Goal: Task Accomplishment & Management: Use online tool/utility

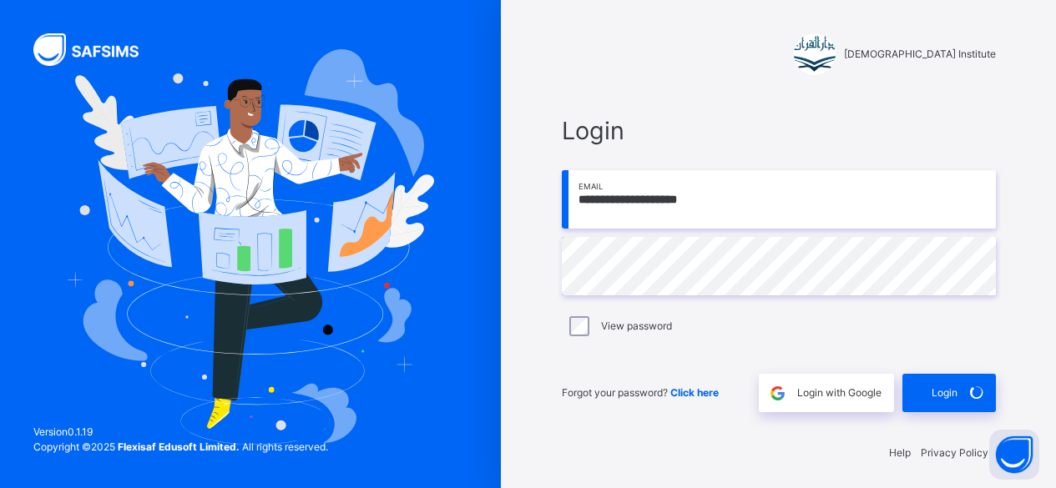
scroll to position [2, 0]
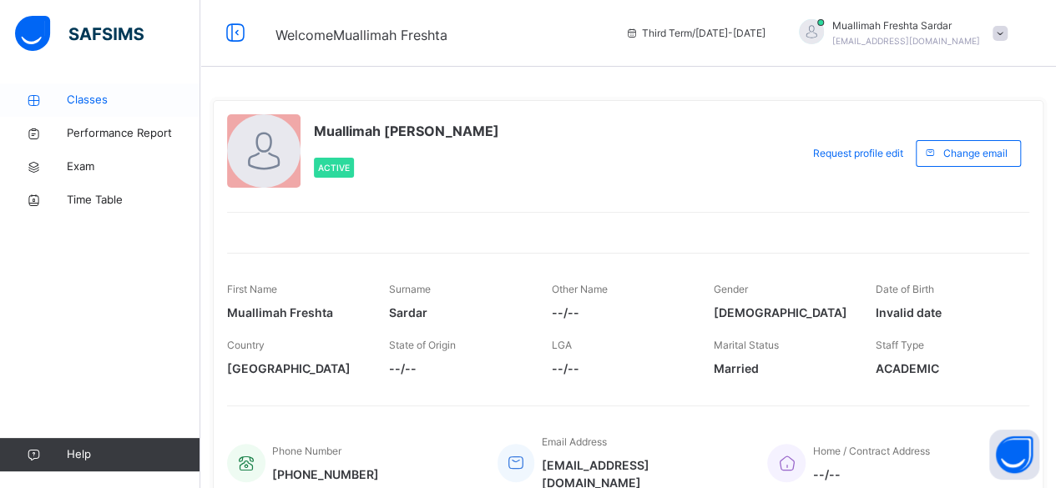
click at [120, 107] on span "Classes" at bounding box center [134, 100] width 134 height 17
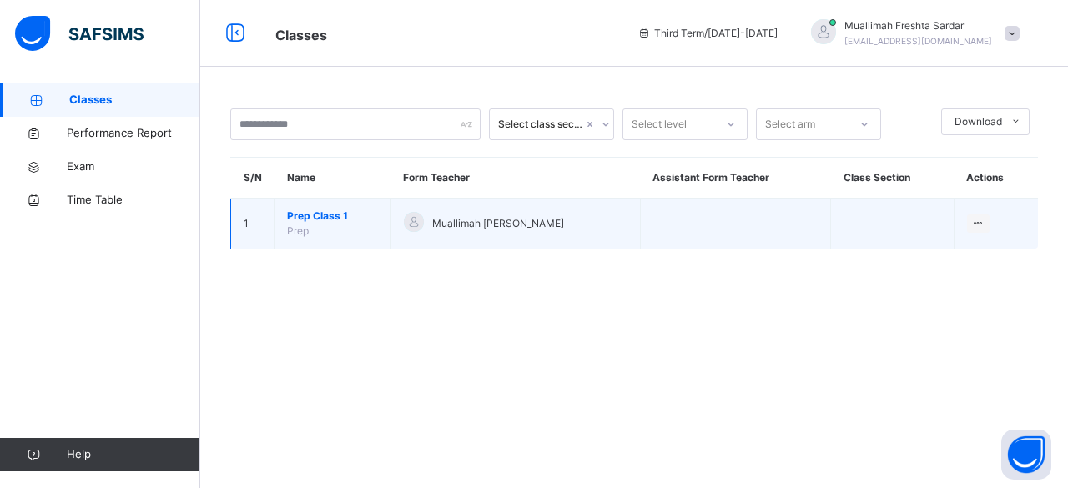
click at [342, 221] on span "Prep Class 1" at bounding box center [332, 216] width 91 height 15
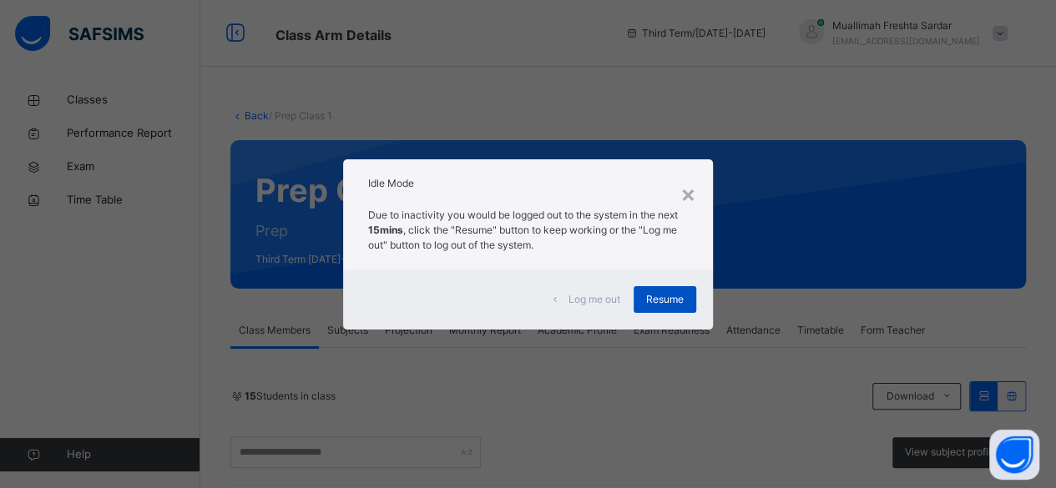
click at [669, 298] on span "Resume" at bounding box center [665, 299] width 38 height 15
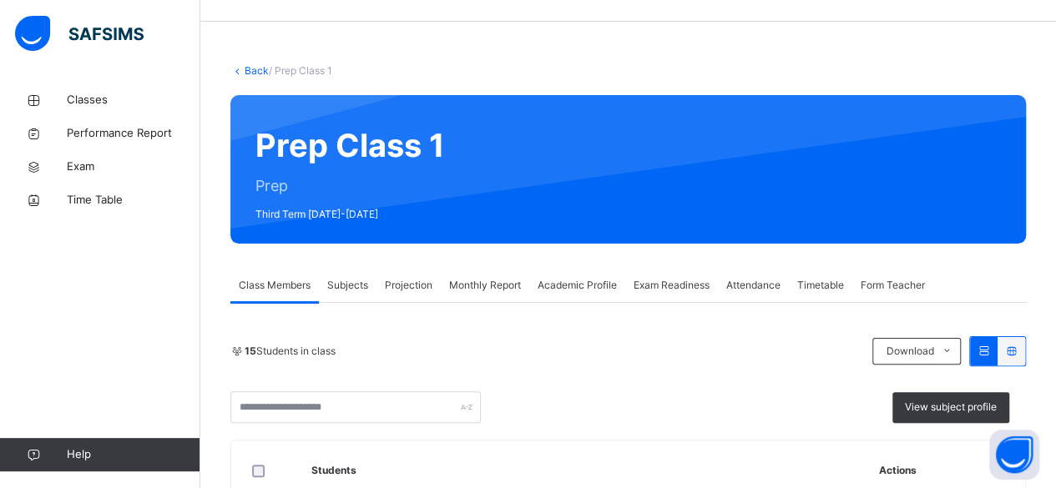
scroll to position [88, 0]
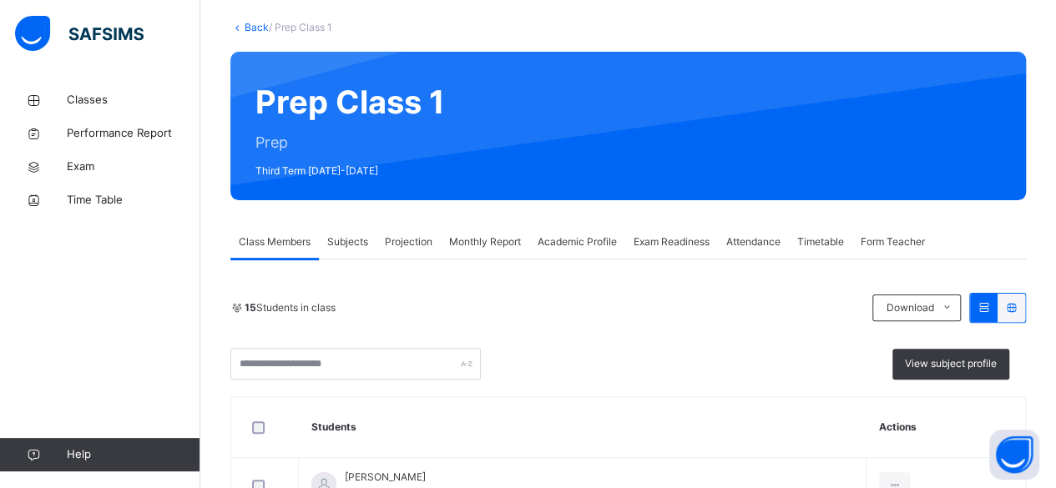
click at [688, 313] on div "15 Students in class" at bounding box center [547, 308] width 634 height 15
click at [409, 245] on span "Projection" at bounding box center [409, 242] width 48 height 15
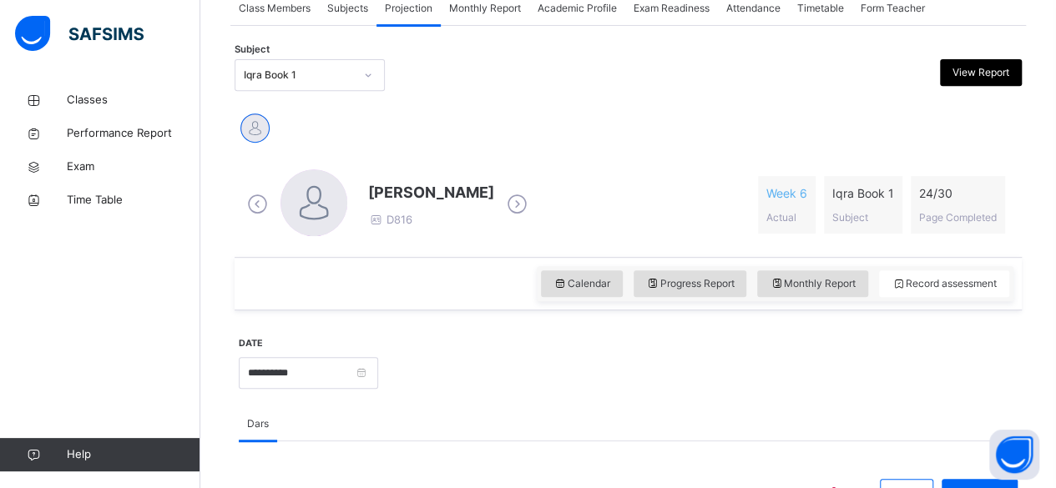
scroll to position [324, 0]
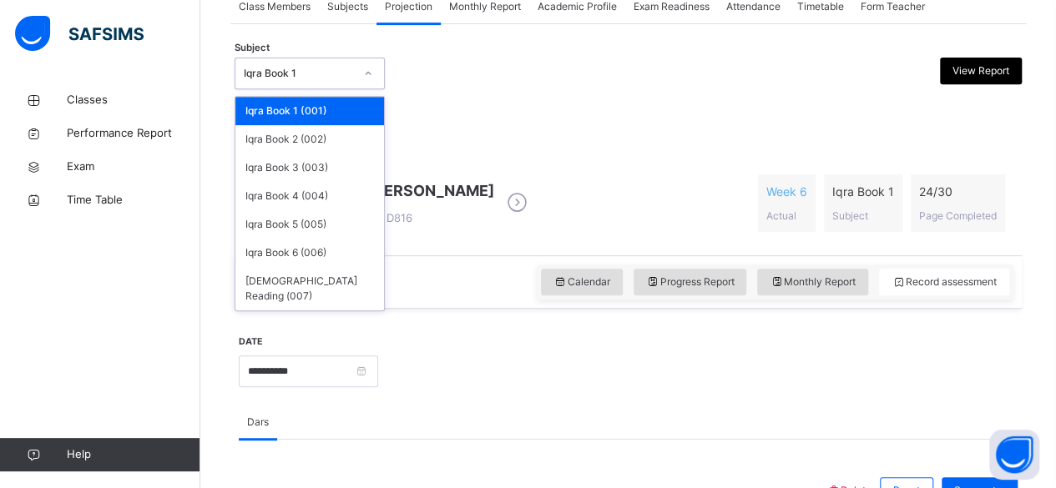
click at [333, 68] on div "Iqra Book 1" at bounding box center [299, 73] width 110 height 15
click at [288, 125] on div "Iqra Book 2 (002)" at bounding box center [309, 139] width 149 height 28
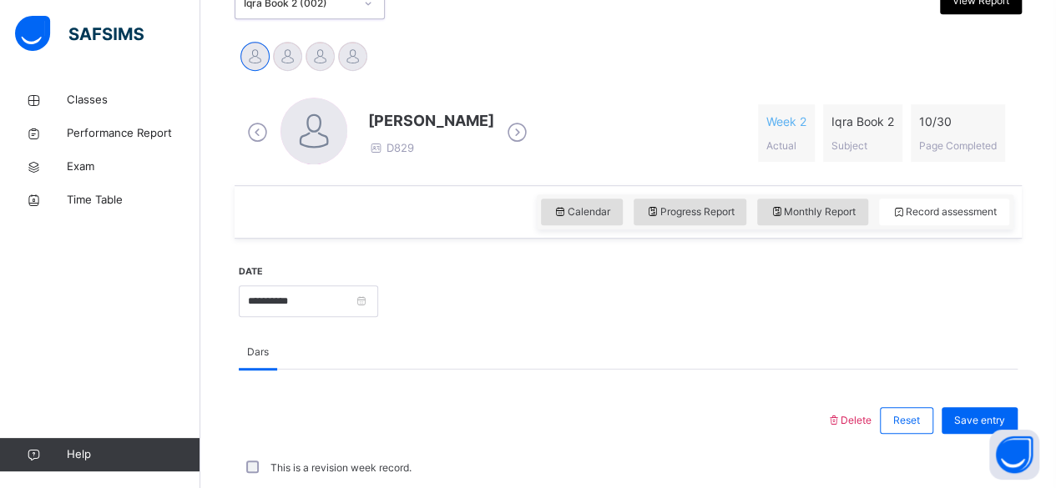
scroll to position [337, 0]
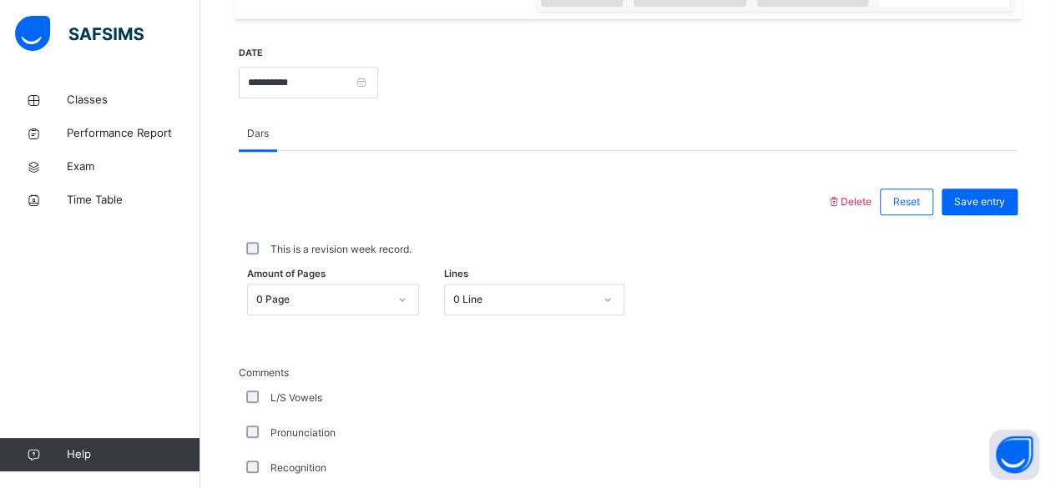
click at [358, 304] on div "0 Page" at bounding box center [333, 300] width 172 height 32
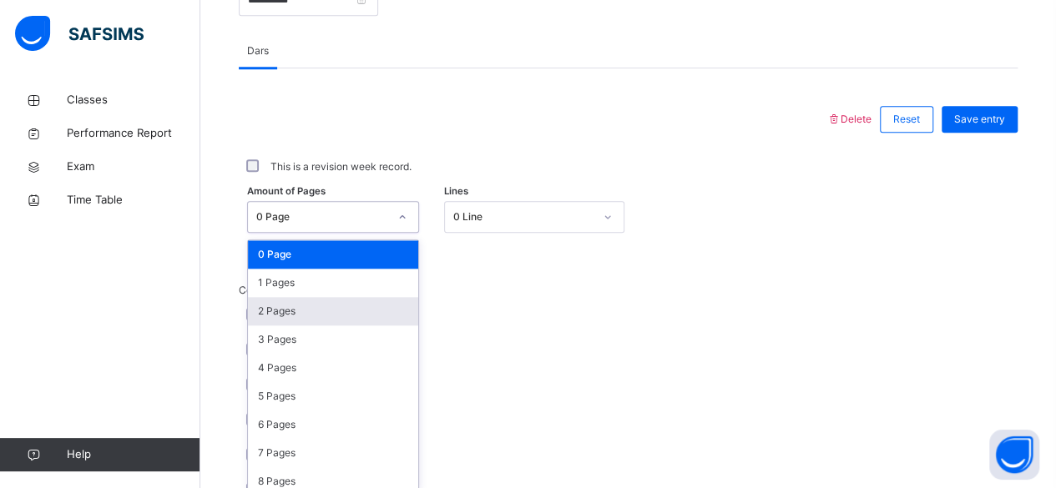
scroll to position [703, 0]
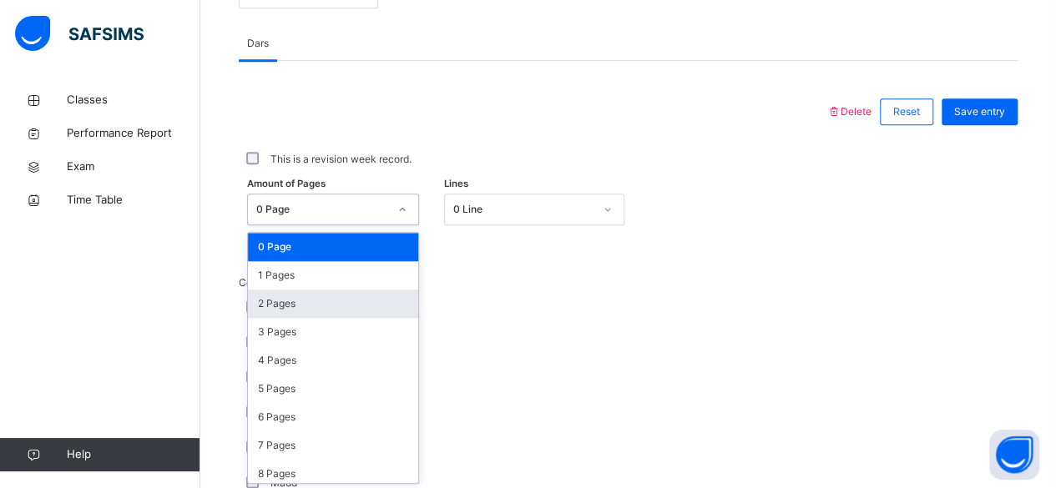
click at [304, 296] on div "2 Pages" at bounding box center [333, 304] width 170 height 28
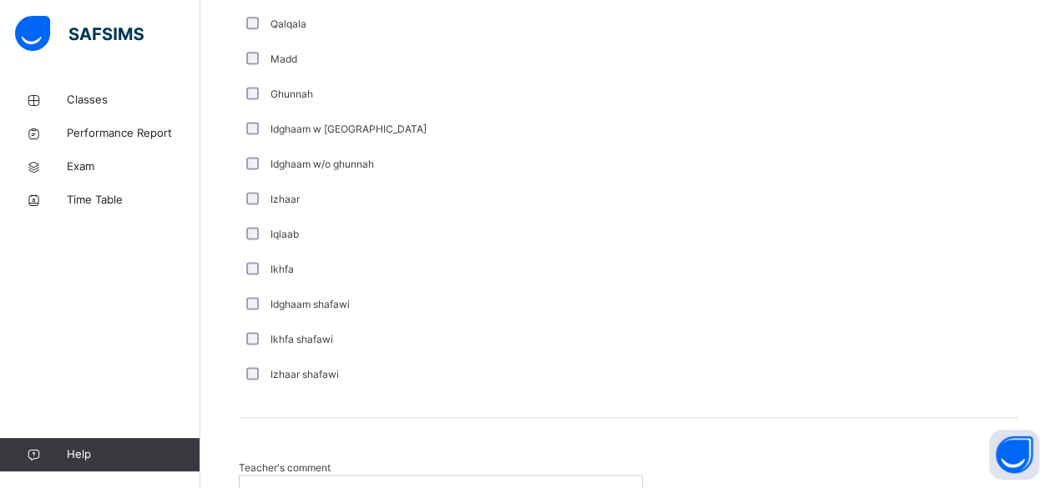
scroll to position [1292, 0]
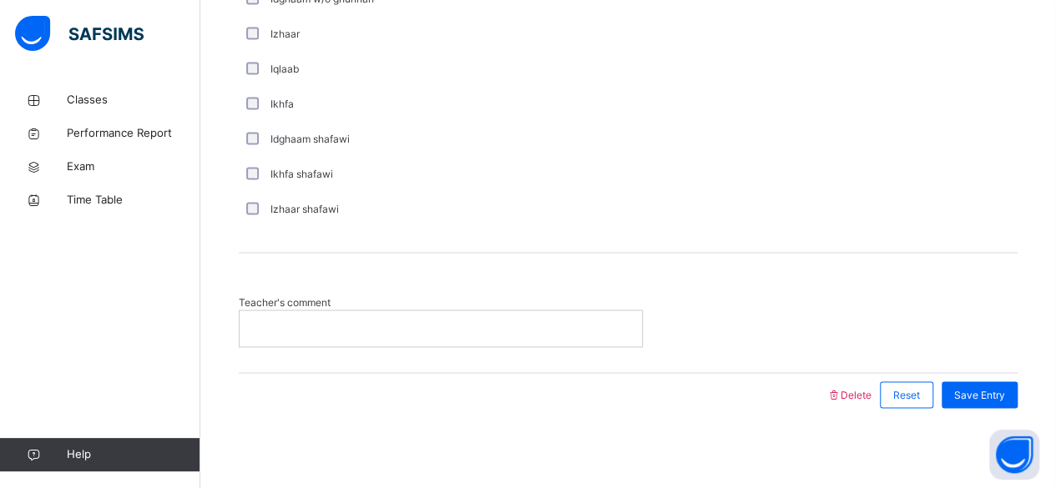
click at [290, 330] on p at bounding box center [440, 328] width 377 height 15
click at [997, 383] on div "Save Entry" at bounding box center [980, 394] width 76 height 27
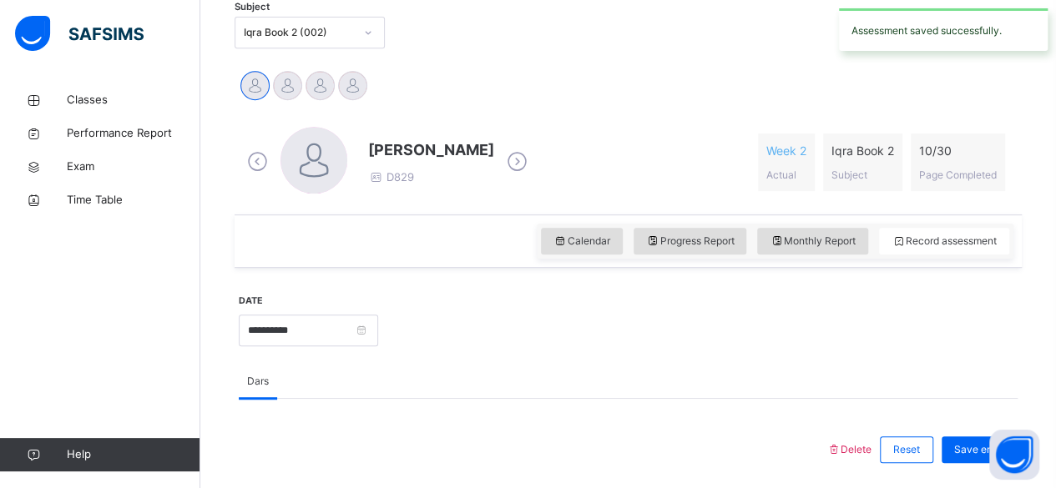
scroll to position [364, 0]
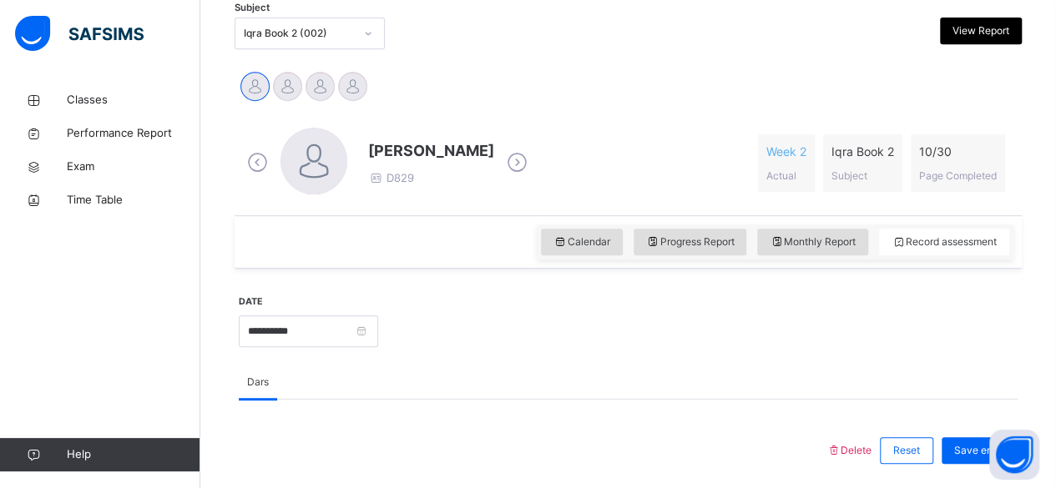
click at [247, 34] on div "Iqra Book 2 (002)" at bounding box center [299, 33] width 110 height 15
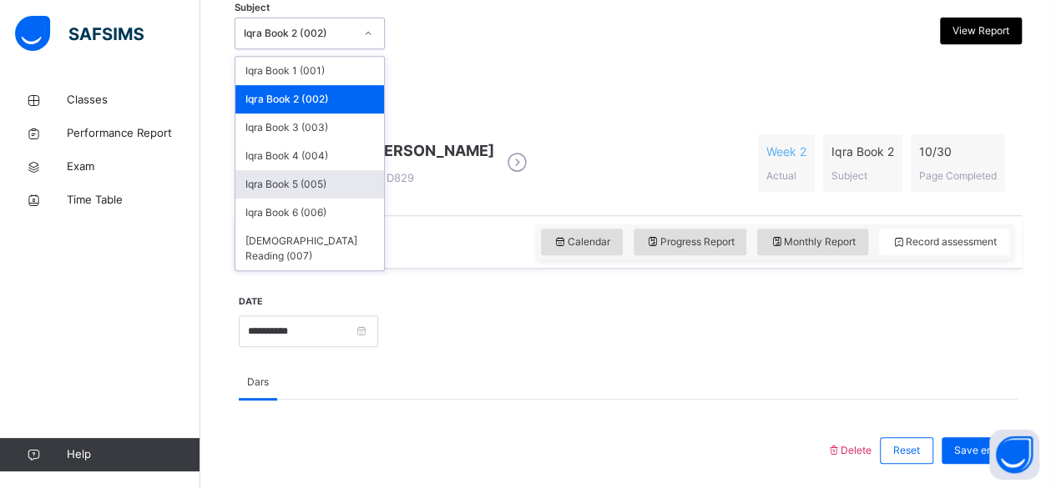
click at [320, 185] on div "Iqra Book 5 (005)" at bounding box center [309, 184] width 149 height 28
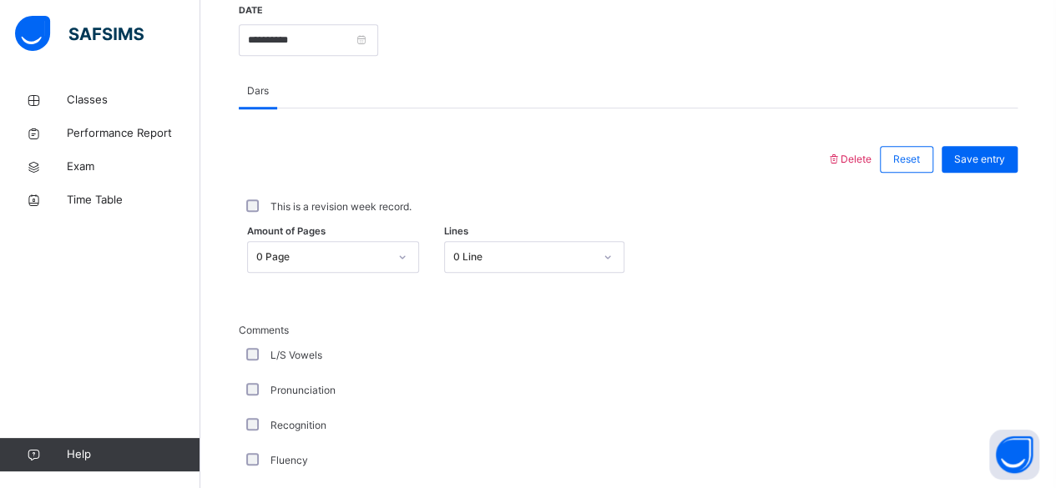
scroll to position [654, 0]
click at [404, 248] on div at bounding box center [402, 258] width 32 height 30
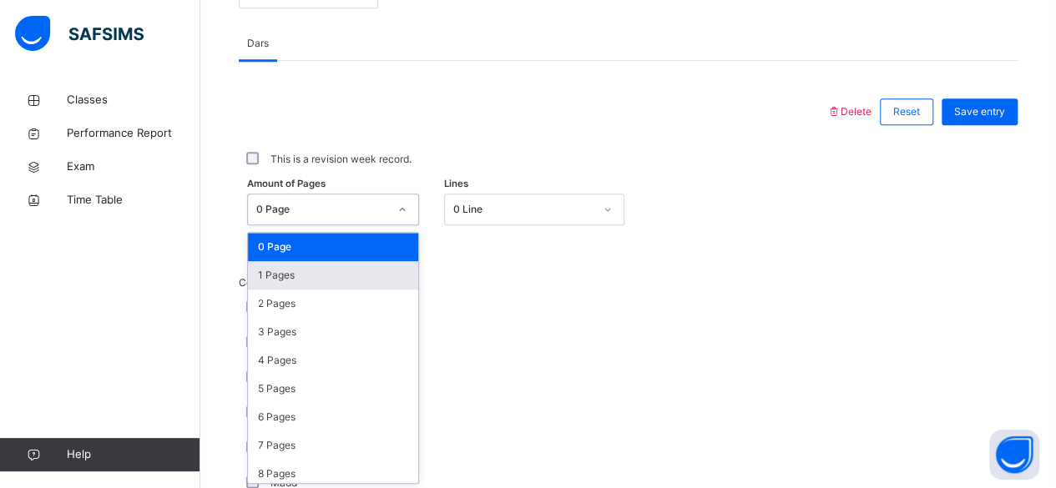
scroll to position [703, 0]
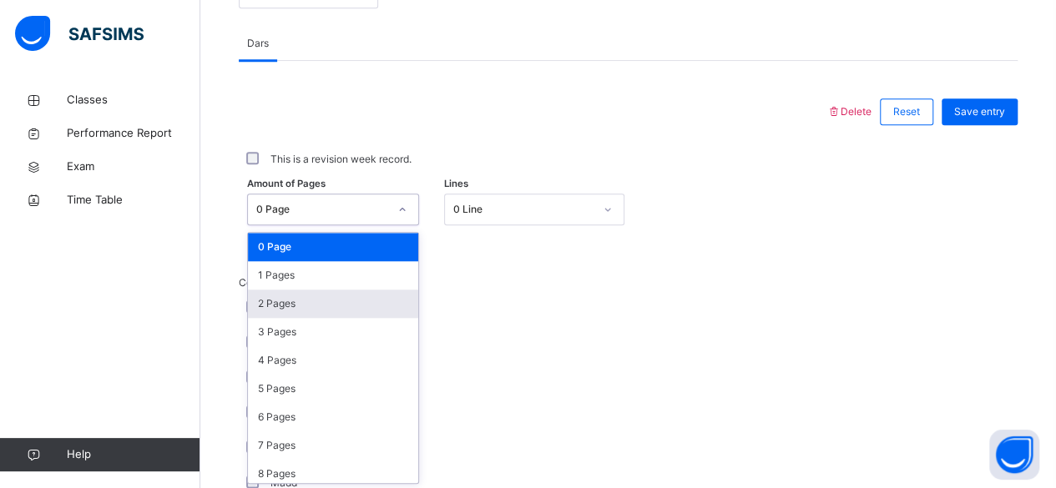
click at [328, 301] on div "2 Pages" at bounding box center [333, 304] width 170 height 28
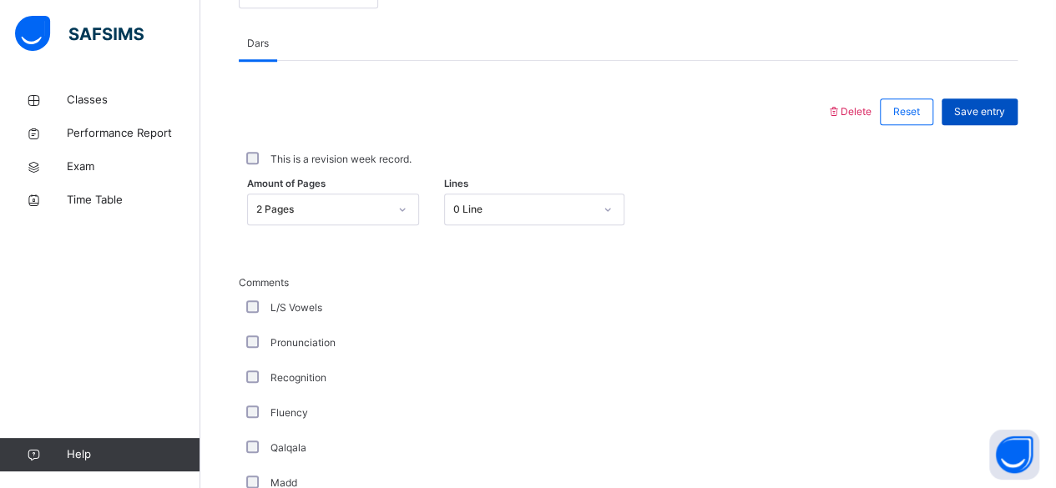
click at [1001, 106] on span "Save entry" at bounding box center [979, 111] width 51 height 15
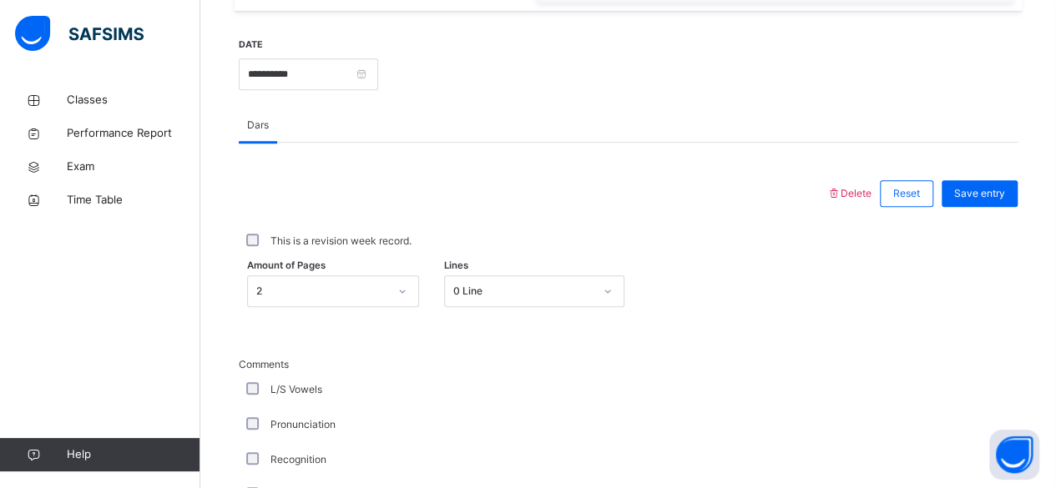
scroll to position [613, 0]
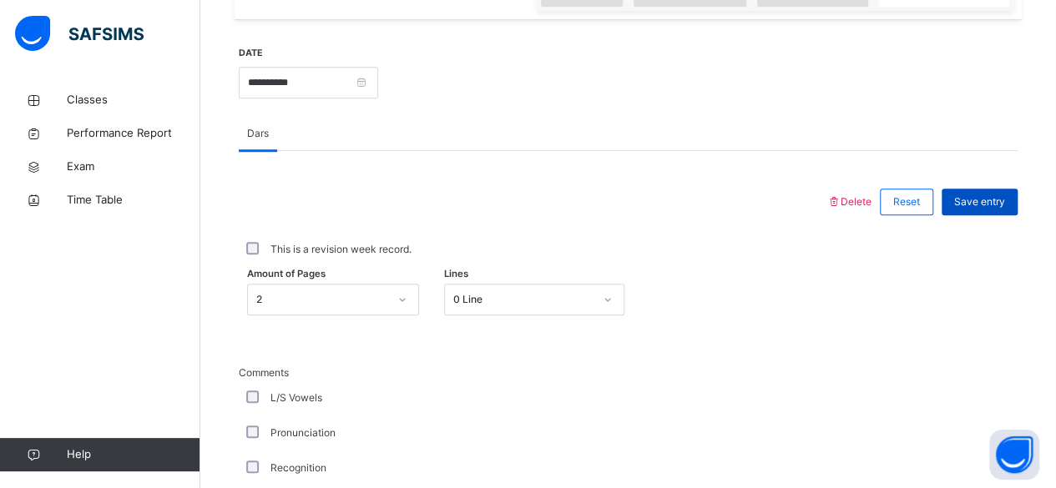
click at [991, 200] on span "Save entry" at bounding box center [979, 202] width 51 height 15
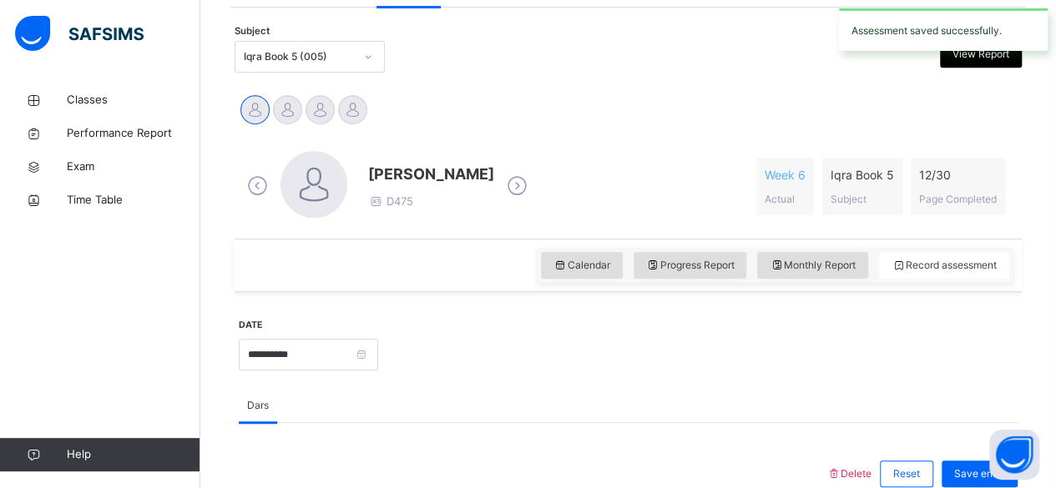
scroll to position [339, 0]
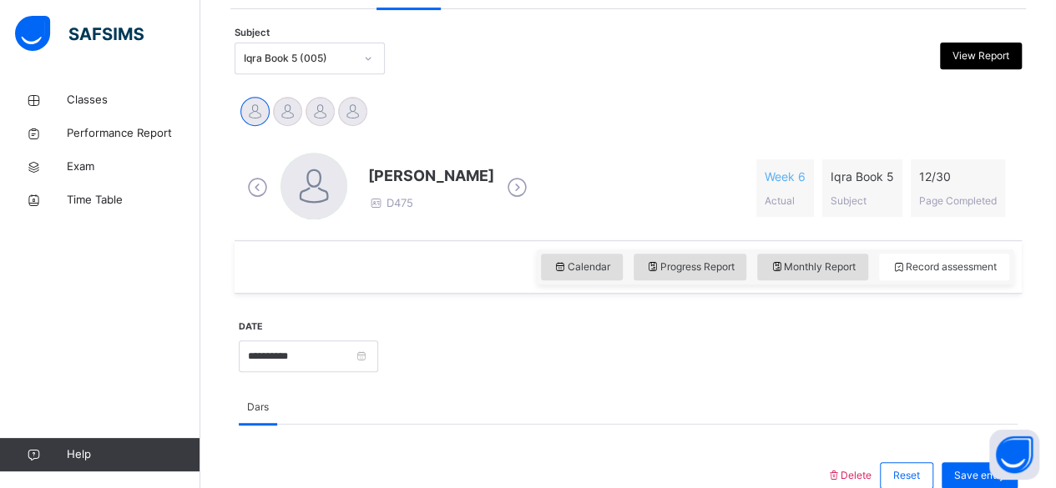
click at [336, 72] on div "Iqra Book 5 (005)" at bounding box center [310, 59] width 150 height 32
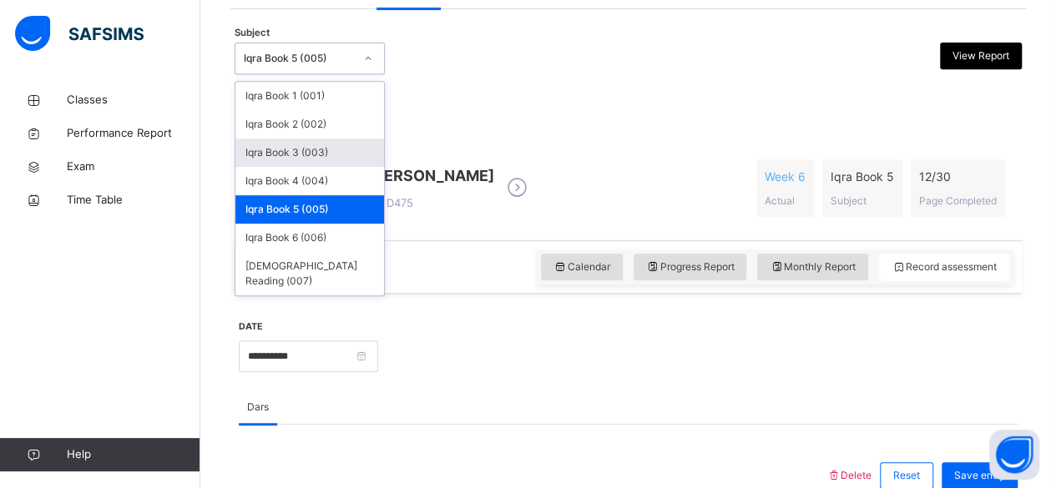
click at [326, 155] on div "Iqra Book 3 (003)" at bounding box center [309, 153] width 149 height 28
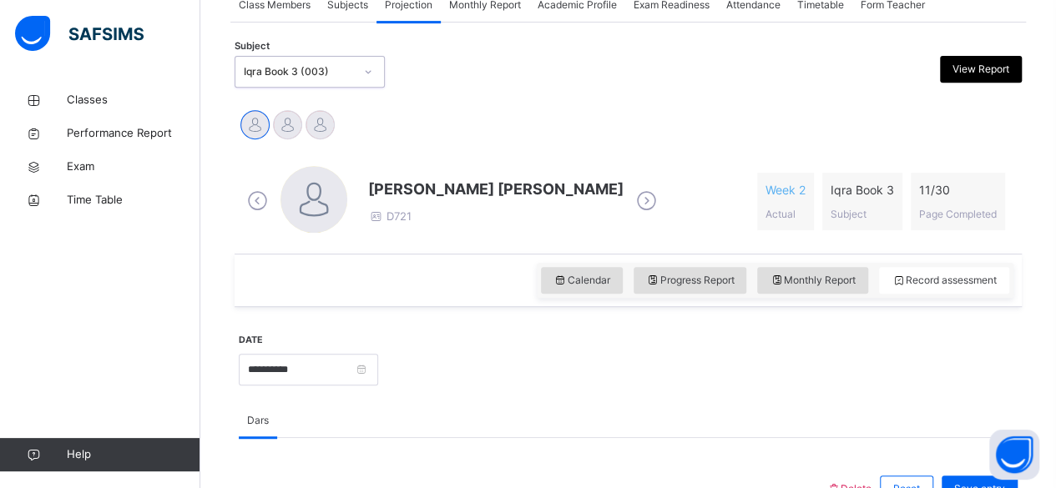
scroll to position [322, 0]
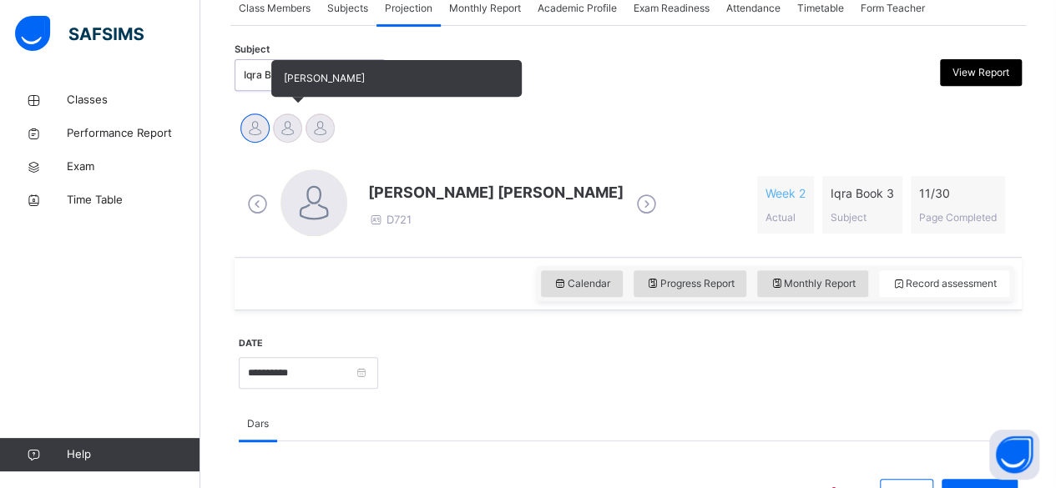
click at [291, 122] on div at bounding box center [287, 128] width 29 height 29
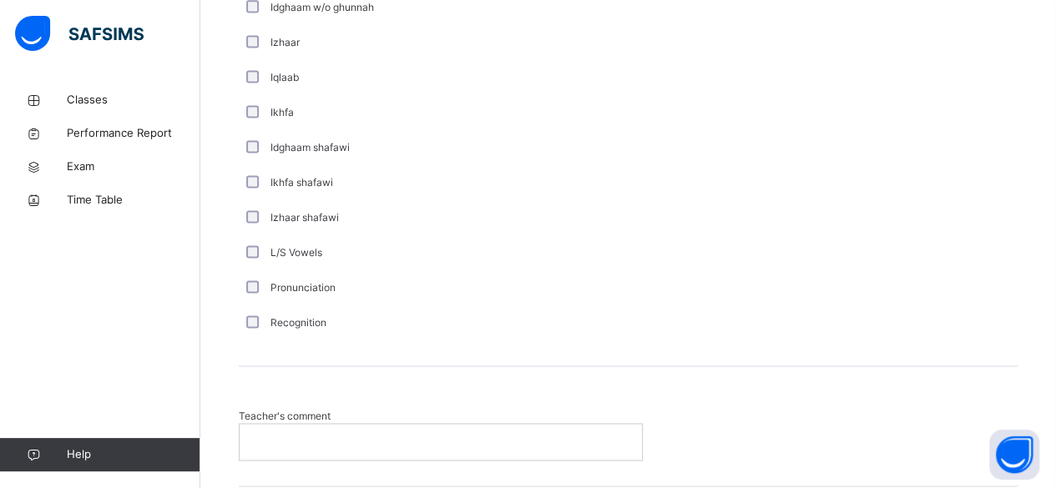
scroll to position [1292, 0]
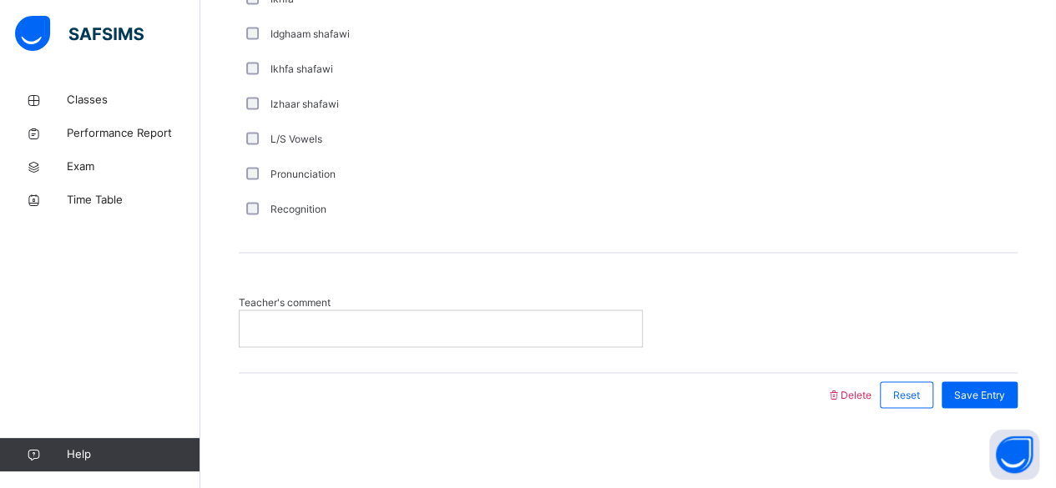
click at [367, 328] on p at bounding box center [440, 328] width 377 height 15
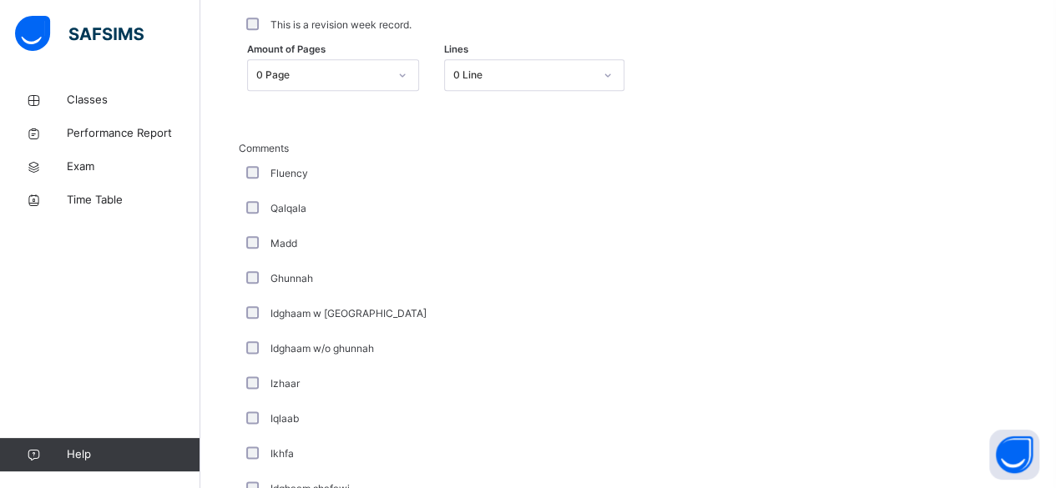
scroll to position [836, 0]
click at [260, 249] on div "Madd" at bounding box center [447, 244] width 409 height 15
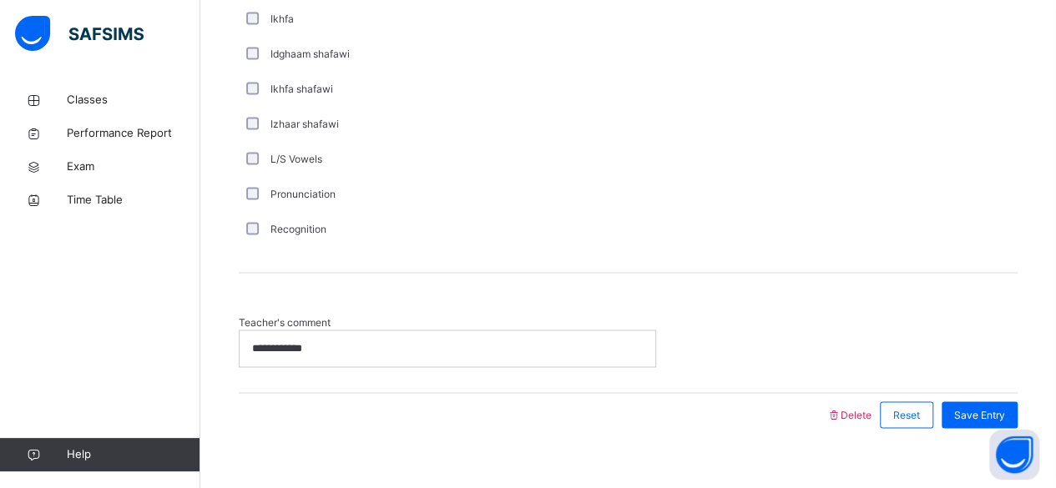
scroll to position [1292, 0]
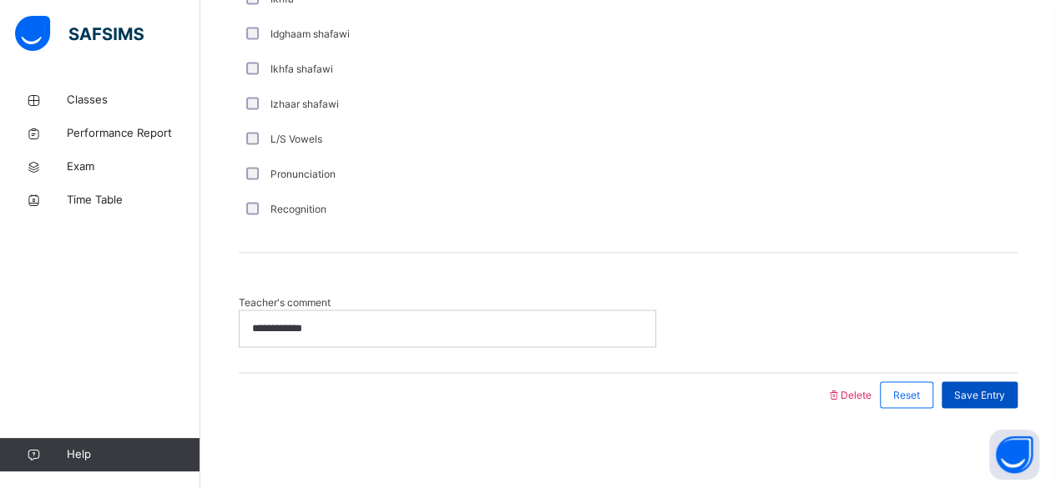
click at [997, 398] on span "Save Entry" at bounding box center [979, 394] width 51 height 15
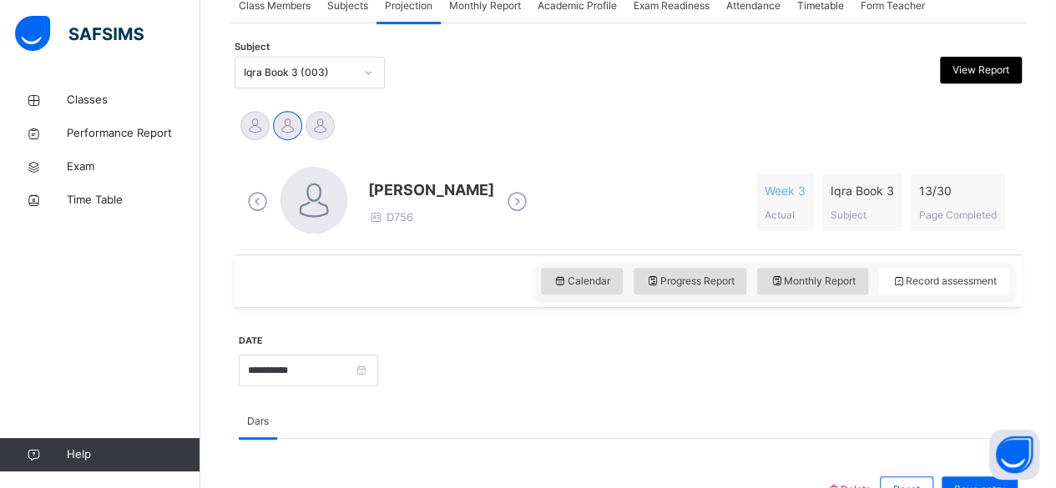
scroll to position [260, 0]
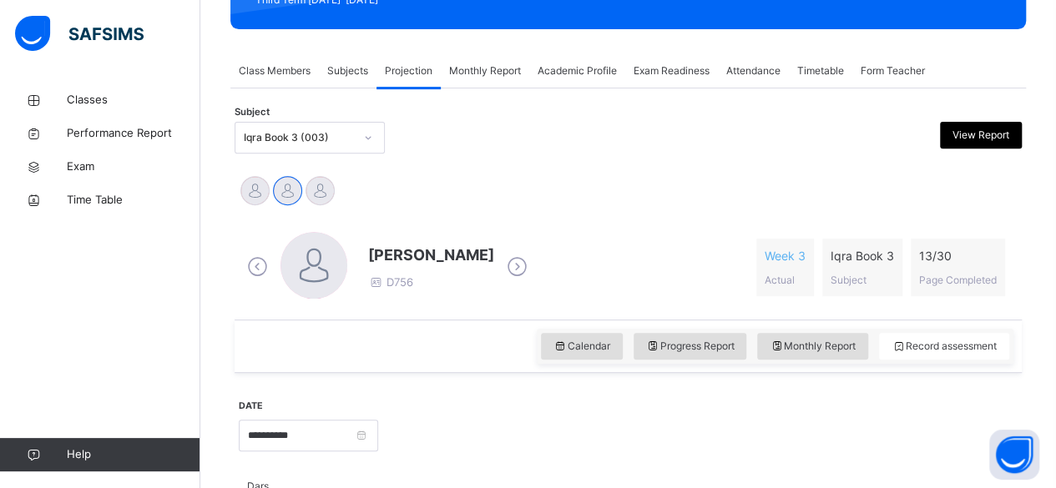
click at [351, 138] on div "Iqra Book 3 (003)" at bounding box center [299, 137] width 110 height 15
click at [528, 187] on div "Ibrahim Mohamed Asif Ilyas Ali Zayan Rahman" at bounding box center [628, 192] width 779 height 37
click at [497, 195] on div "Ibrahim Mohamed Asif Ilyas Ali Zayan Rahman" at bounding box center [628, 192] width 779 height 37
click at [346, 66] on span "Subjects" at bounding box center [347, 70] width 41 height 15
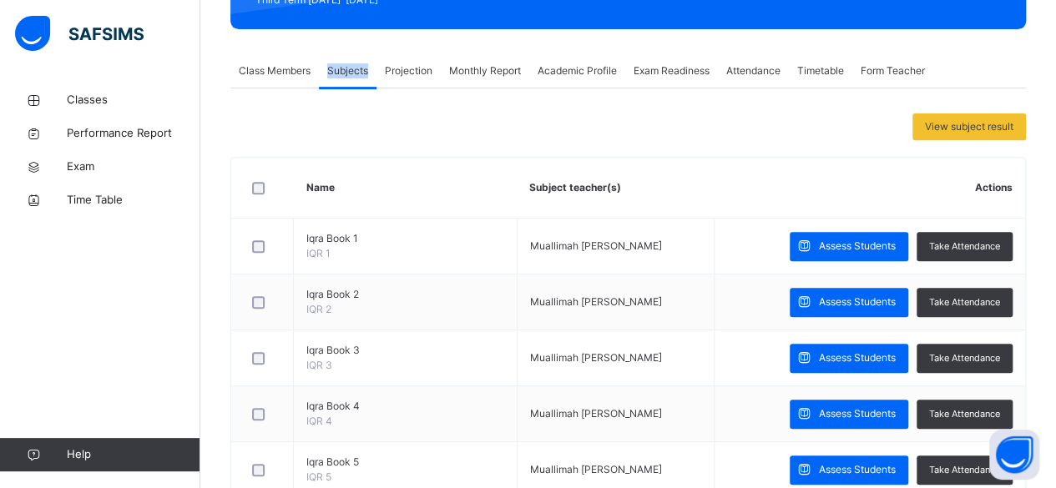
click at [346, 66] on span "Subjects" at bounding box center [347, 70] width 41 height 15
click at [972, 140] on div "View subject result Name Subject teacher(s) Actions Iqra Book 1 IQR 1 Muallimah…" at bounding box center [628, 362] width 796 height 497
click at [972, 133] on span "View subject result" at bounding box center [969, 126] width 88 height 15
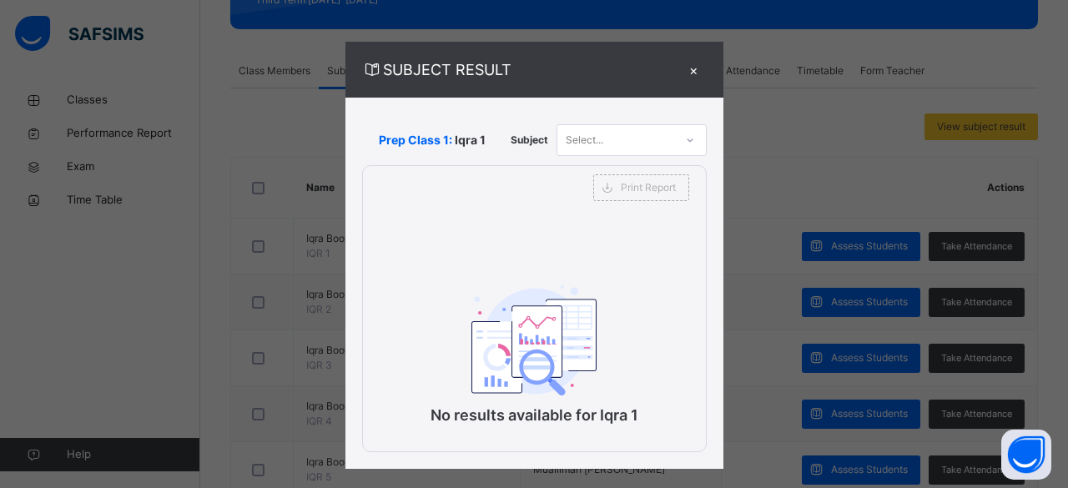
click at [690, 70] on div "×" at bounding box center [694, 69] width 25 height 23
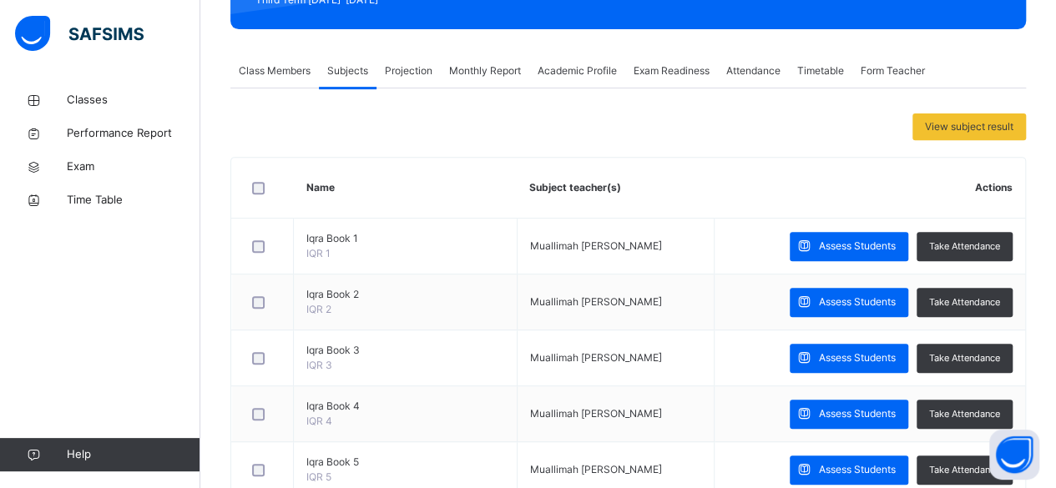
click at [284, 68] on span "Class Members" at bounding box center [275, 70] width 72 height 15
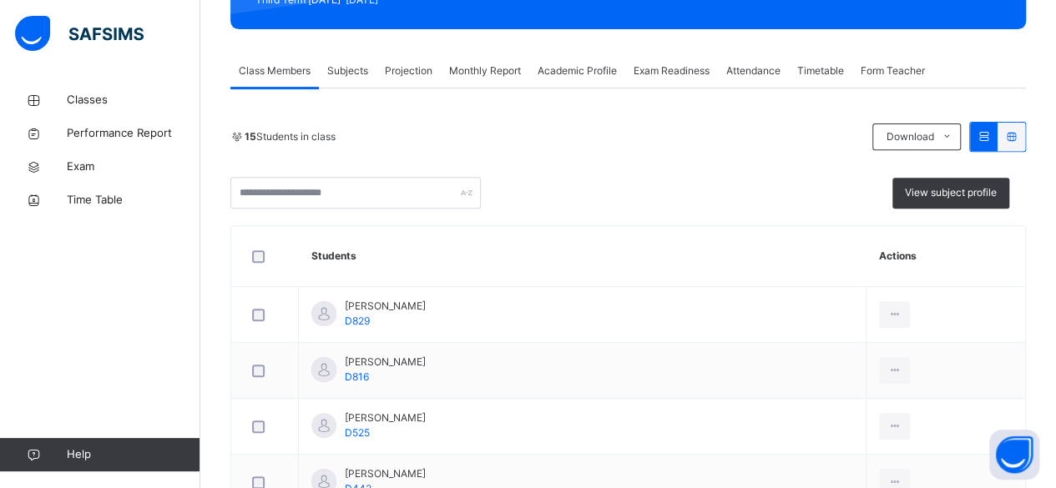
click at [284, 68] on span "Class Members" at bounding box center [275, 70] width 72 height 15
click at [918, 185] on span "View subject profile" at bounding box center [951, 192] width 92 height 15
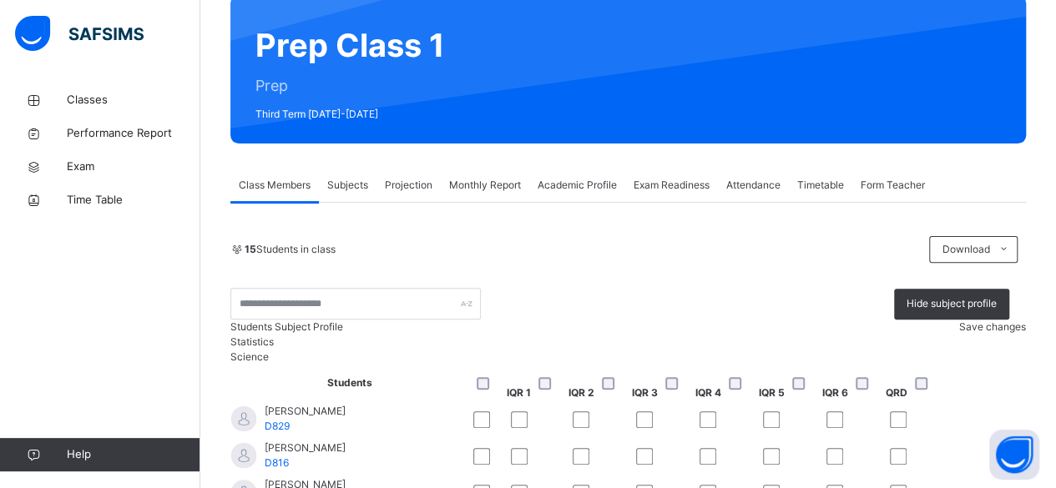
scroll to position [142, 0]
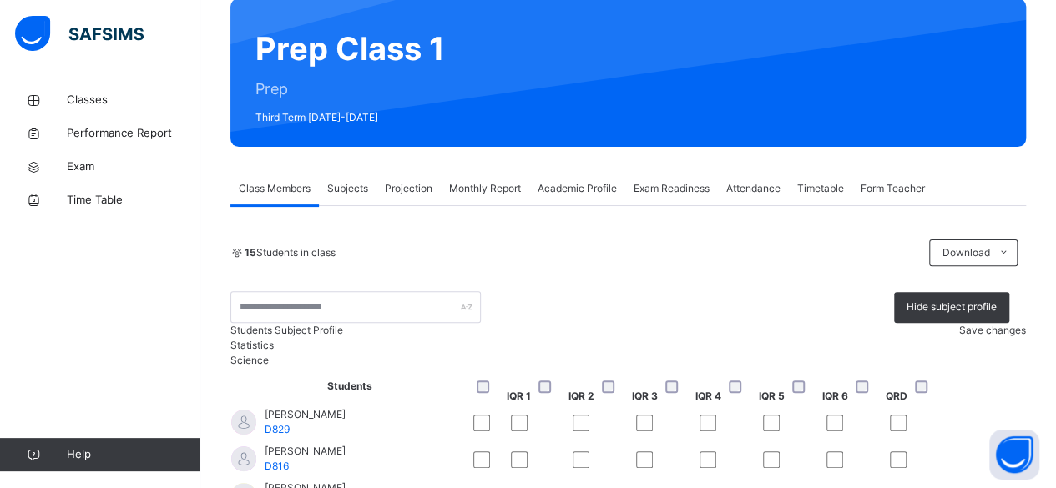
click at [964, 336] on span "Save changes" at bounding box center [992, 330] width 67 height 13
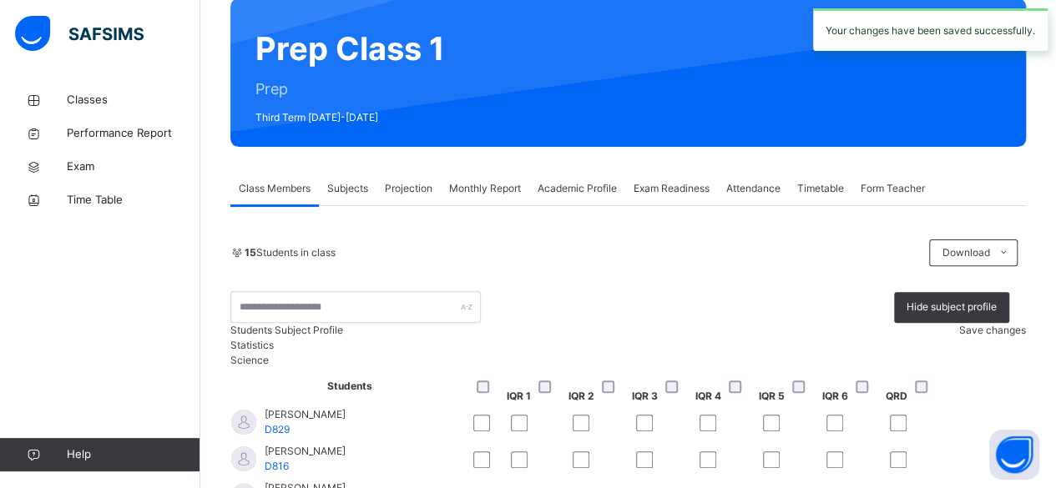
click at [424, 185] on span "Projection" at bounding box center [409, 188] width 48 height 15
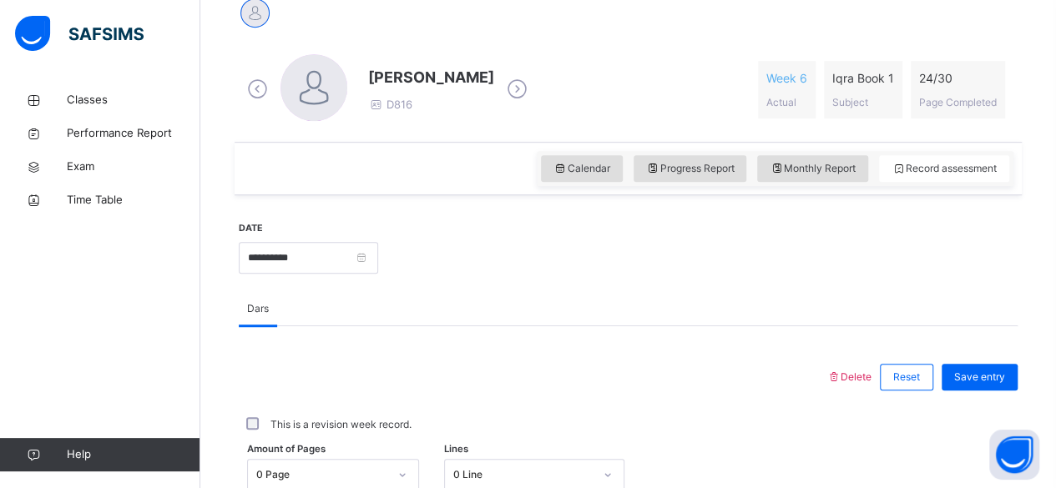
scroll to position [302, 0]
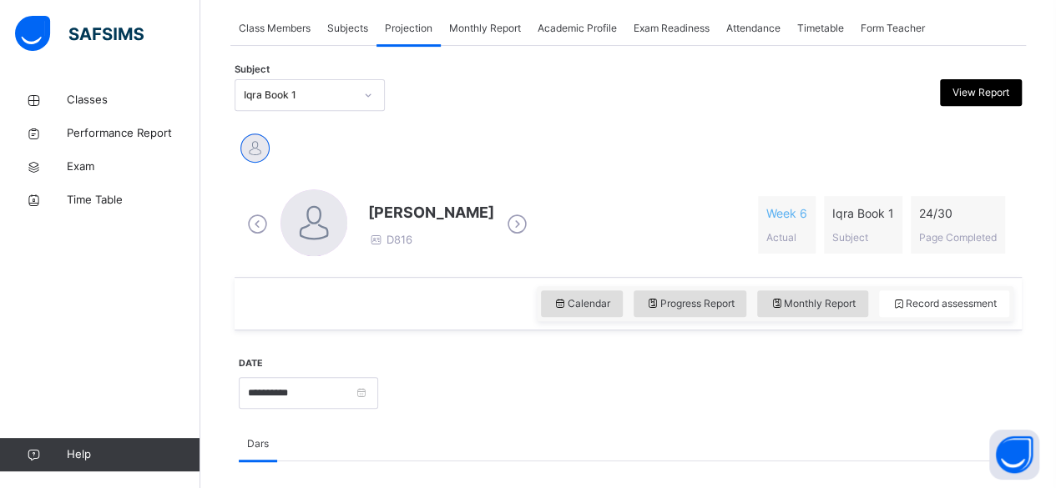
click at [339, 91] on div "Iqra Book 1" at bounding box center [299, 95] width 110 height 15
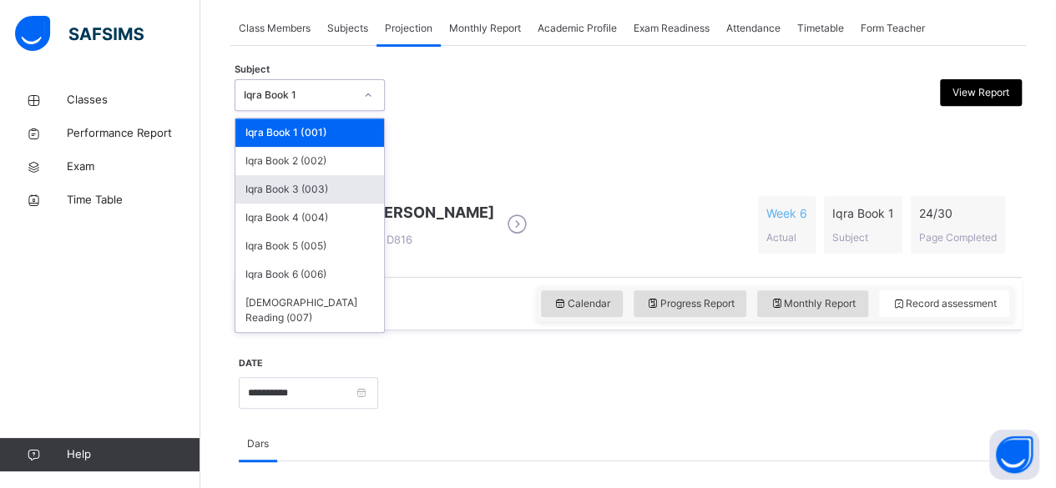
click at [306, 183] on div "Iqra Book 3 (003)" at bounding box center [309, 189] width 149 height 28
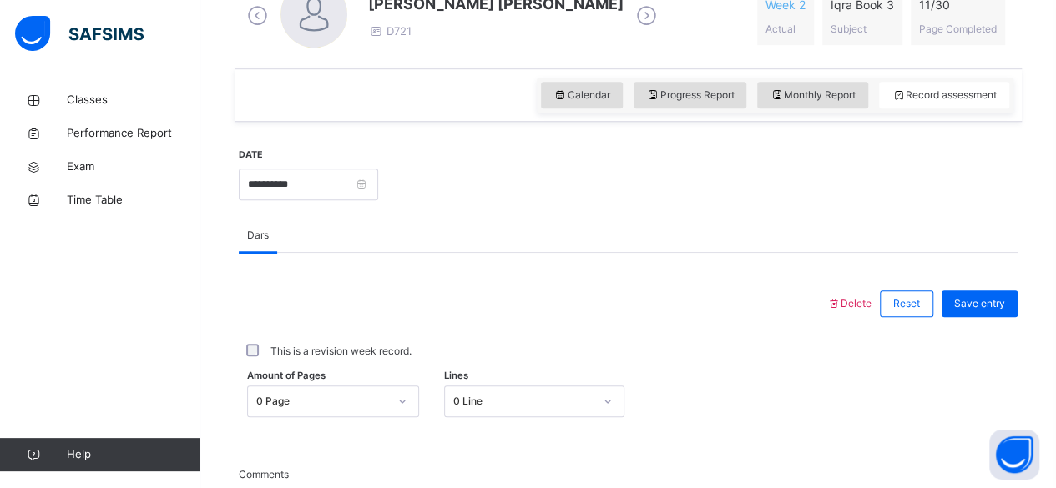
scroll to position [392, 0]
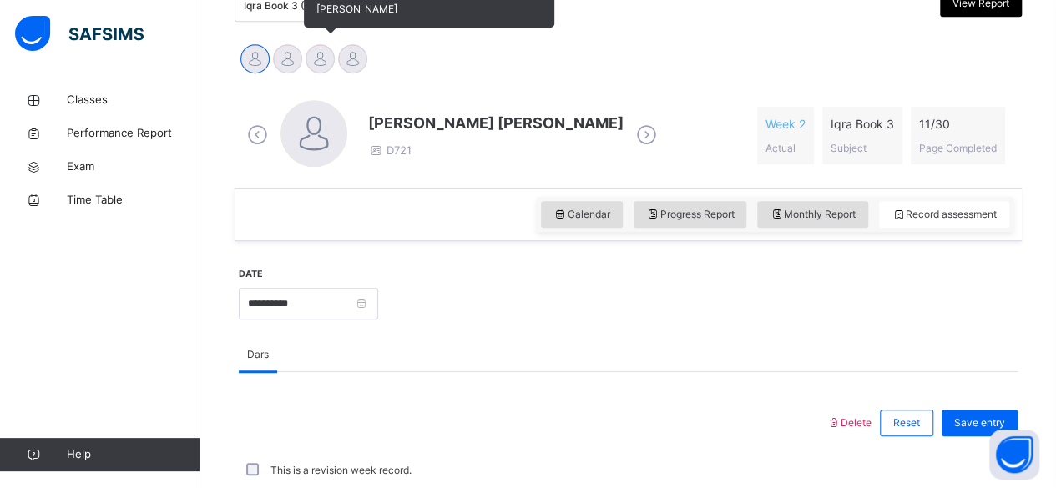
click at [316, 56] on div at bounding box center [320, 58] width 29 height 29
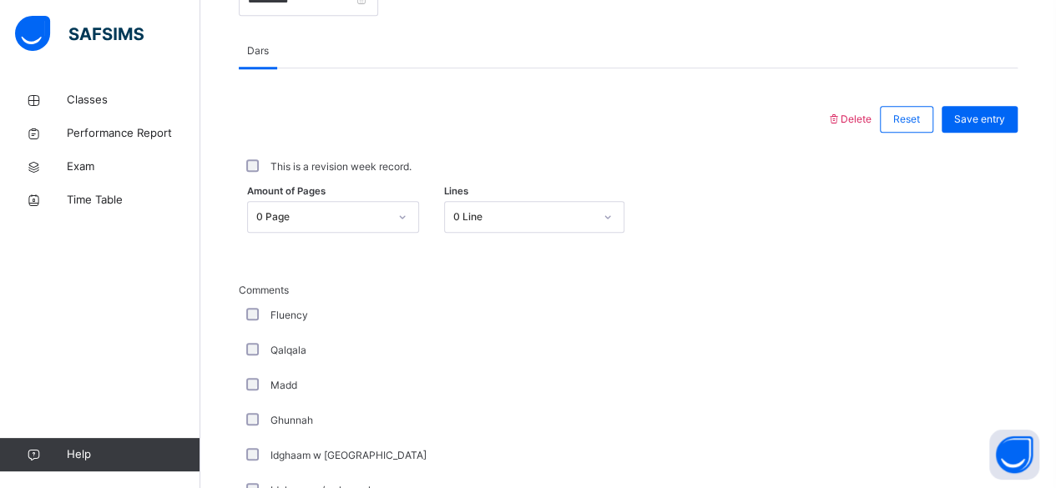
click at [354, 215] on div "0 Page" at bounding box center [322, 217] width 132 height 15
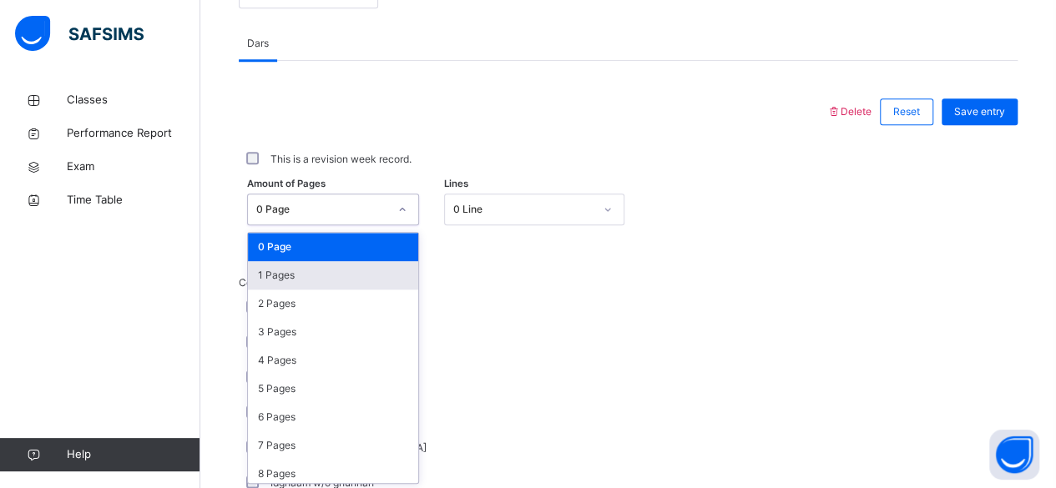
scroll to position [703, 0]
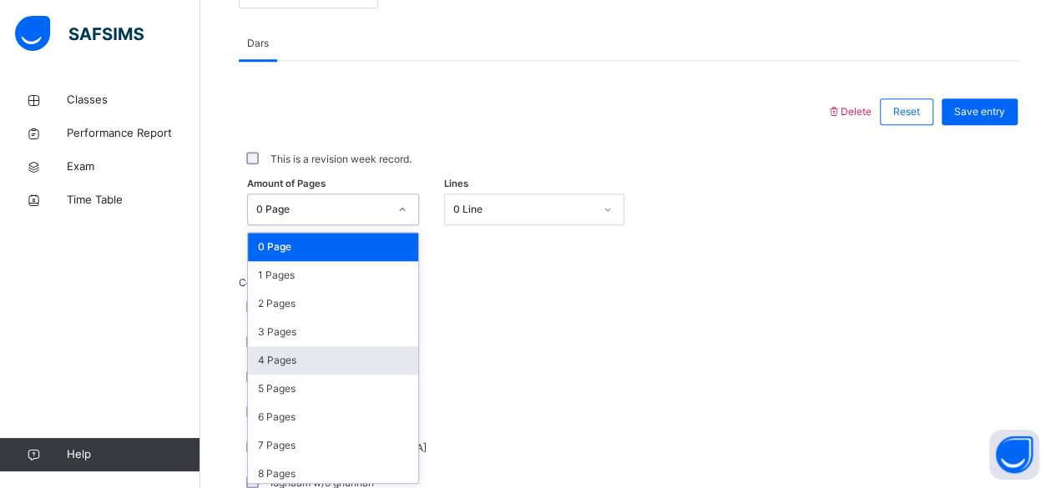
click at [279, 360] on div "4 Pages" at bounding box center [333, 360] width 170 height 28
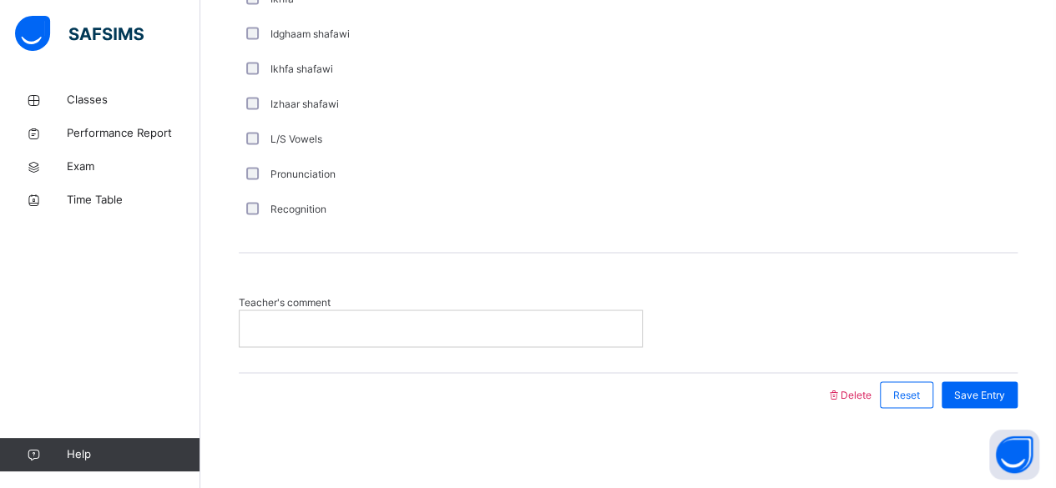
scroll to position [1292, 0]
click at [582, 326] on p at bounding box center [440, 328] width 377 height 15
click at [995, 400] on div "Save Entry" at bounding box center [980, 394] width 76 height 27
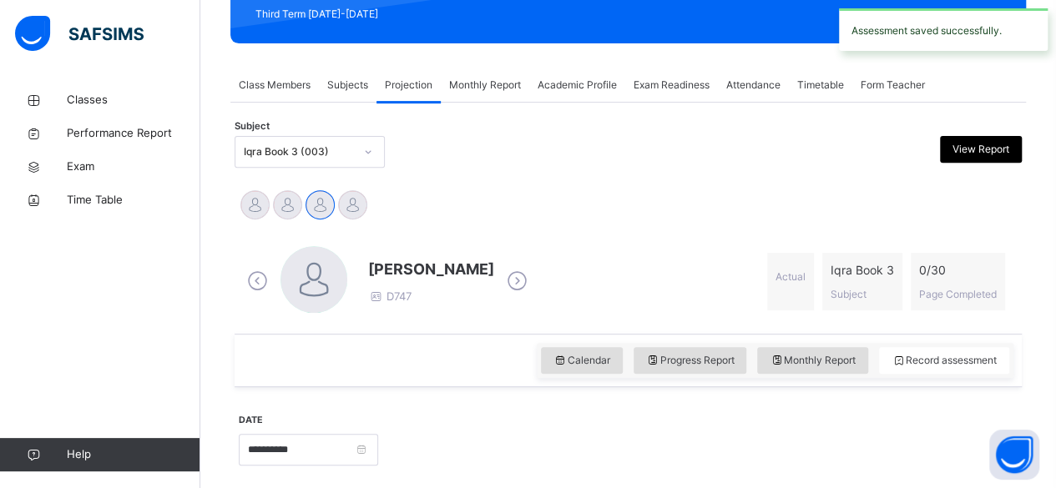
scroll to position [241, 0]
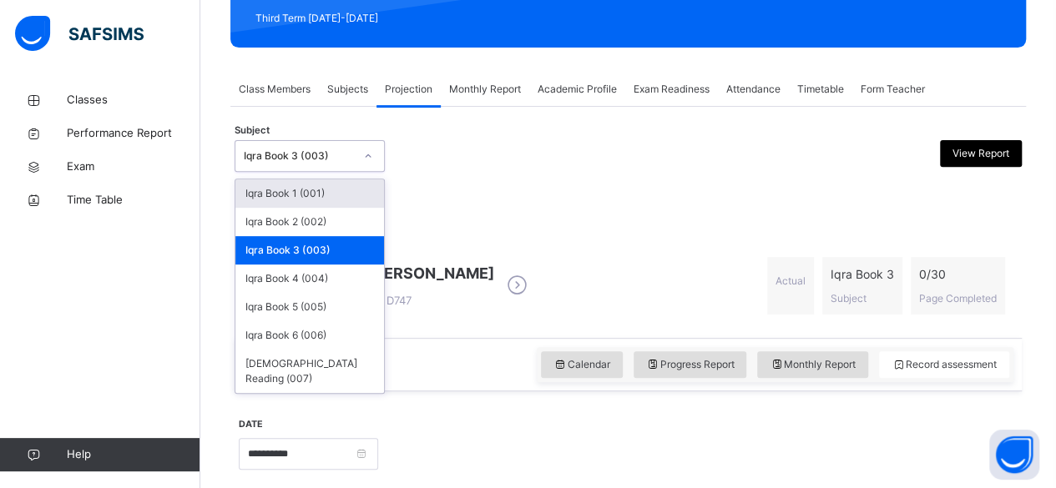
click at [344, 161] on div "Iqra Book 3 (003)" at bounding box center [299, 156] width 110 height 15
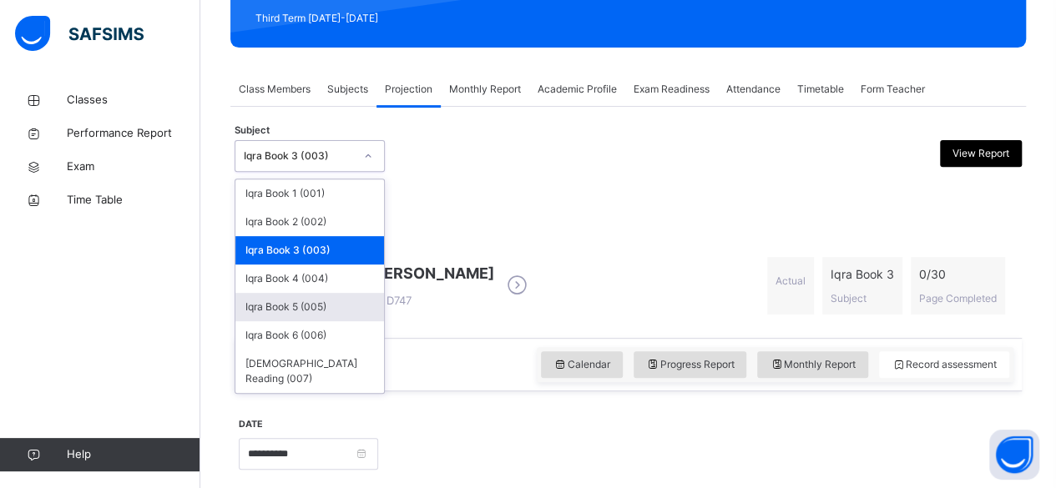
click at [309, 297] on div "Iqra Book 5 (005)" at bounding box center [309, 307] width 149 height 28
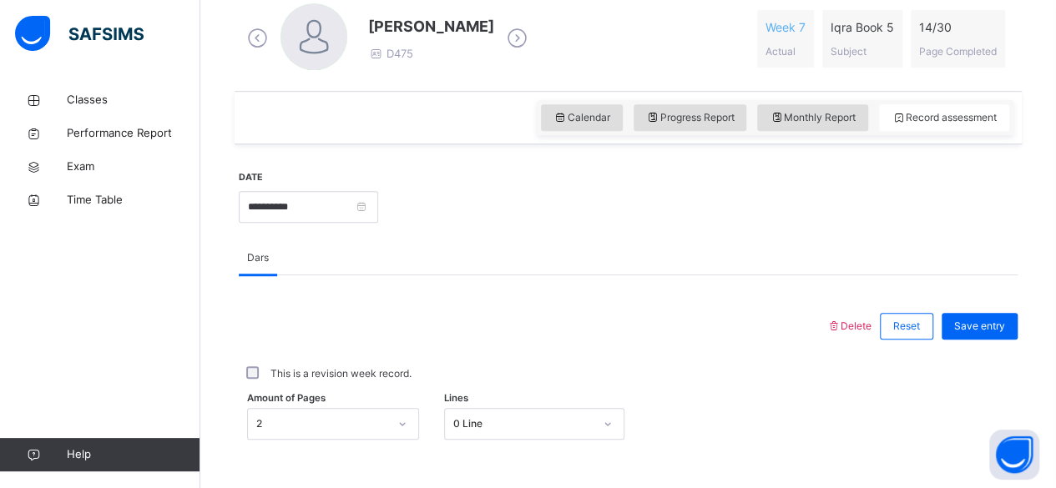
scroll to position [260, 0]
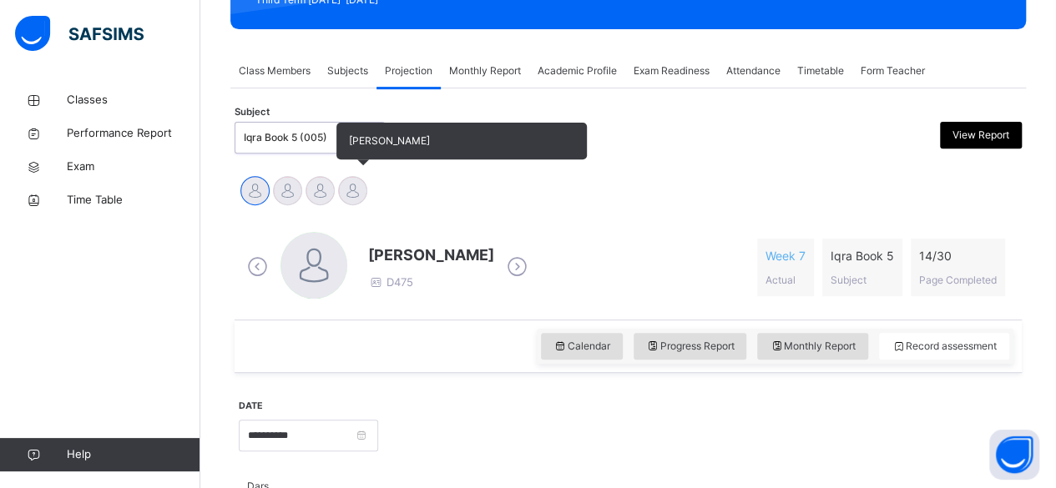
click at [354, 183] on div at bounding box center [352, 190] width 29 height 29
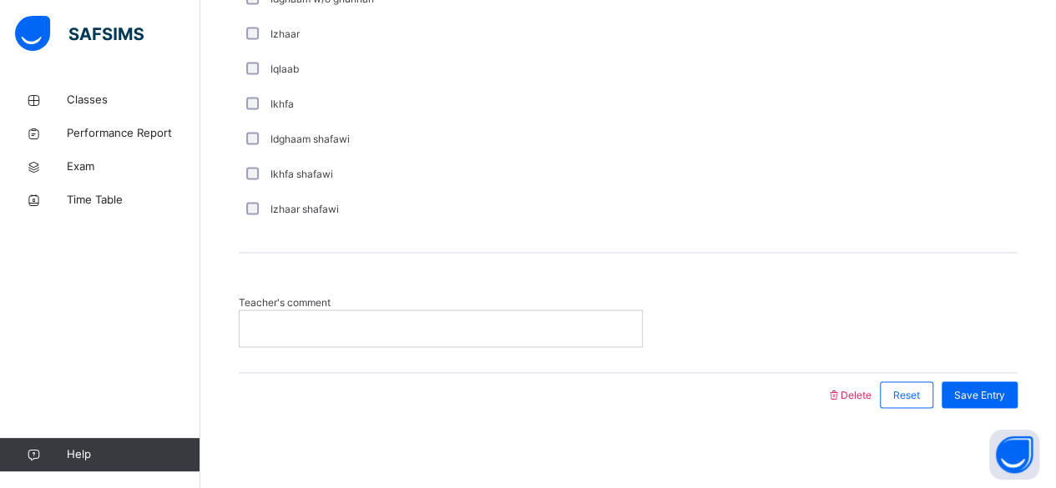
scroll to position [1291, 0]
click at [315, 322] on p at bounding box center [440, 328] width 377 height 15
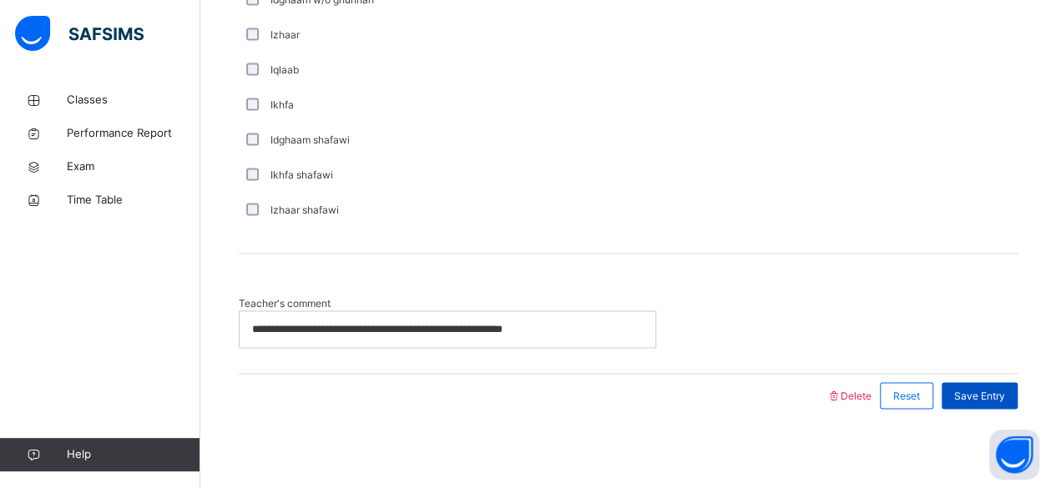
click at [968, 399] on span "Save Entry" at bounding box center [979, 395] width 51 height 15
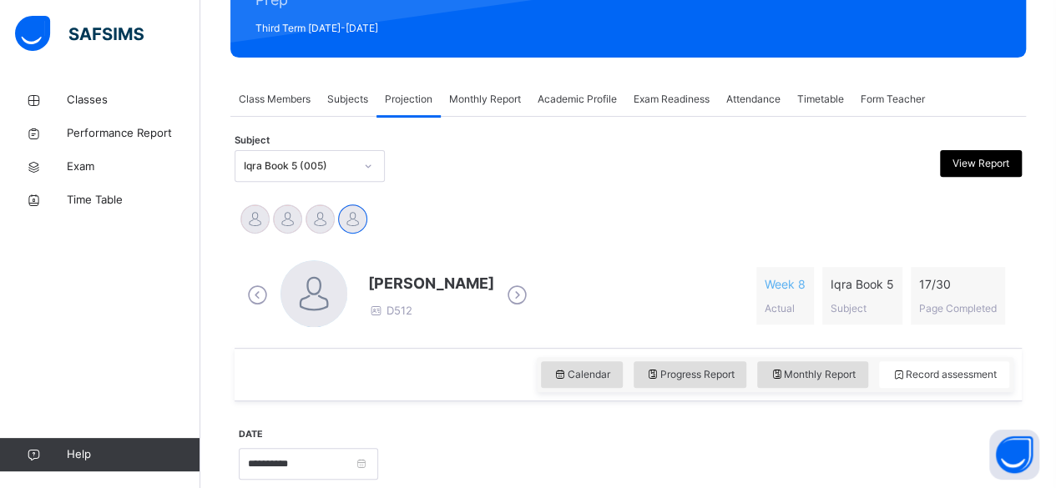
scroll to position [230, 0]
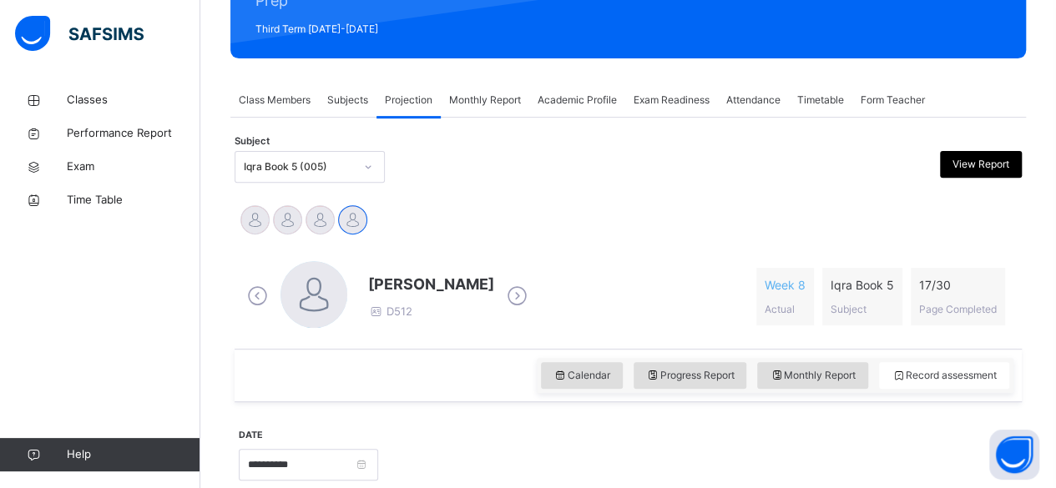
click at [300, 96] on span "Class Members" at bounding box center [275, 100] width 72 height 15
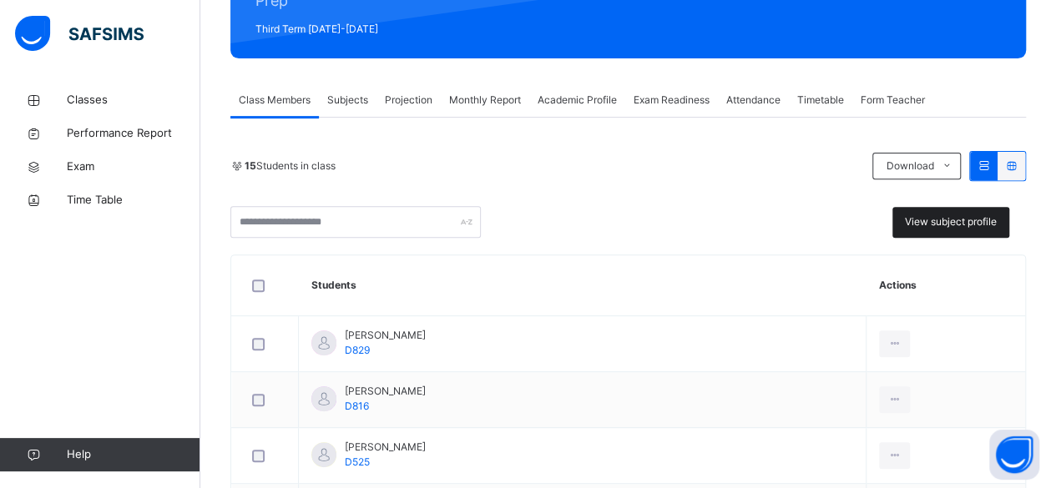
click at [980, 221] on span "View subject profile" at bounding box center [951, 222] width 92 height 15
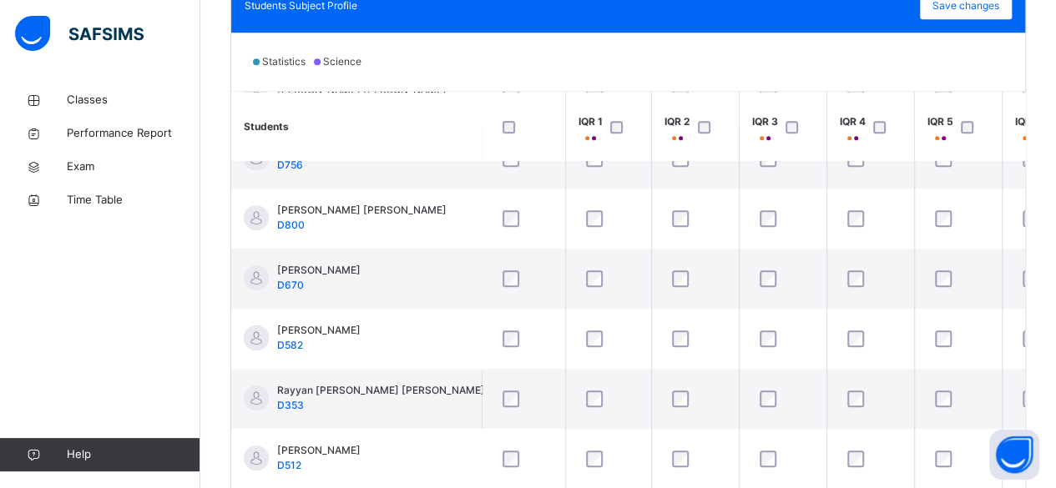
scroll to position [302, 0]
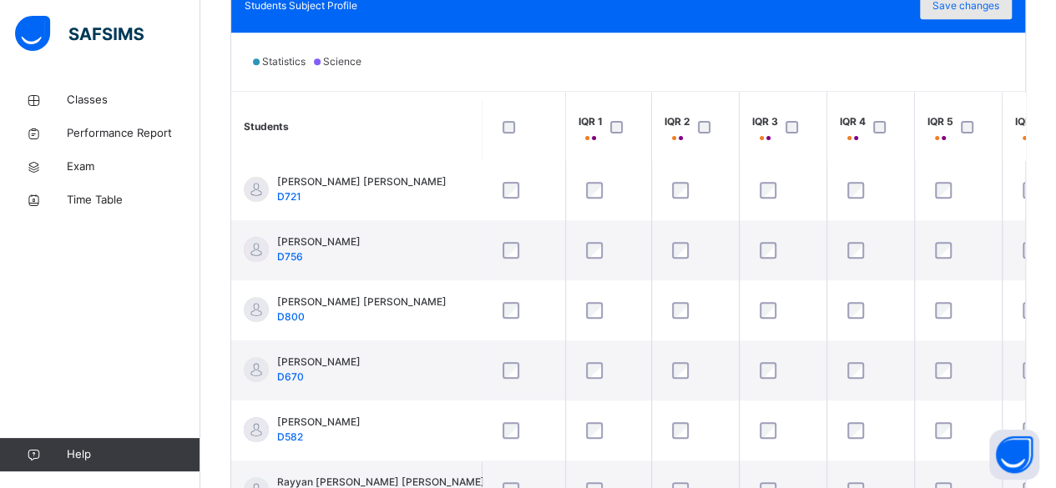
click at [989, 9] on span "Save changes" at bounding box center [965, 5] width 67 height 15
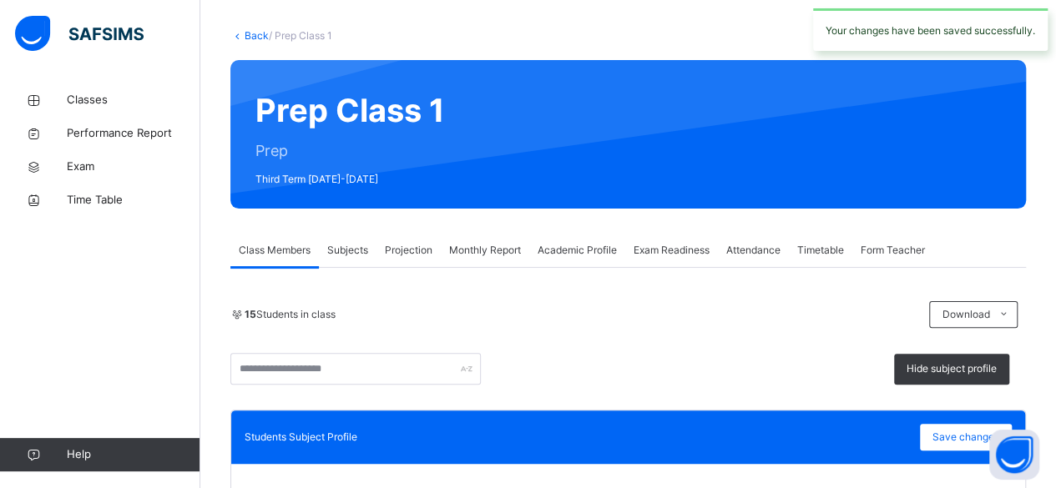
scroll to position [0, 0]
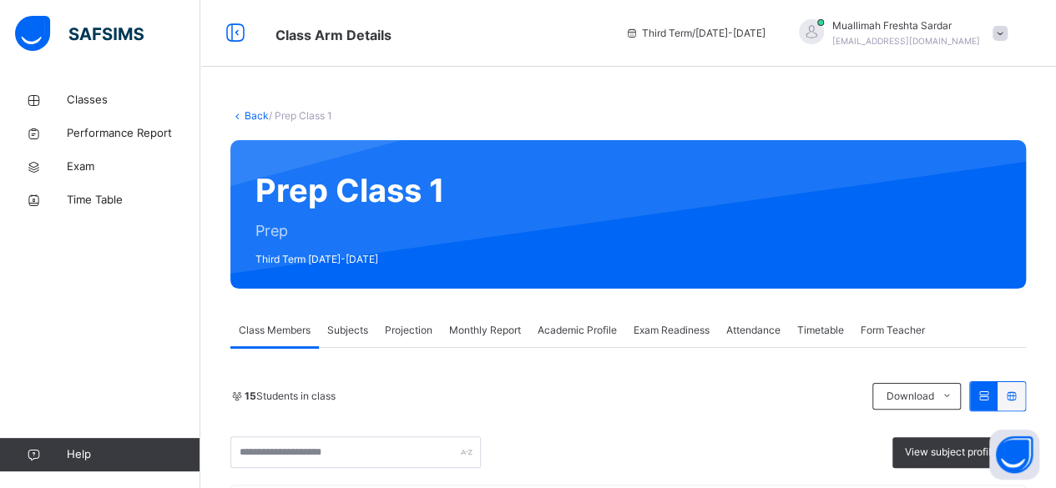
click at [402, 331] on span "Projection" at bounding box center [409, 330] width 48 height 15
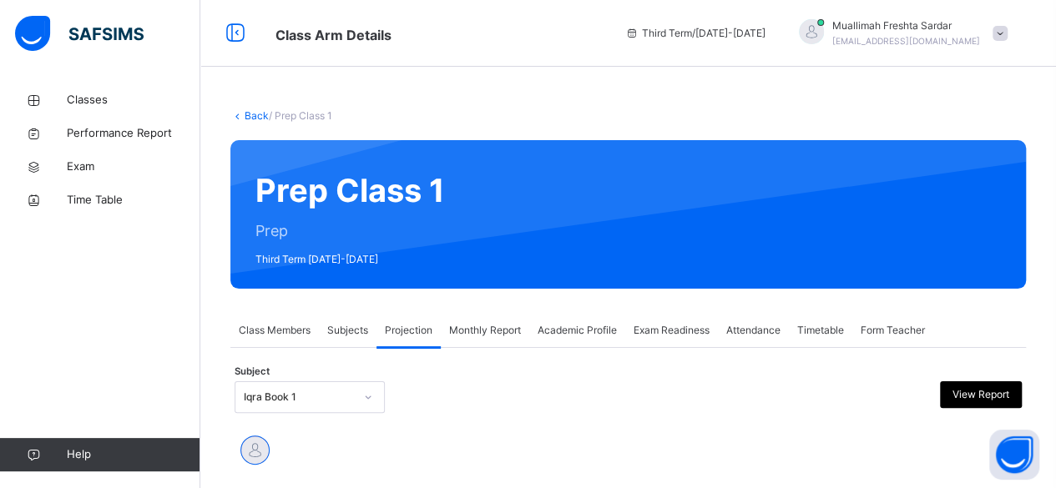
scroll to position [192, 0]
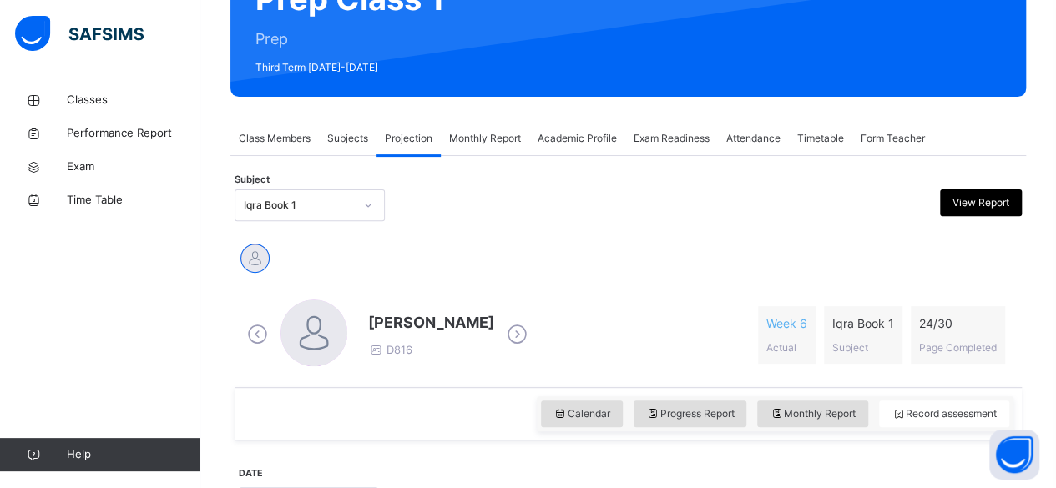
click at [331, 203] on div "Iqra Book 1" at bounding box center [299, 205] width 110 height 15
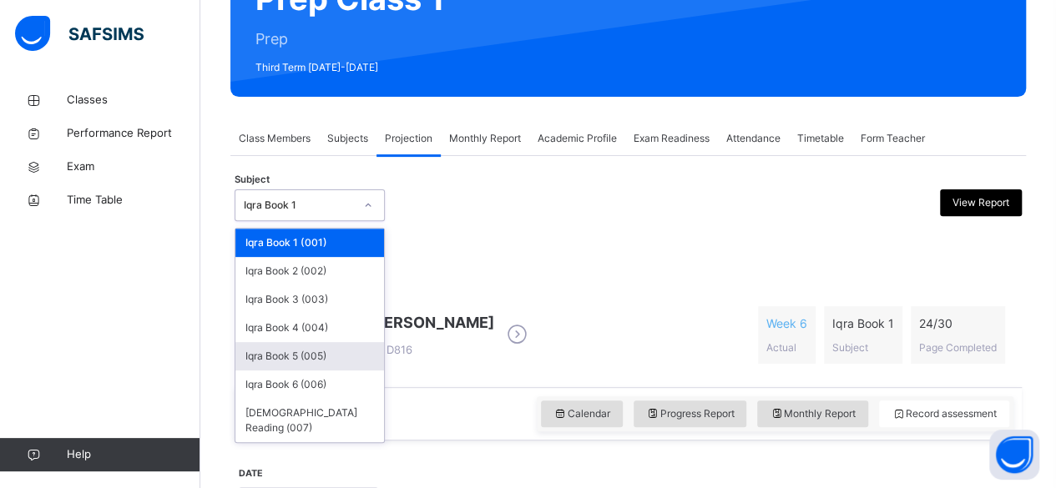
click at [307, 360] on div "Iqra Book 5 (005)" at bounding box center [309, 356] width 149 height 28
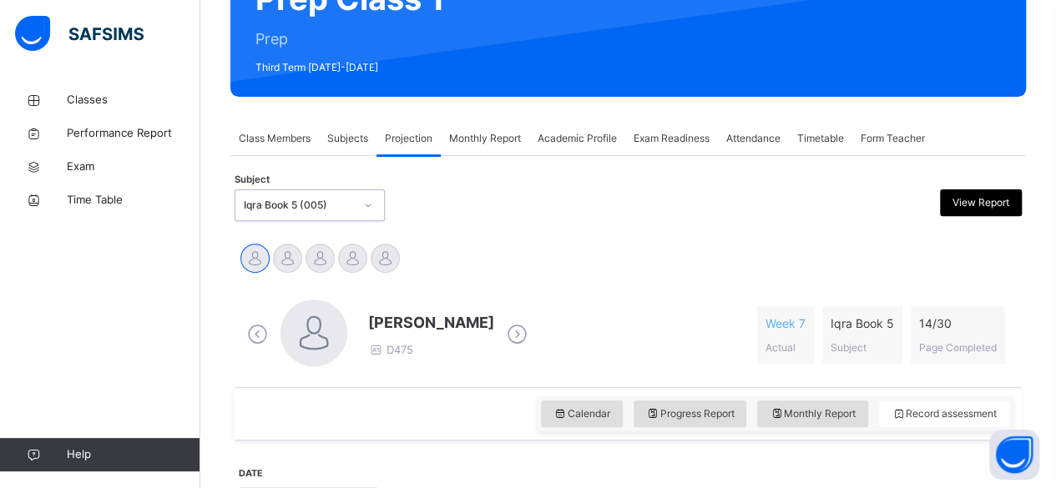
scroll to position [366, 0]
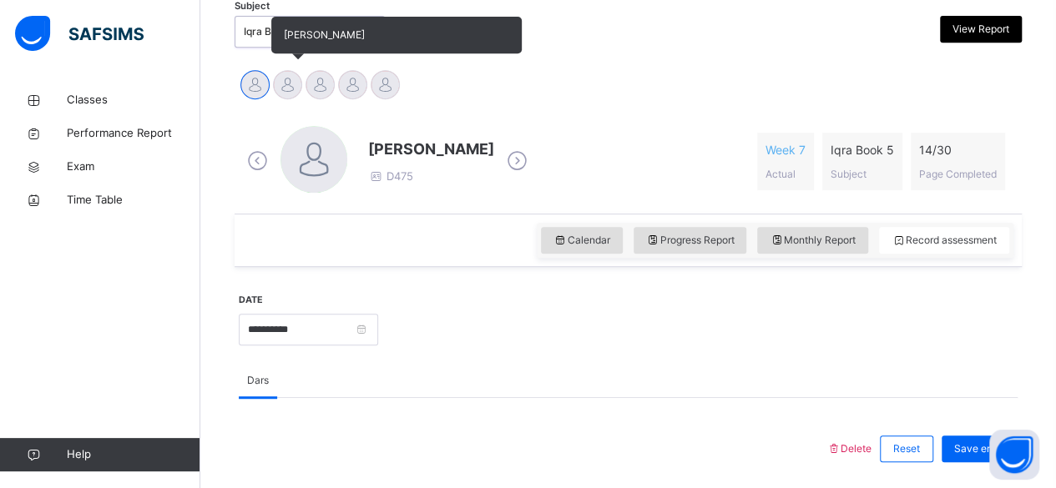
click at [287, 78] on div at bounding box center [287, 84] width 29 height 29
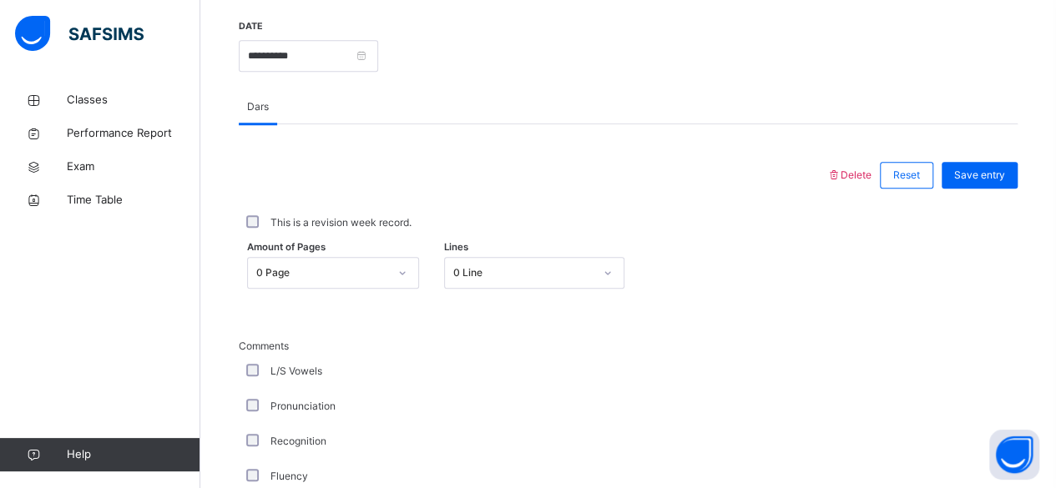
click at [379, 263] on div "0 Page" at bounding box center [333, 273] width 172 height 32
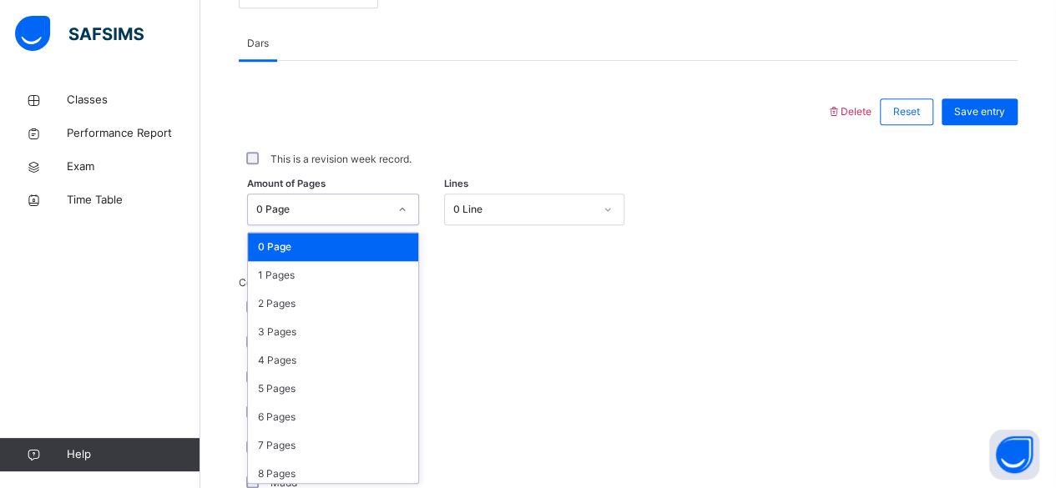
scroll to position [703, 0]
click at [331, 296] on div "2 Pages" at bounding box center [333, 304] width 170 height 28
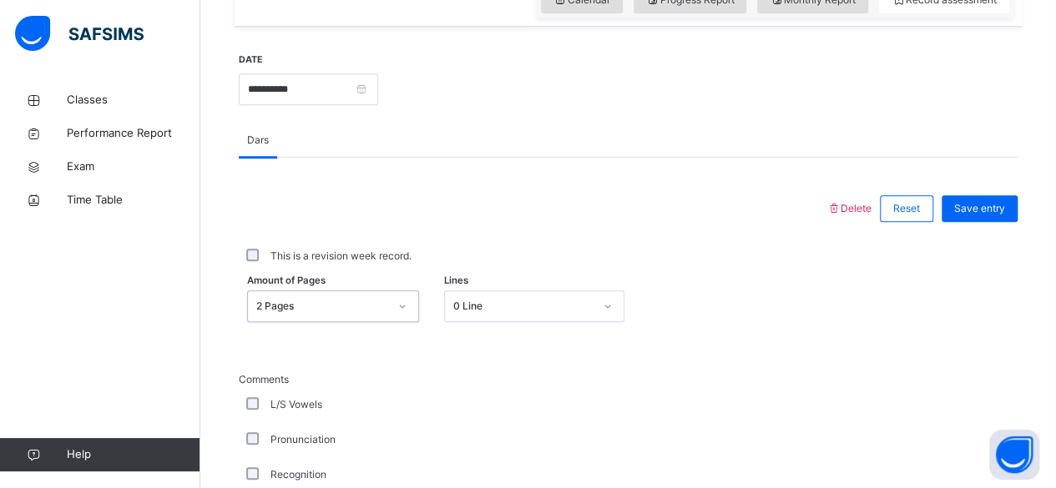
scroll to position [604, 0]
click at [1005, 203] on span "Save entry" at bounding box center [979, 210] width 51 height 15
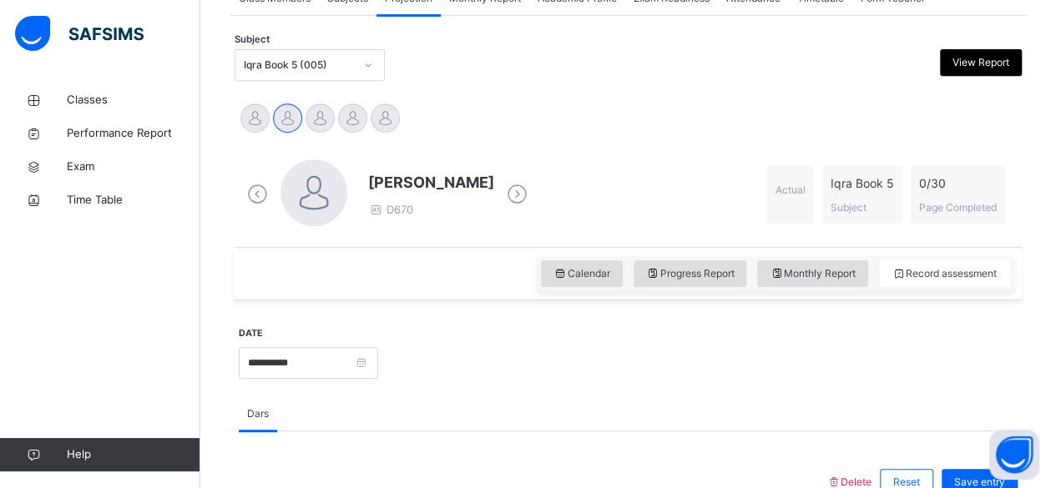
scroll to position [332, 0]
click at [301, 49] on div "Iqra Book 5 (005)" at bounding box center [310, 65] width 150 height 32
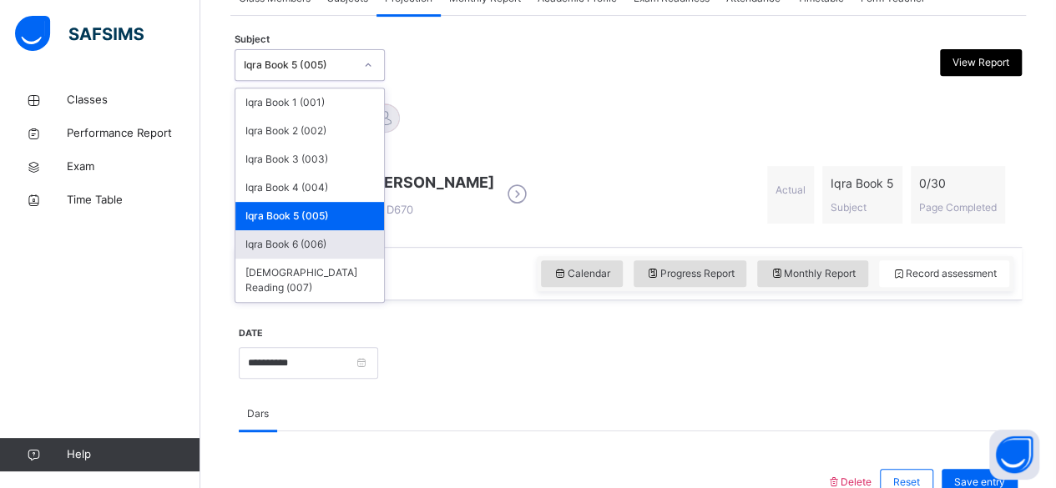
click at [286, 238] on div "Iqra Book 6 (006)" at bounding box center [309, 244] width 149 height 28
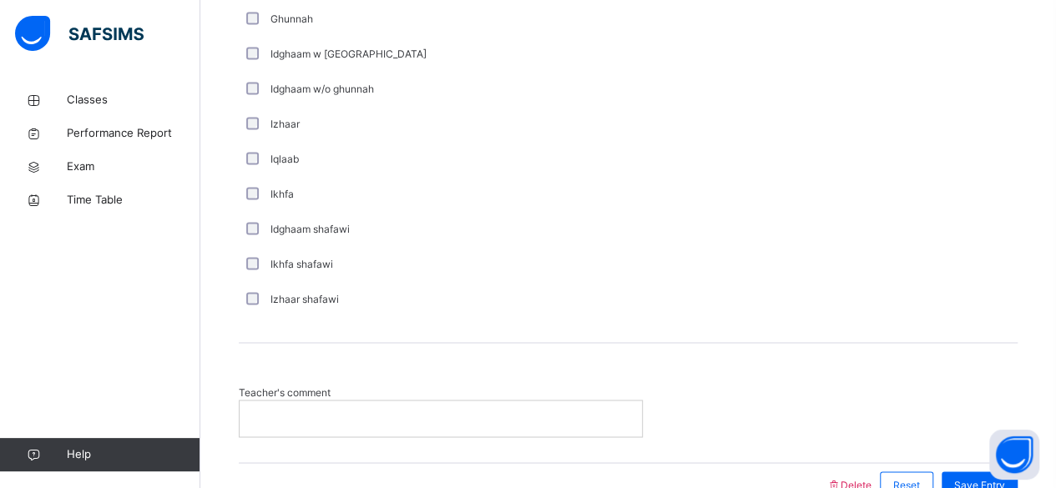
scroll to position [1204, 0]
click at [331, 405] on div at bounding box center [441, 416] width 402 height 35
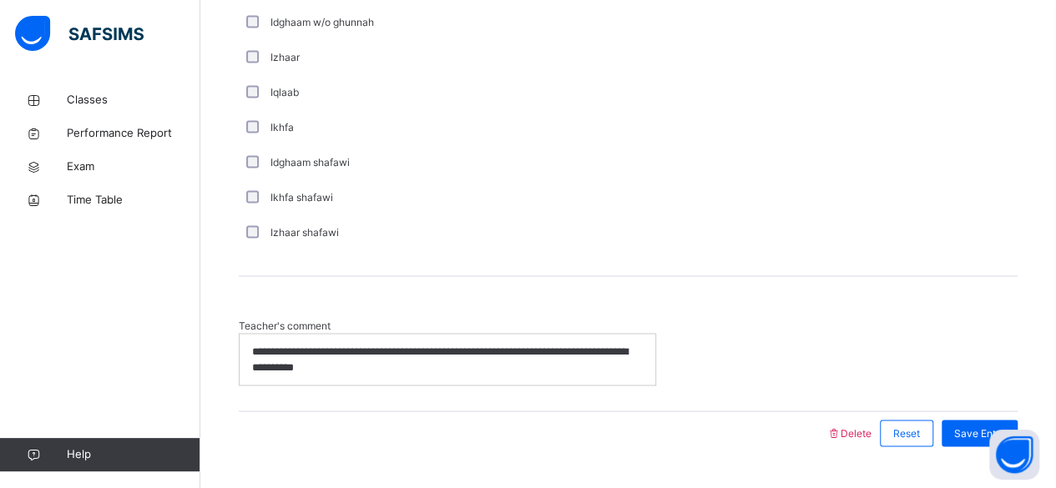
scroll to position [1307, 0]
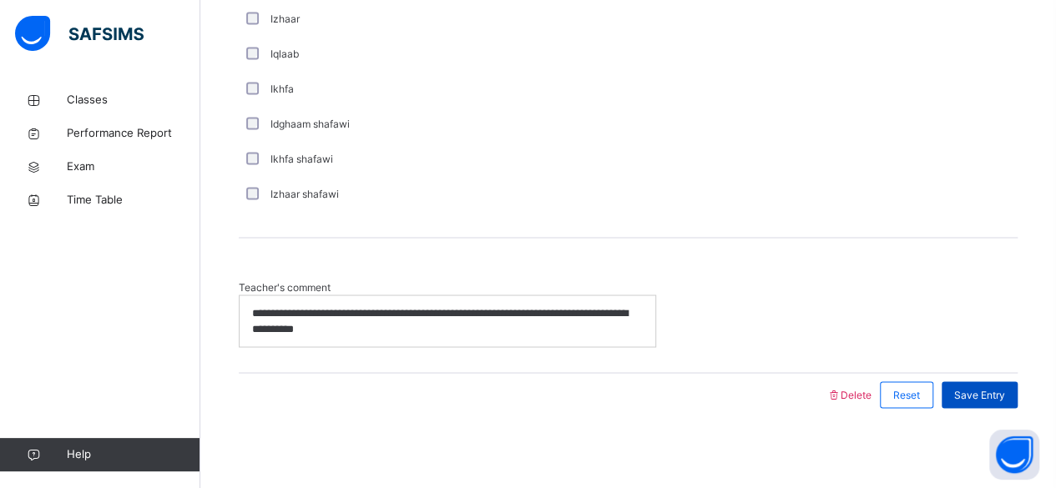
click at [989, 387] on span "Save Entry" at bounding box center [979, 394] width 51 height 15
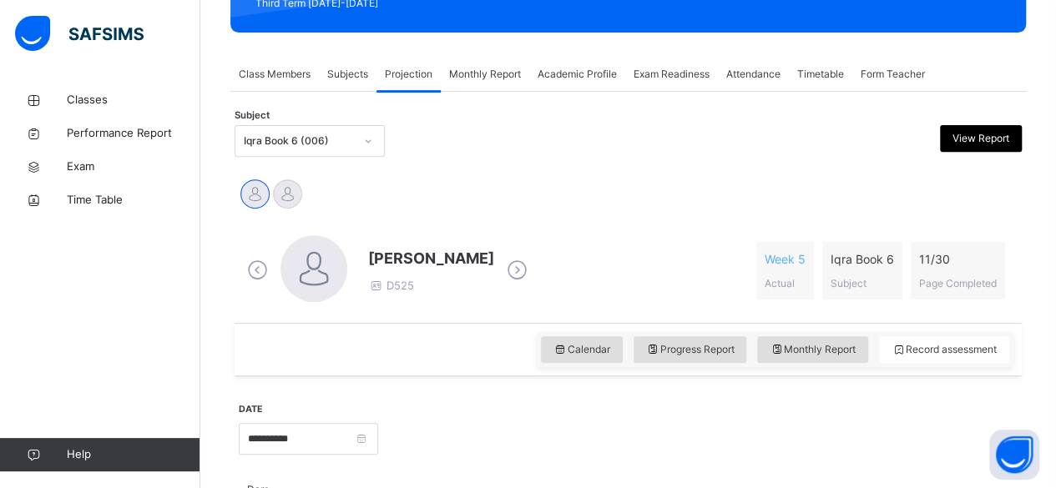
scroll to position [255, 0]
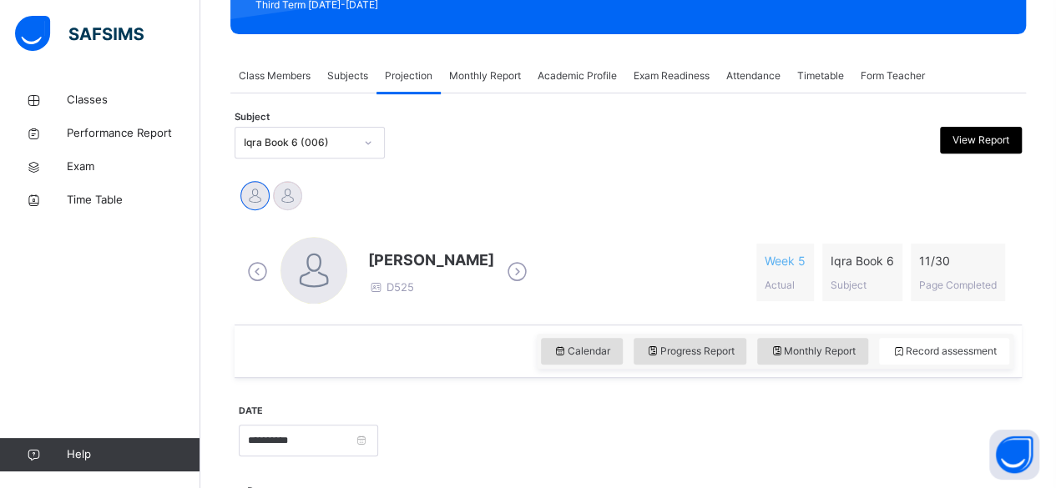
click at [627, 201] on div "[PERSON_NAME] [PERSON_NAME]" at bounding box center [628, 197] width 779 height 37
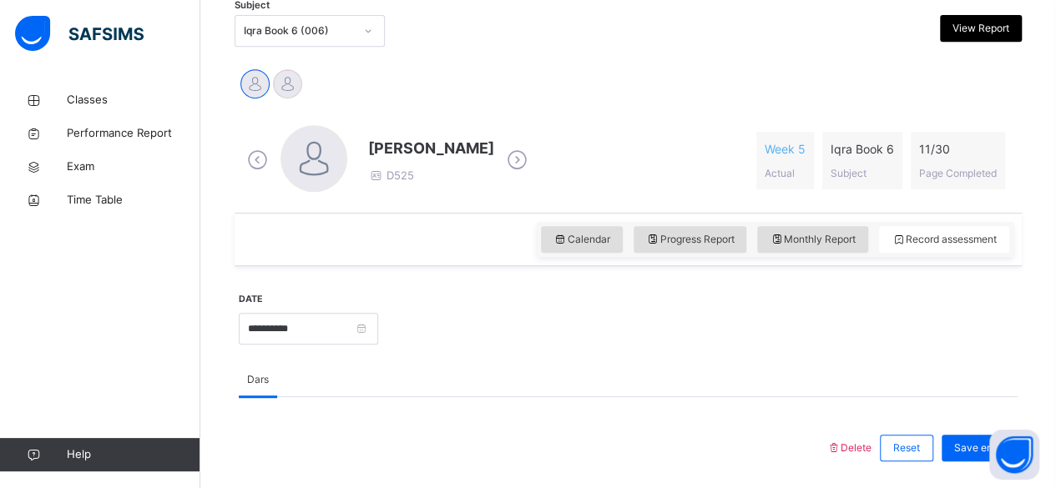
scroll to position [129, 0]
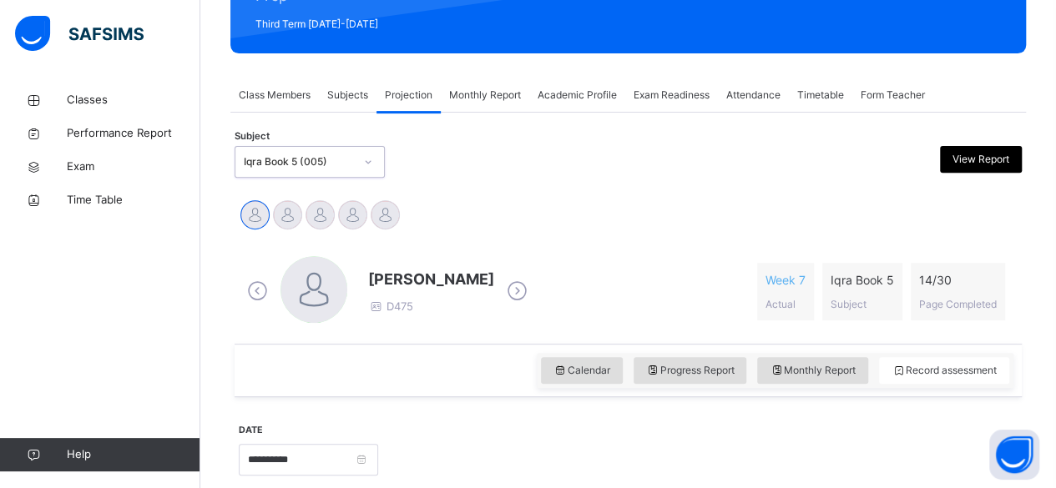
scroll to position [358, 0]
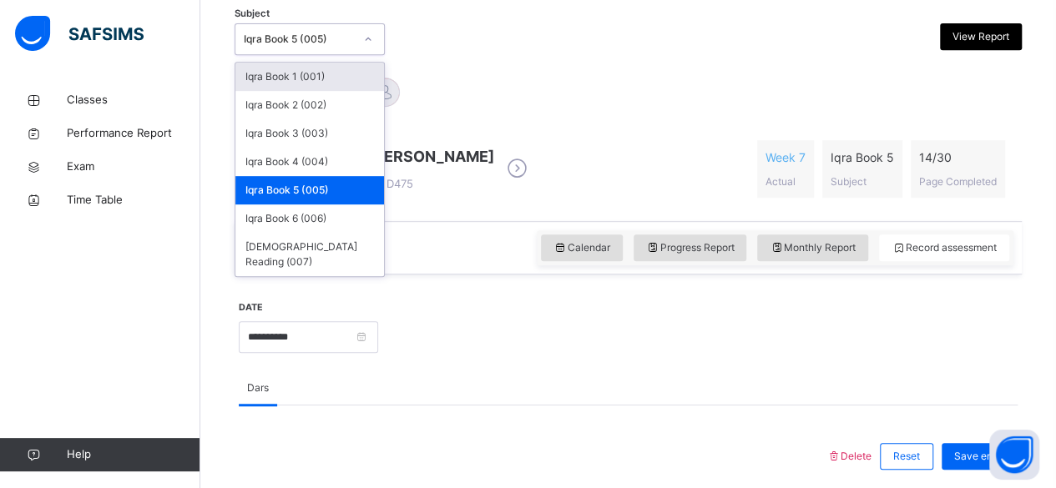
click at [311, 48] on div "Iqra Book 5 (005)" at bounding box center [293, 40] width 117 height 26
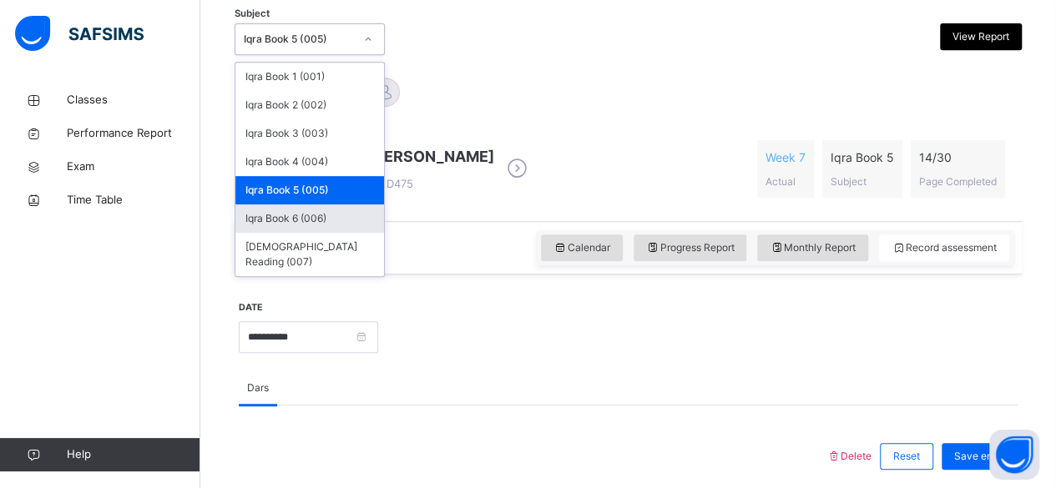
click at [324, 221] on div "Iqra Book 6 (006)" at bounding box center [309, 219] width 149 height 28
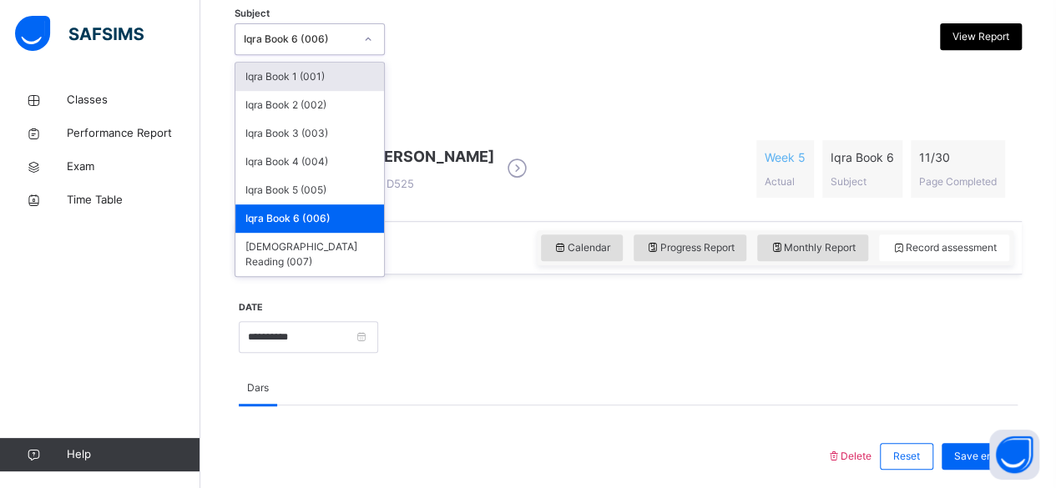
click at [250, 41] on div "Iqra Book 6 (006)" at bounding box center [299, 39] width 110 height 15
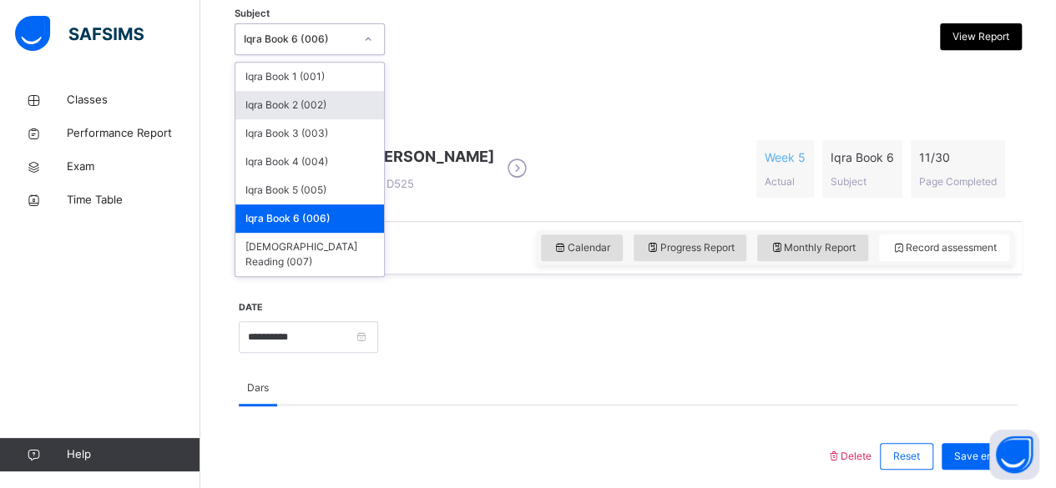
click at [516, 86] on div "[PERSON_NAME] [PERSON_NAME]" at bounding box center [628, 94] width 779 height 37
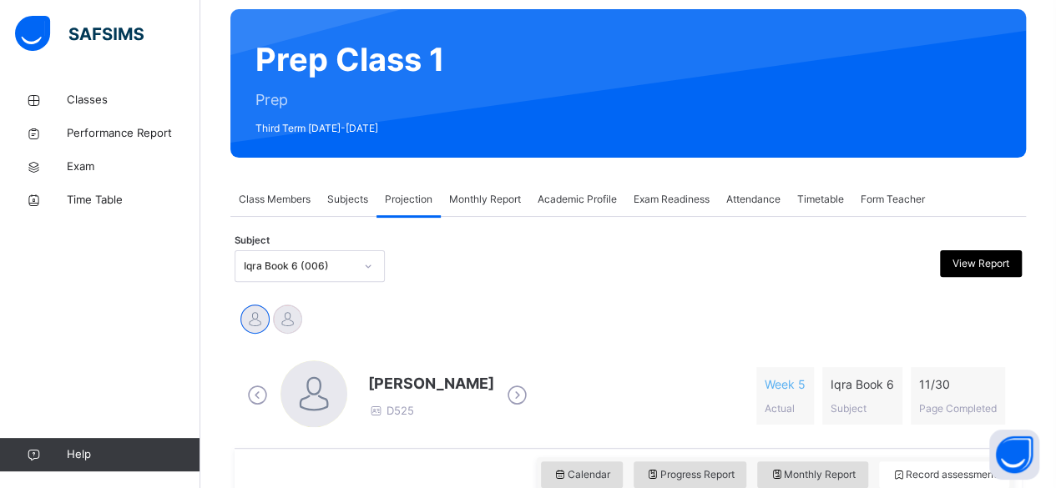
scroll to position [0, 0]
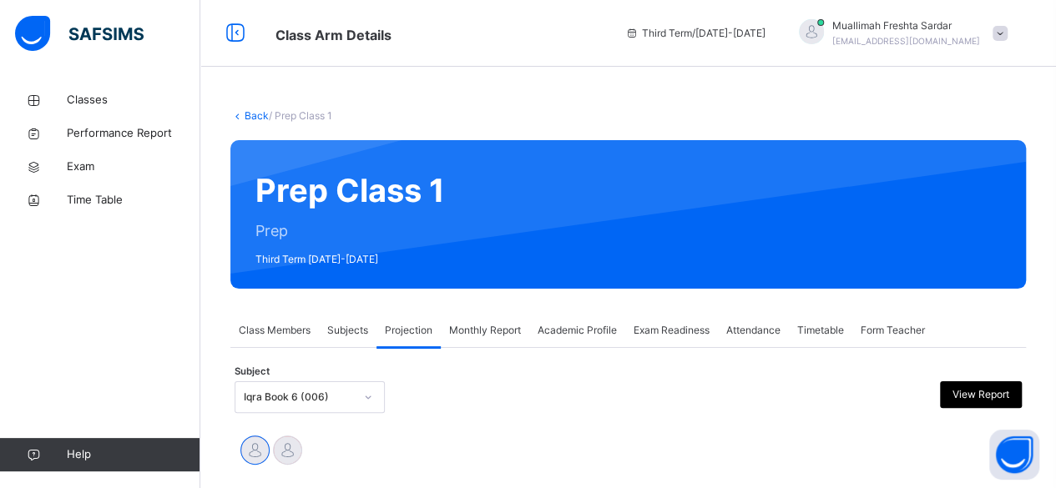
click at [309, 378] on div "Subject Iqra Book 6 (006) View Report" at bounding box center [628, 397] width 787 height 48
click at [303, 405] on div "Iqra Book 6 (006)" at bounding box center [310, 397] width 150 height 32
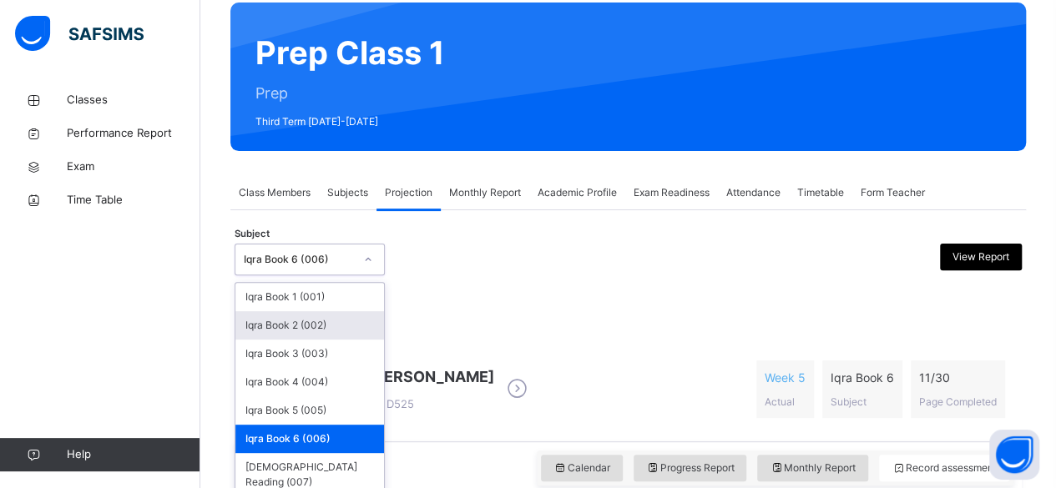
click at [274, 318] on div "Iqra Book 2 (002)" at bounding box center [309, 325] width 149 height 28
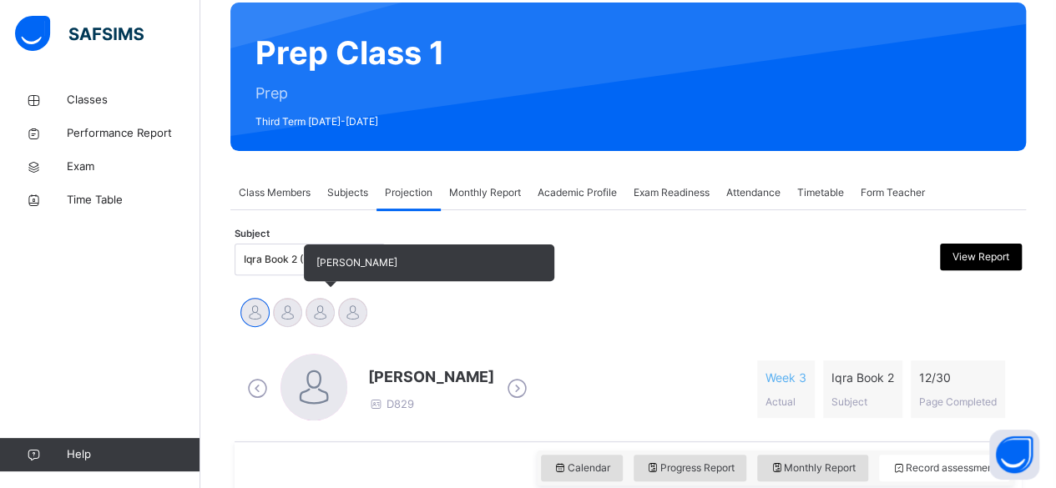
click at [316, 312] on div at bounding box center [320, 312] width 29 height 29
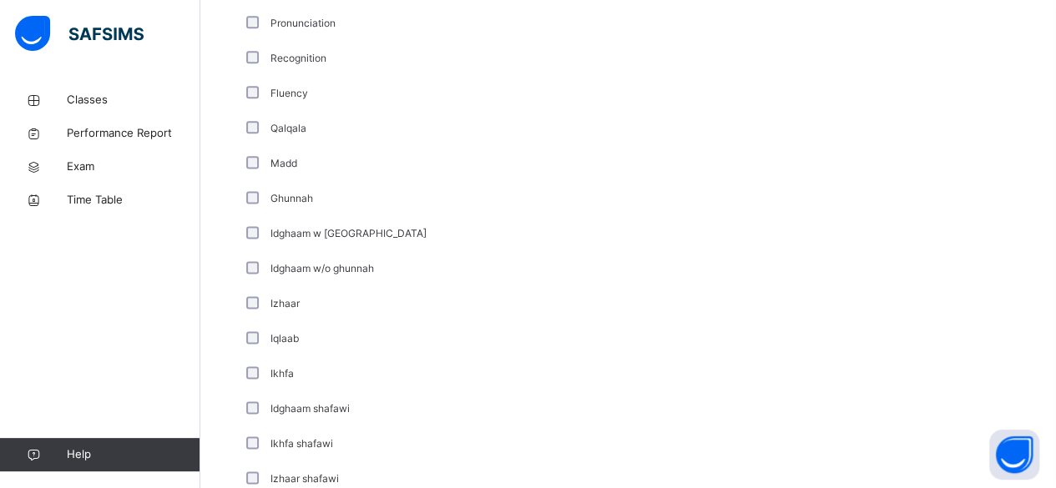
scroll to position [1292, 0]
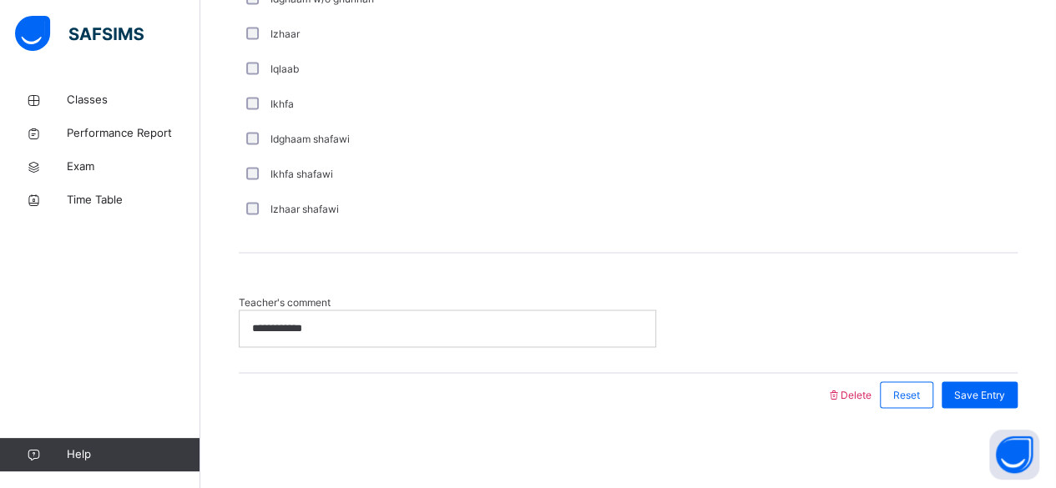
click at [462, 326] on p "**********" at bounding box center [448, 328] width 392 height 15
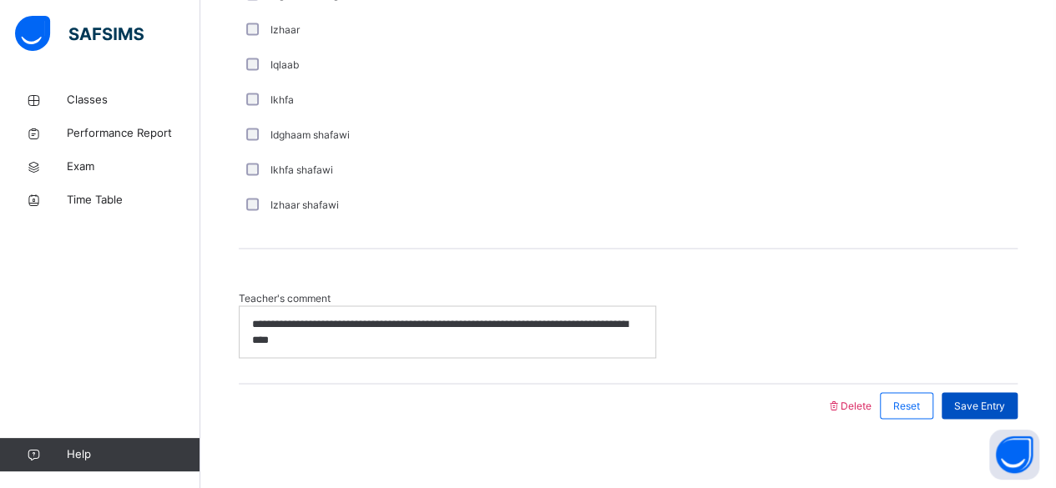
scroll to position [1297, 0]
click at [988, 401] on span "Save Entry" at bounding box center [979, 404] width 51 height 15
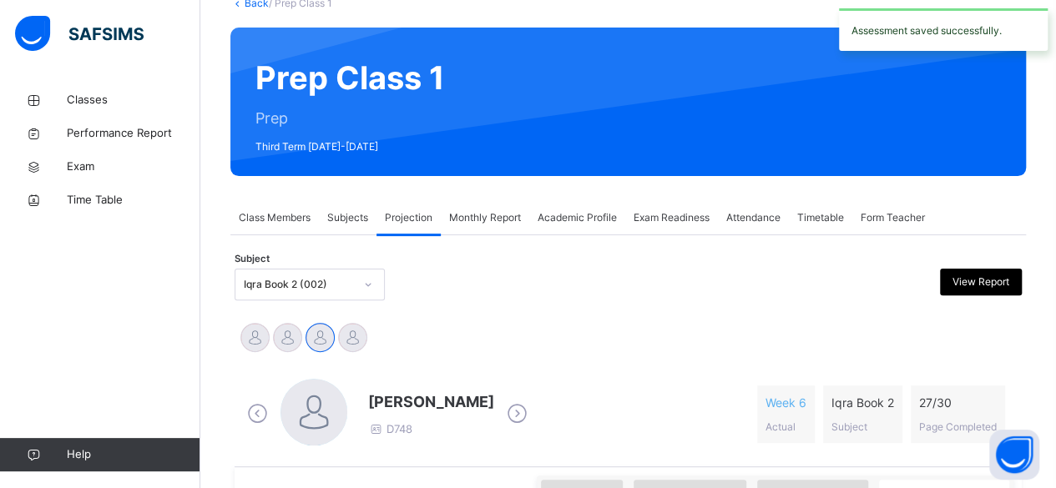
scroll to position [108, 0]
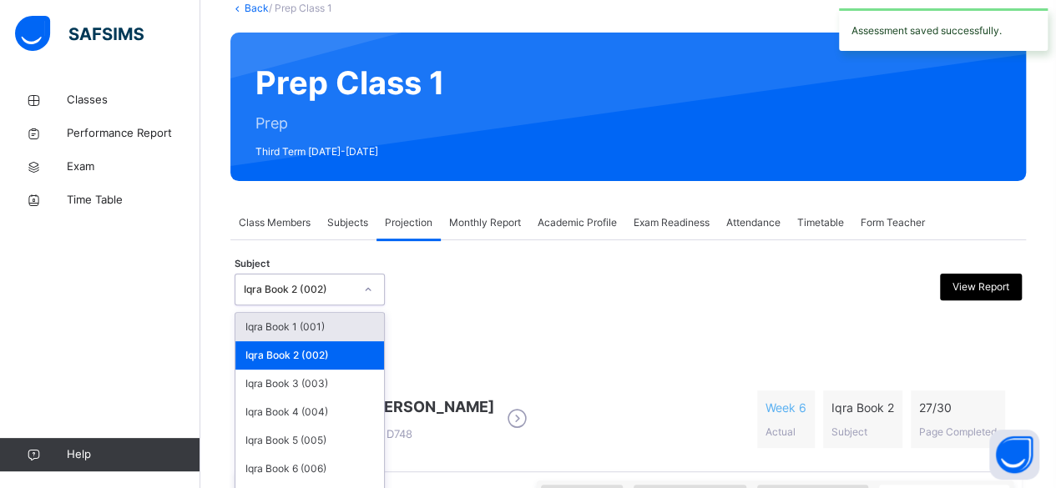
click at [351, 291] on div "option Iqra Book 2 (002), selected. option Iqra Book 1 (001) focused, 1 of 7. 7…" at bounding box center [310, 290] width 150 height 32
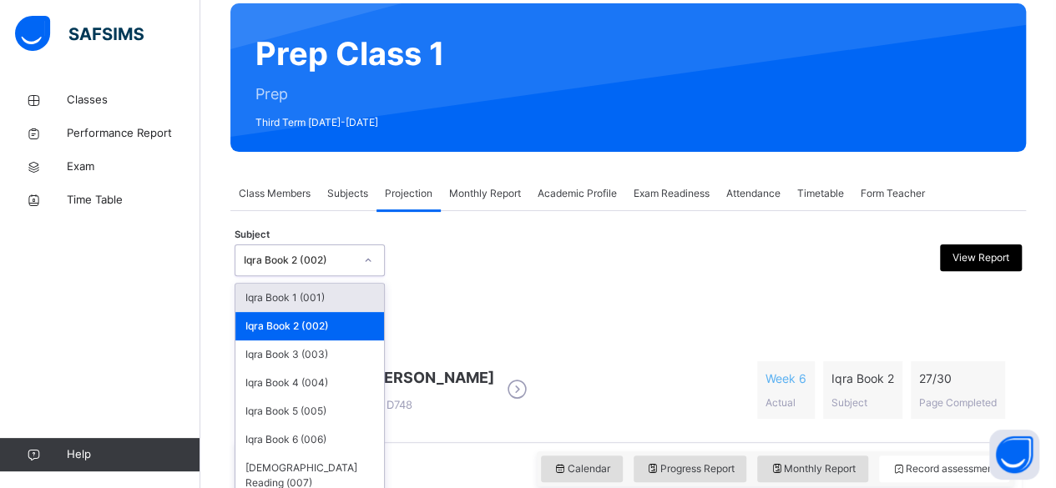
scroll to position [138, 0]
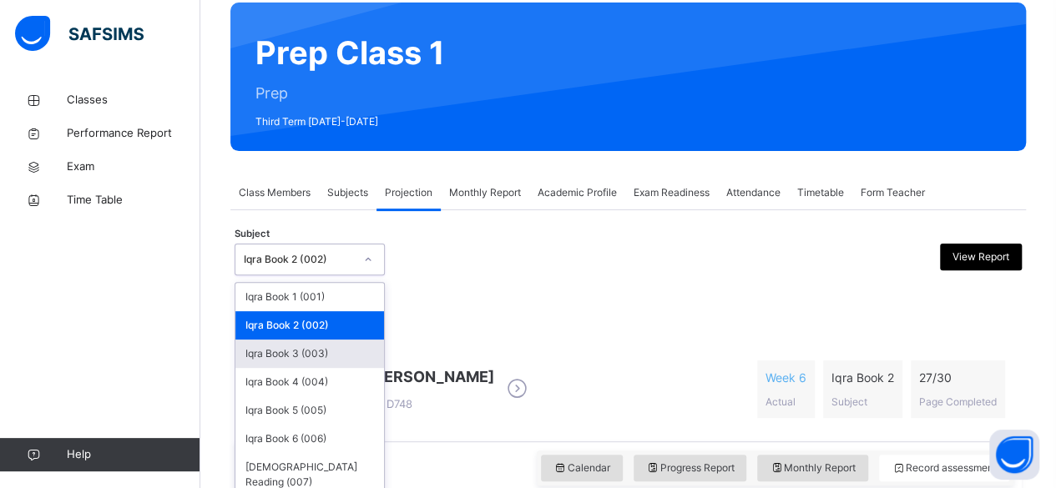
click at [301, 358] on div "Iqra Book 3 (003)" at bounding box center [309, 354] width 149 height 28
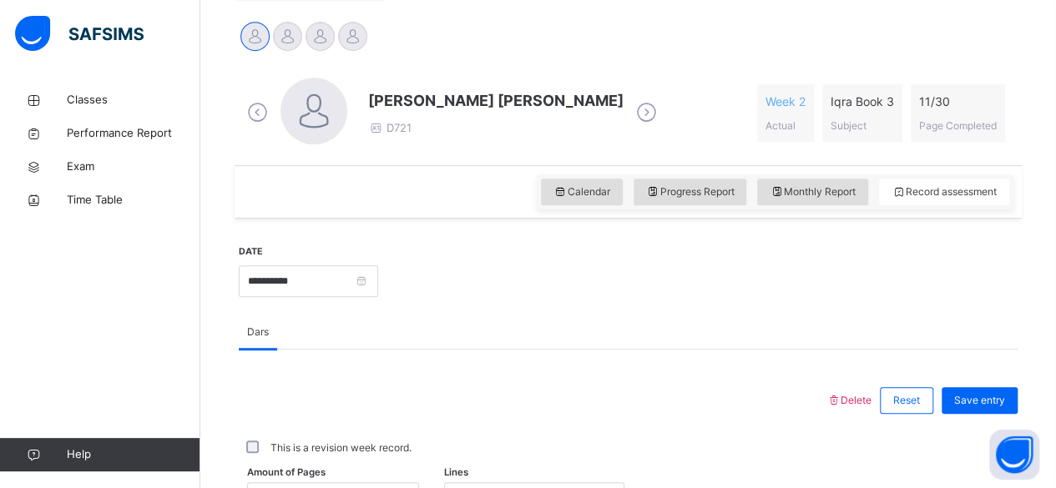
scroll to position [427, 0]
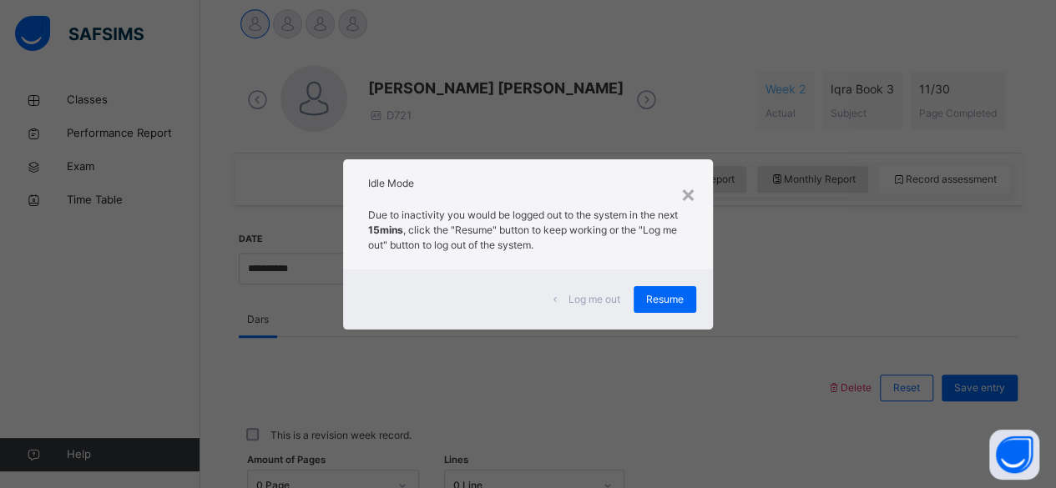
click at [633, 296] on div "Log me out" at bounding box center [587, 299] width 93 height 27
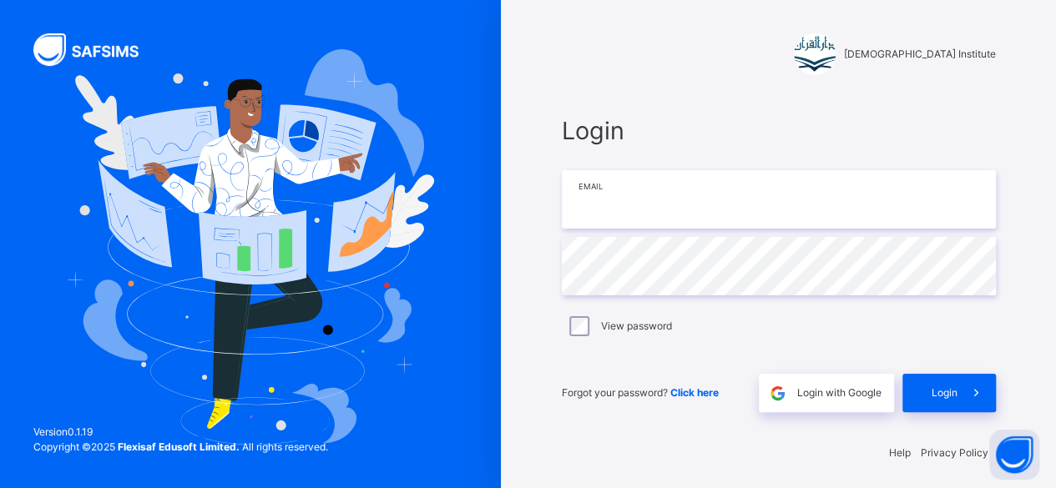
type input "**********"
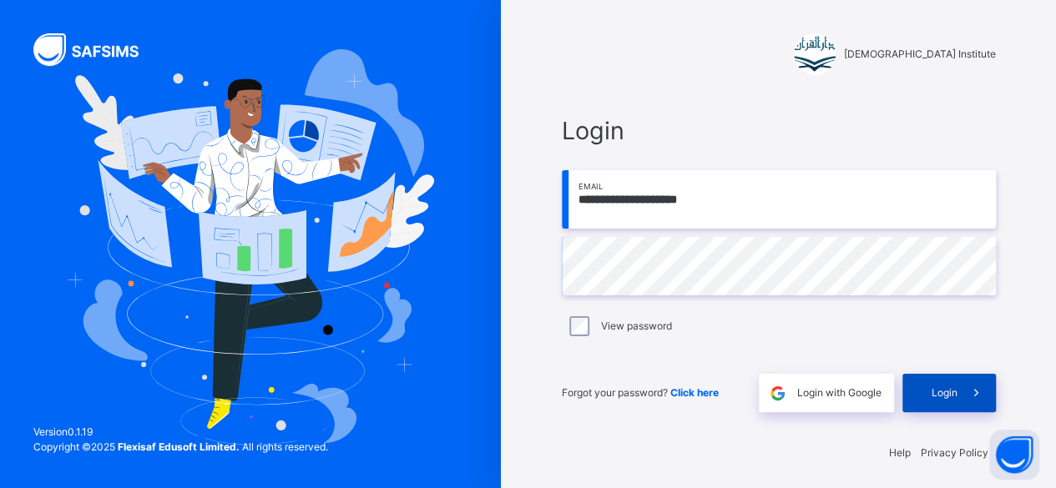
click at [952, 390] on span "Login" at bounding box center [945, 393] width 26 height 15
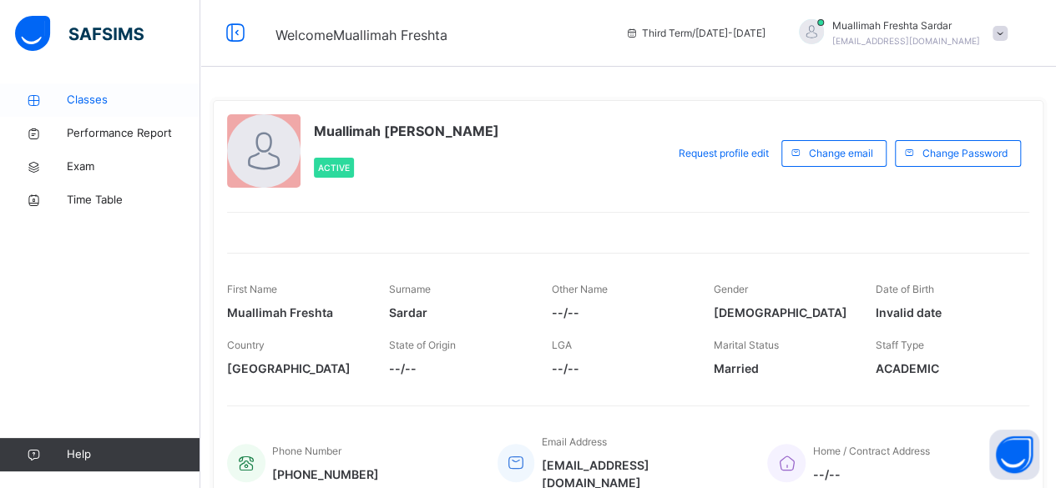
click at [88, 99] on span "Classes" at bounding box center [134, 100] width 134 height 17
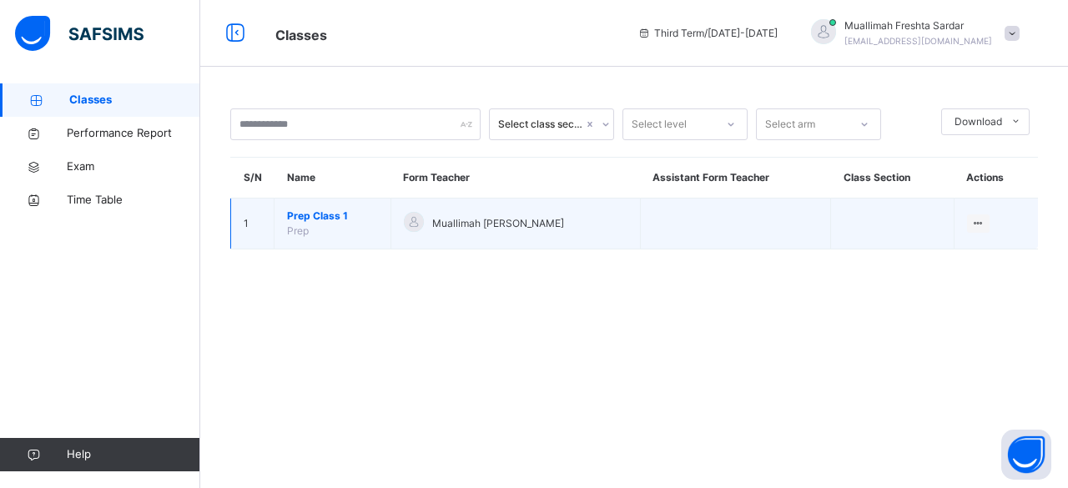
click at [316, 207] on td "Prep Class 1 Prep" at bounding box center [333, 224] width 117 height 51
click at [316, 214] on span "Prep Class 1" at bounding box center [332, 216] width 91 height 15
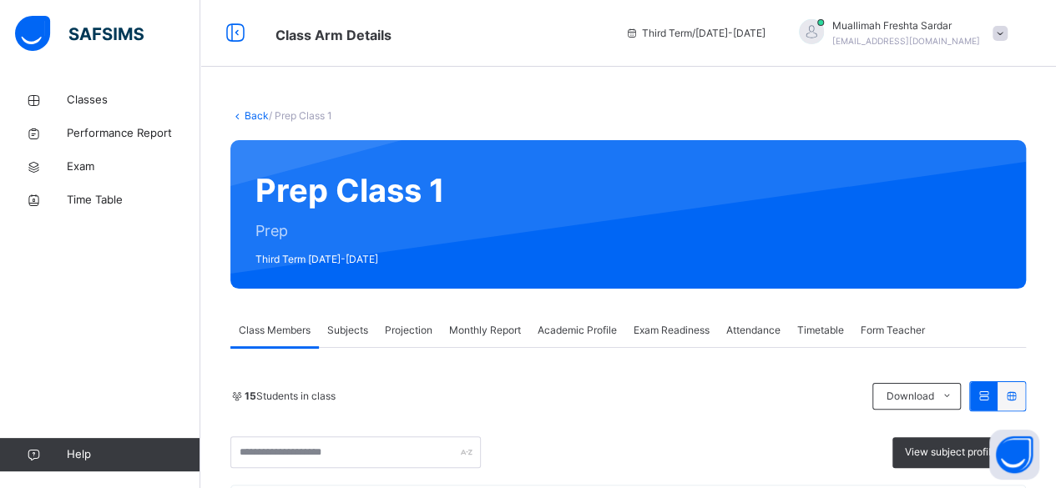
click at [413, 343] on div "Projection" at bounding box center [408, 330] width 64 height 33
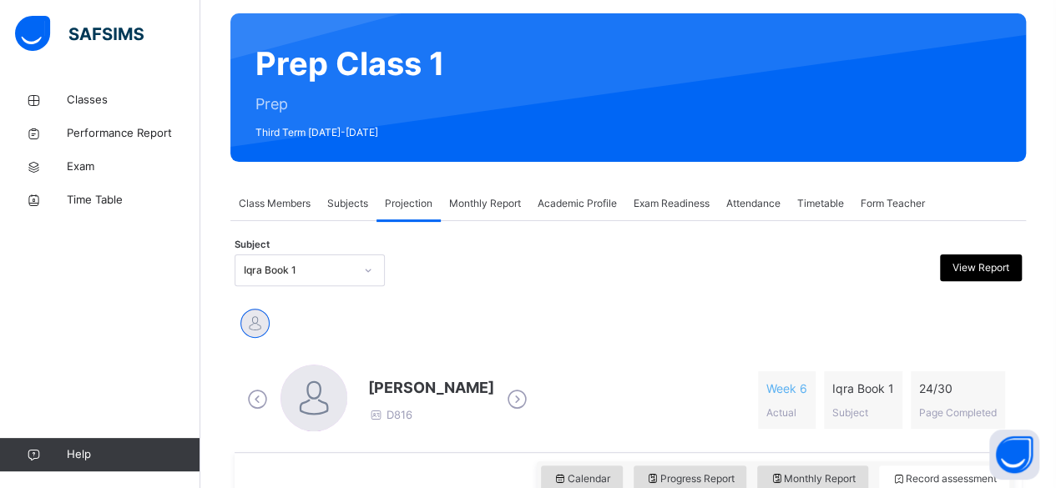
click at [331, 274] on div "Iqra Book 1" at bounding box center [293, 271] width 117 height 26
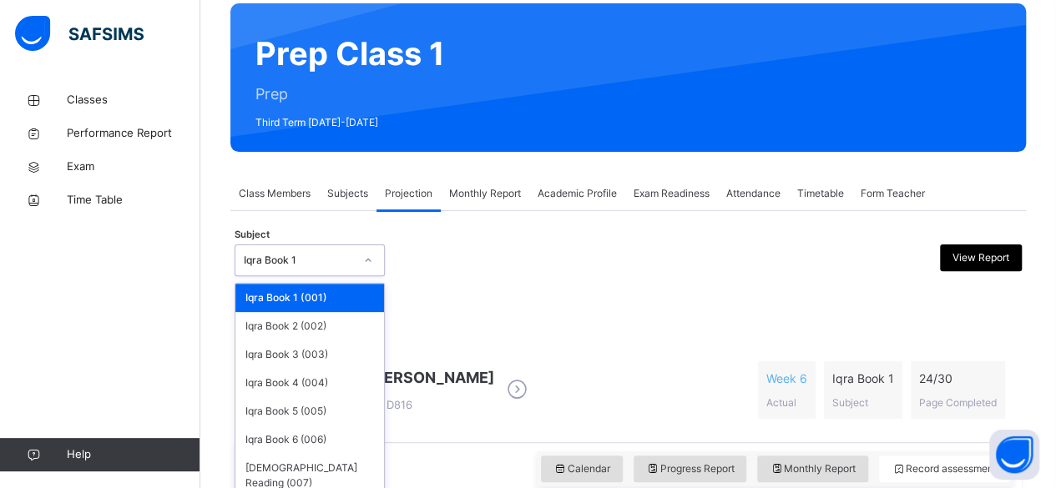
scroll to position [138, 0]
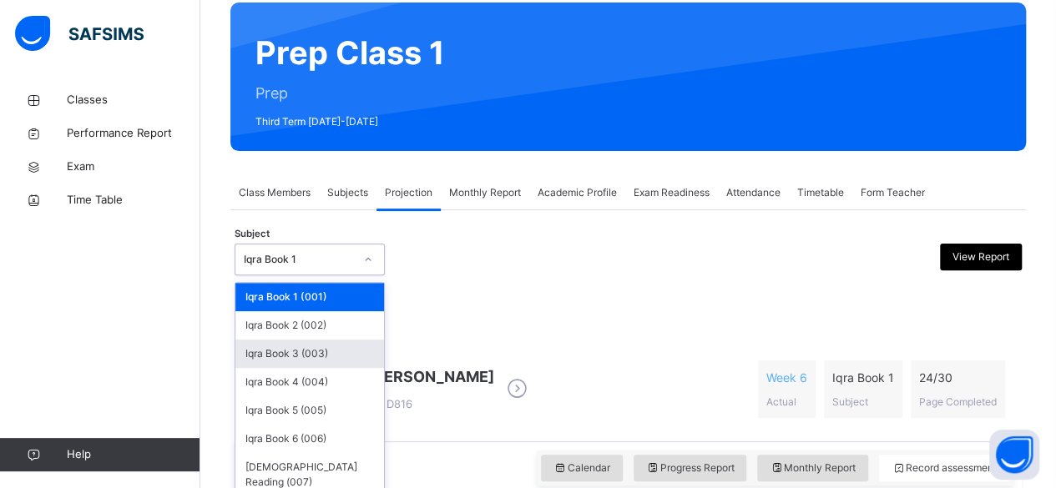
click at [317, 354] on div "Iqra Book 3 (003)" at bounding box center [309, 354] width 149 height 28
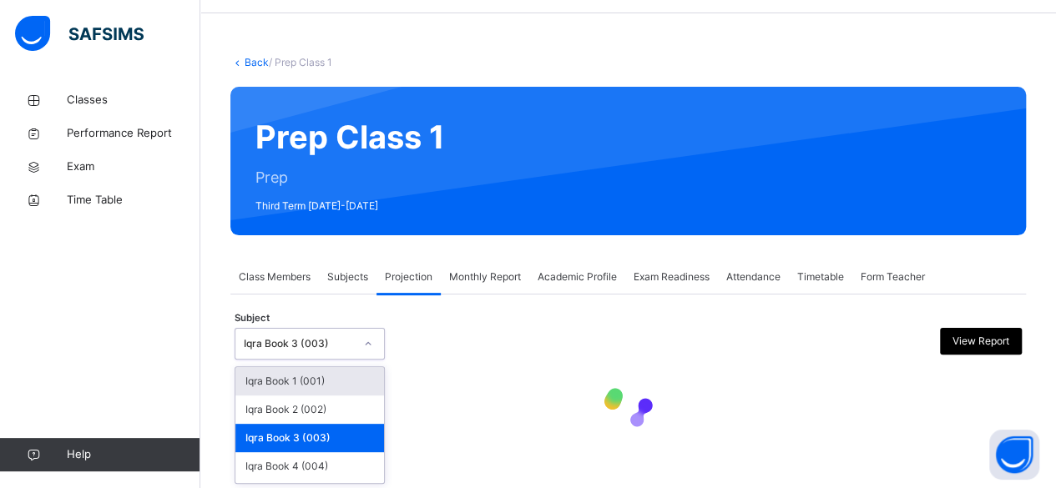
click at [317, 354] on div "Iqra Book 3 (003)" at bounding box center [293, 344] width 117 height 26
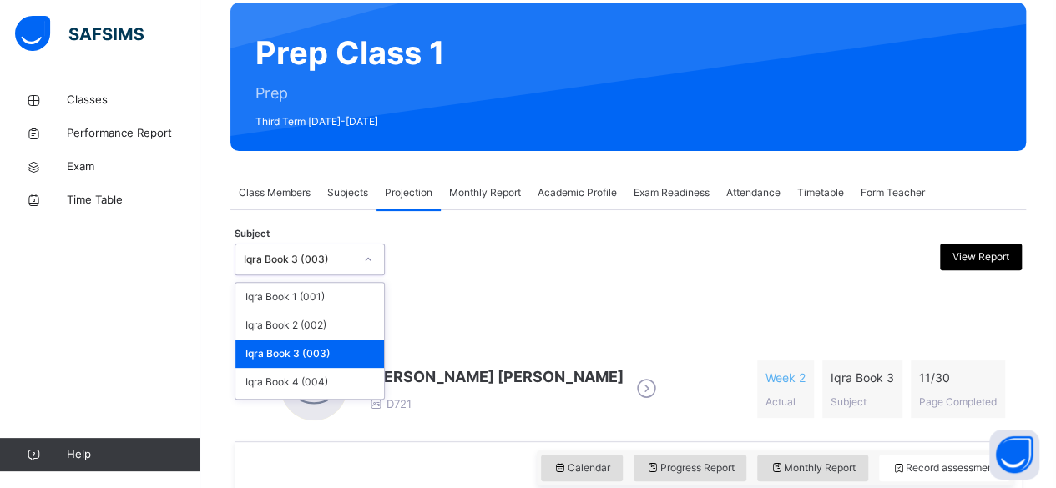
click at [316, 348] on div "Iqra Book 3 (003)" at bounding box center [309, 354] width 149 height 28
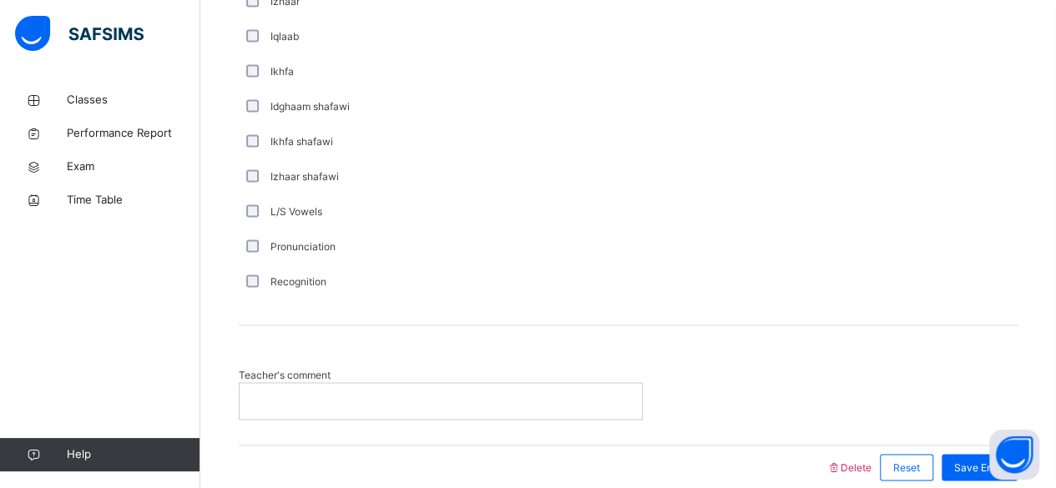
scroll to position [1292, 0]
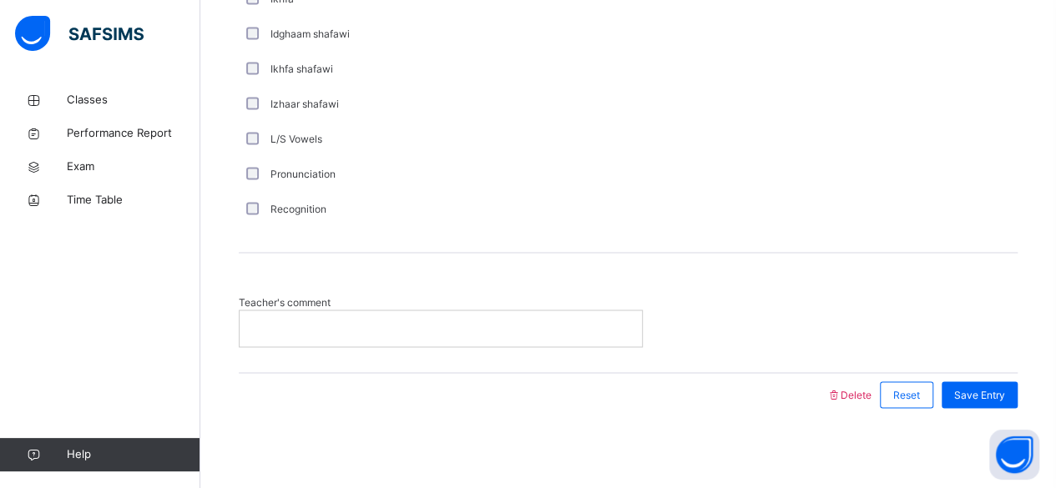
click at [469, 323] on p at bounding box center [440, 328] width 377 height 15
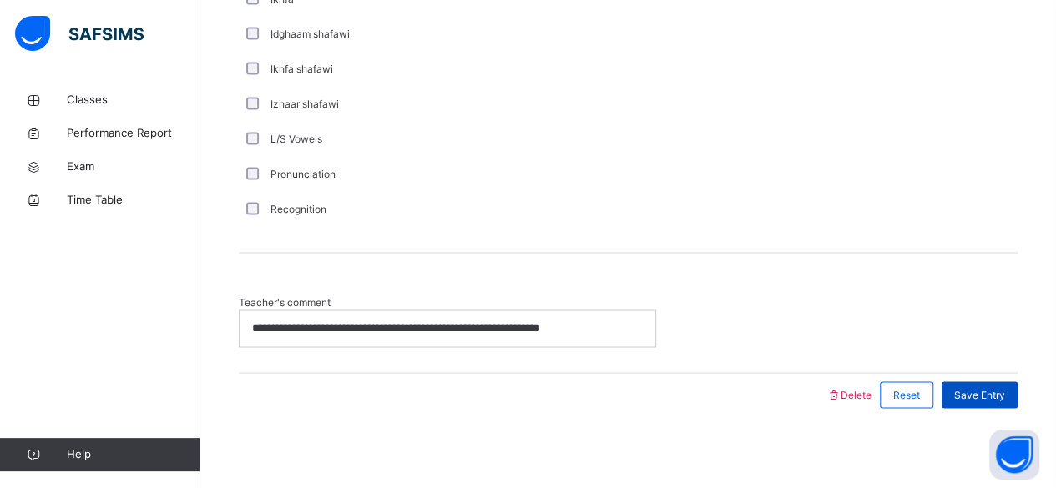
click at [993, 388] on span "Save Entry" at bounding box center [979, 394] width 51 height 15
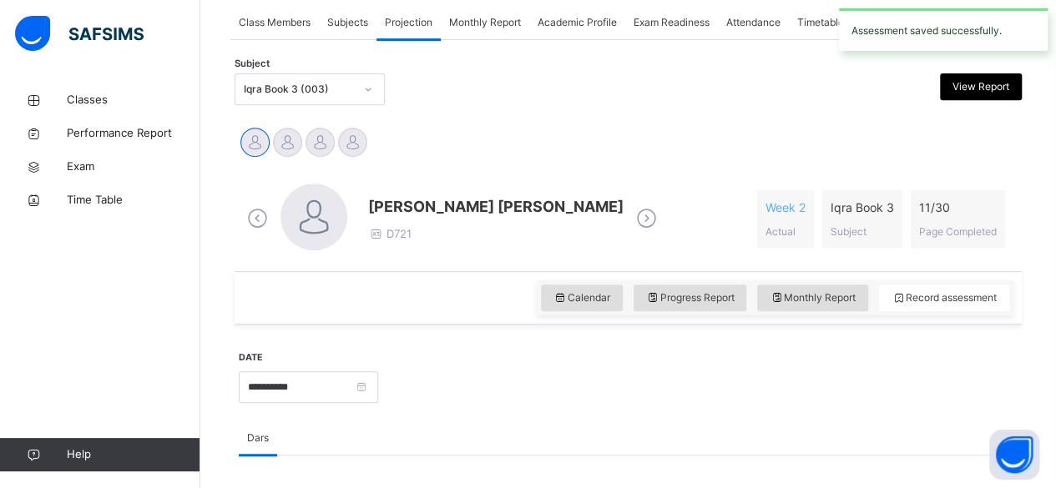
scroll to position [307, 0]
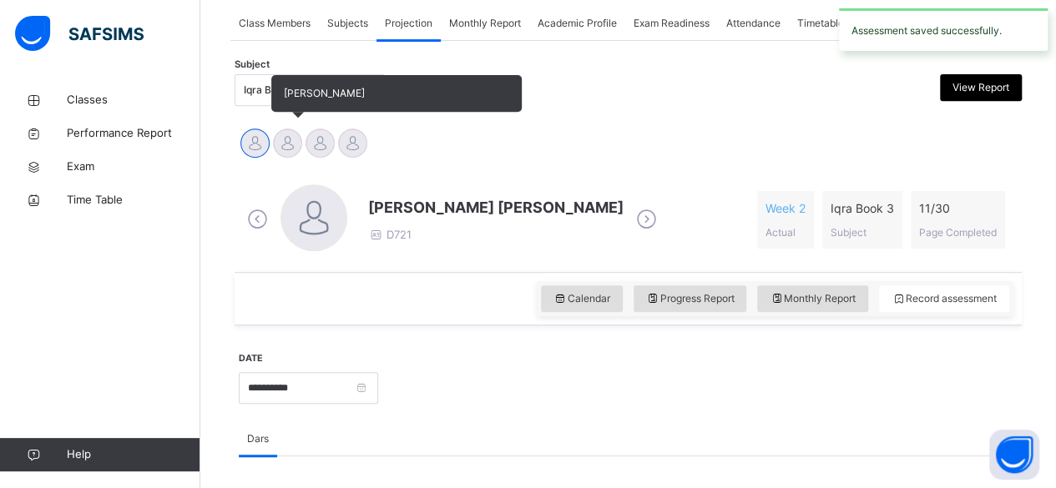
click at [298, 147] on div at bounding box center [287, 143] width 29 height 29
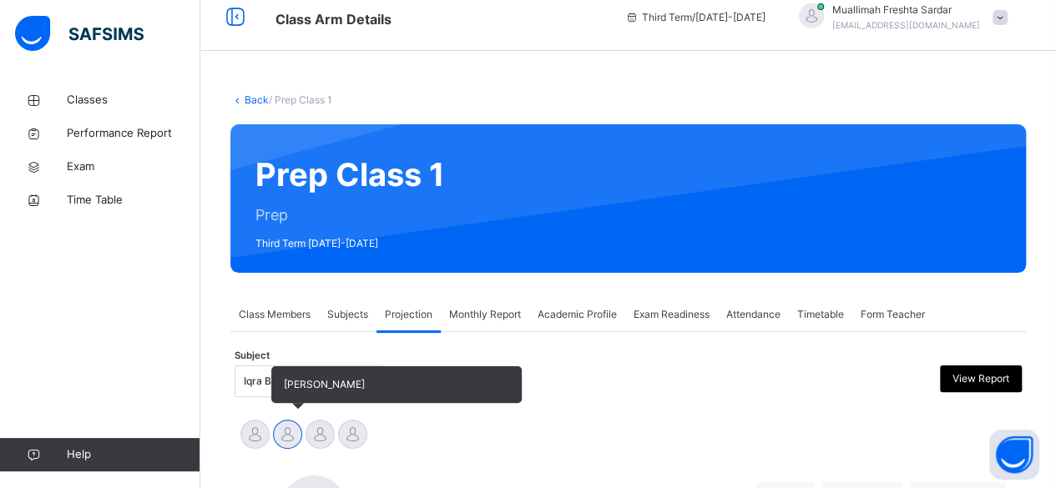
scroll to position [0, 0]
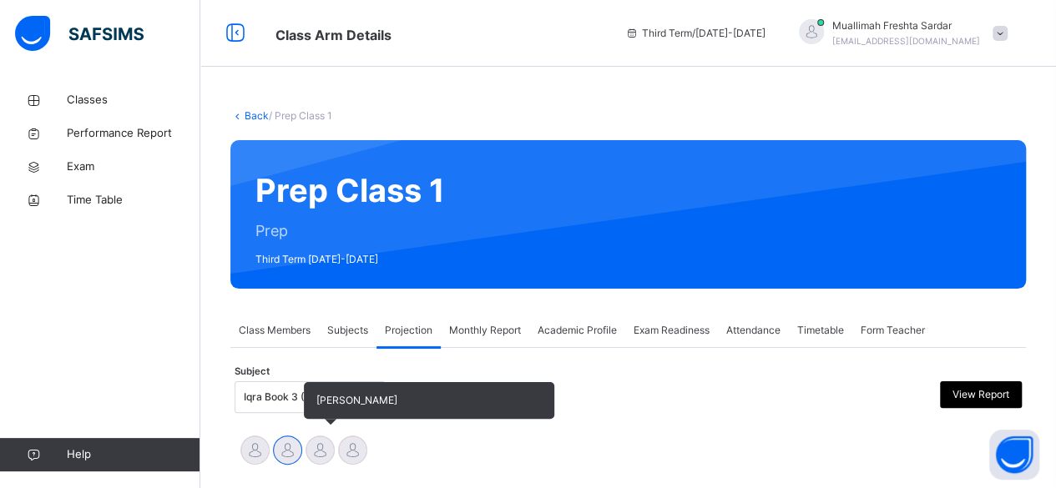
click at [331, 452] on div at bounding box center [320, 450] width 29 height 29
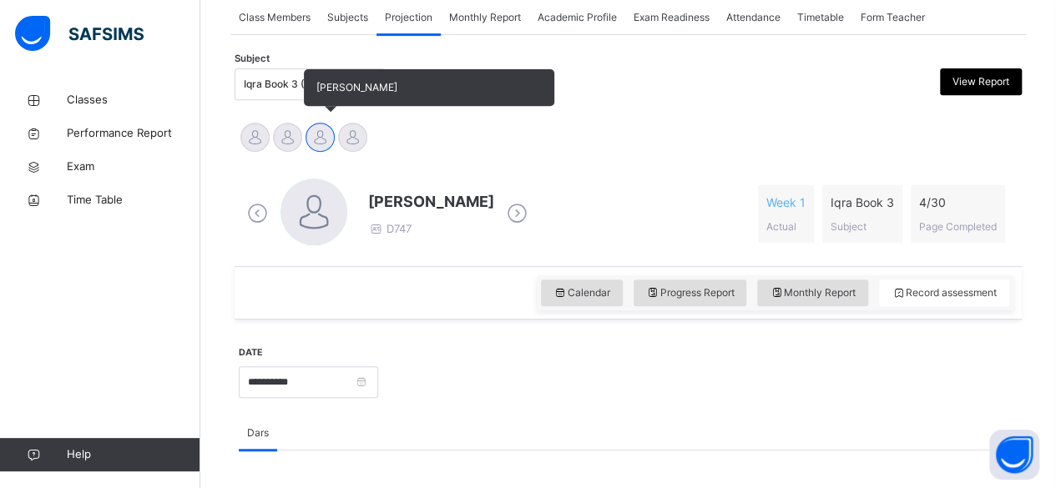
scroll to position [314, 0]
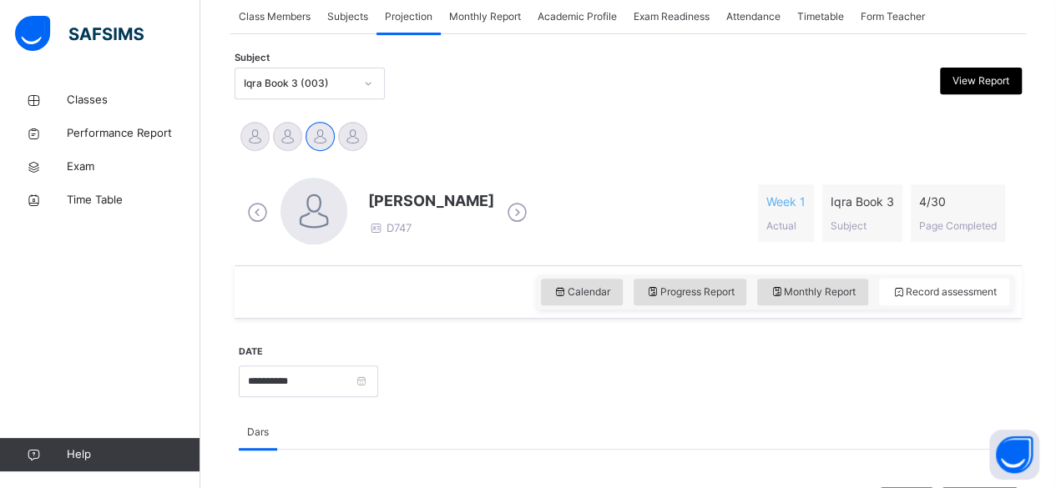
click at [321, 88] on div "Iqra Book 3 (003)" at bounding box center [299, 83] width 110 height 15
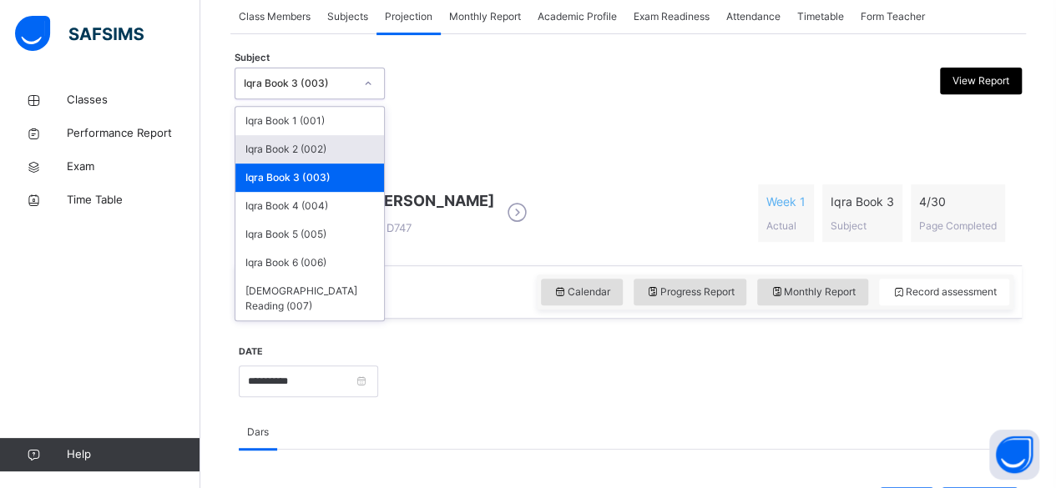
click at [290, 140] on div "Iqra Book 2 (002)" at bounding box center [309, 149] width 149 height 28
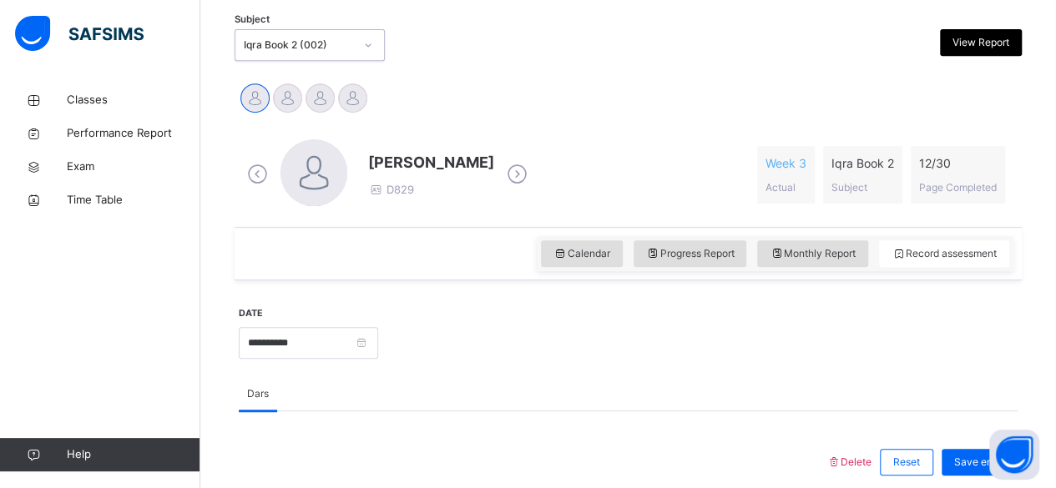
scroll to position [349, 0]
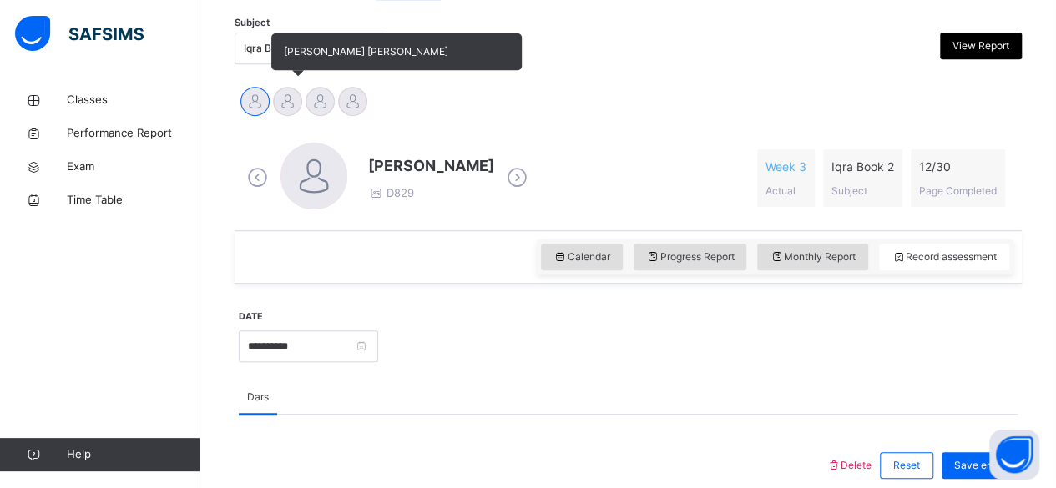
click at [296, 104] on div at bounding box center [287, 101] width 29 height 29
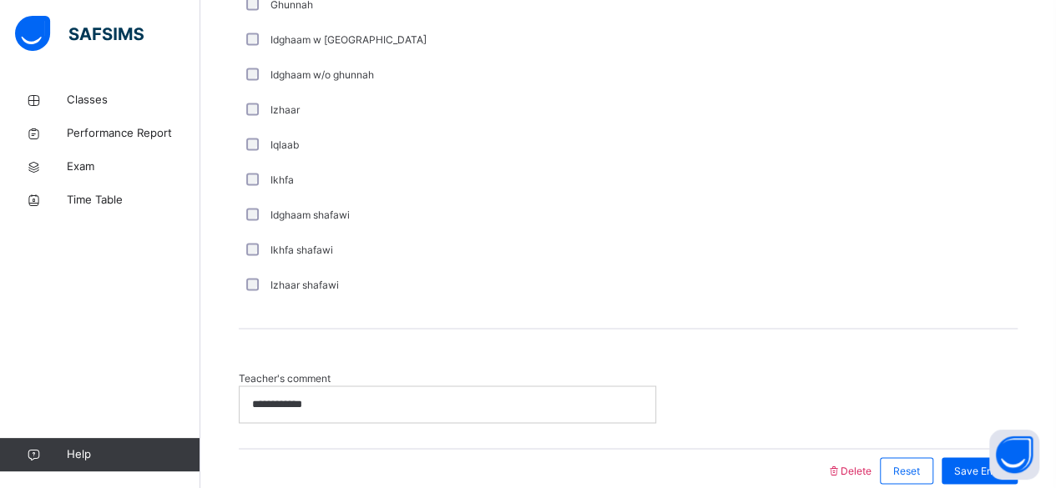
scroll to position [1292, 0]
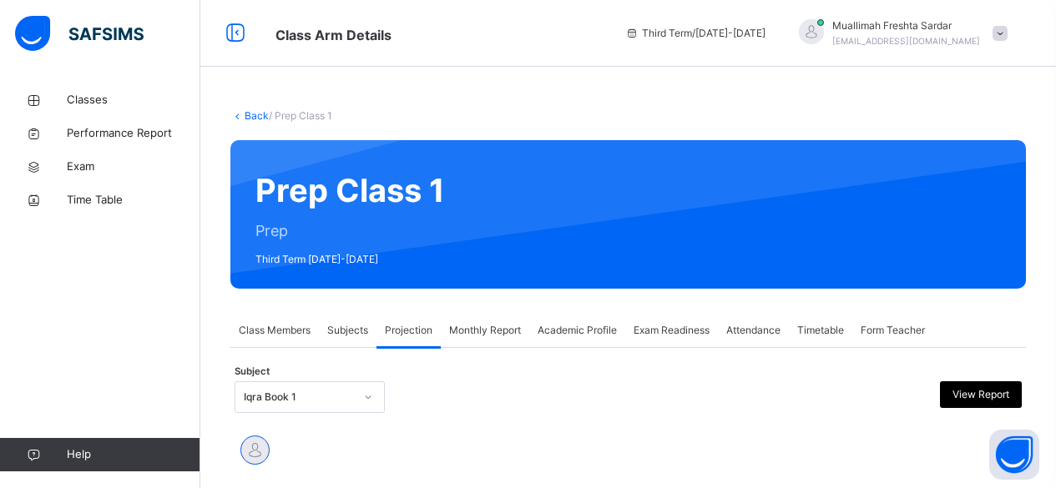
scroll to position [289, 0]
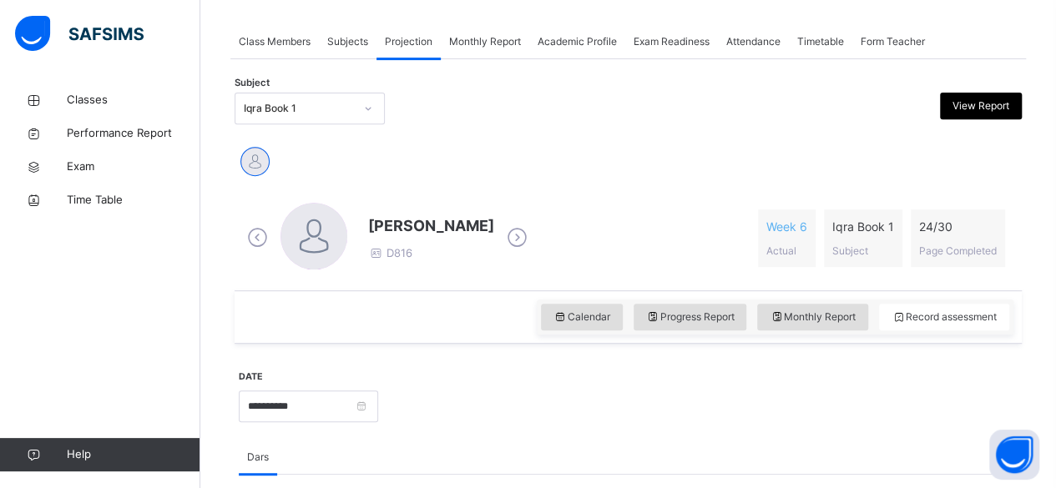
click at [326, 120] on div "Iqra Book 1" at bounding box center [293, 109] width 117 height 26
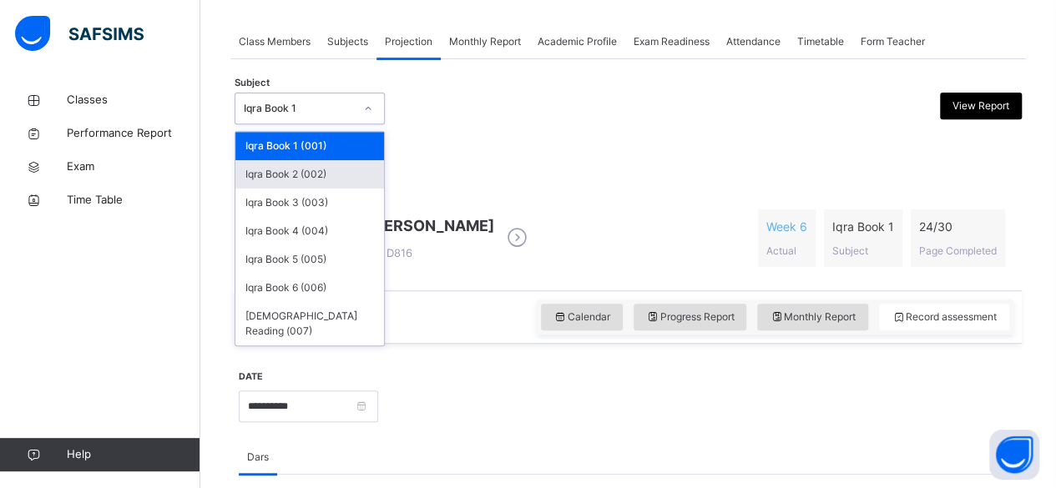
click at [320, 164] on div "Iqra Book 2 (002)" at bounding box center [309, 174] width 149 height 28
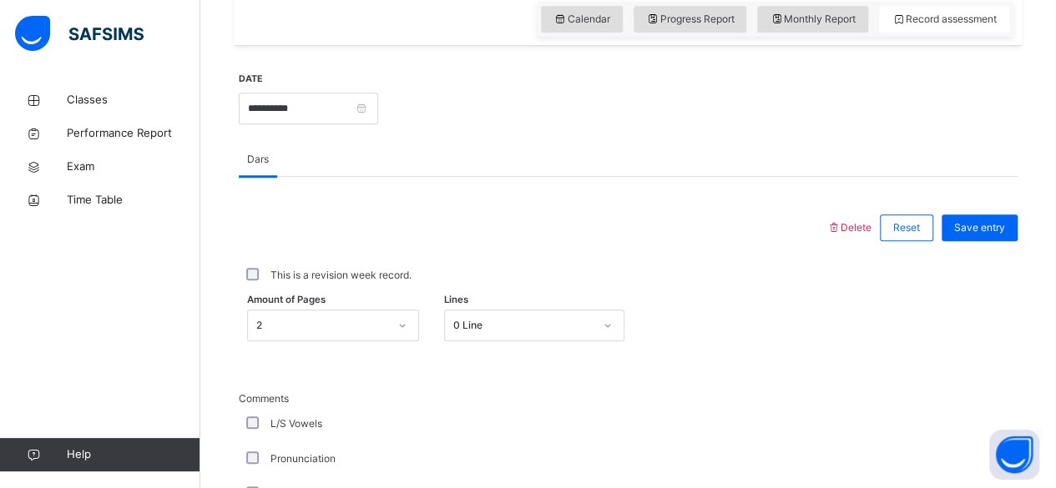
scroll to position [329, 0]
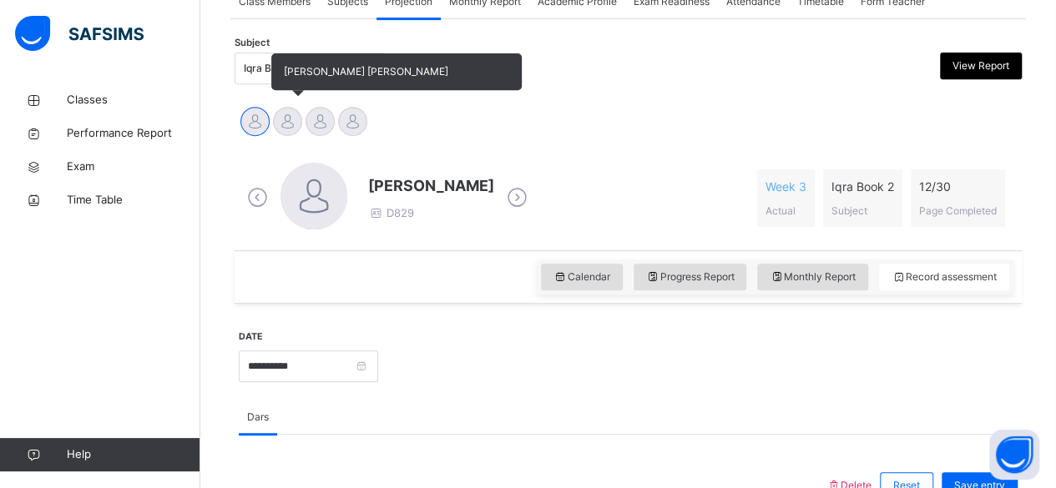
click at [290, 116] on div at bounding box center [287, 121] width 29 height 29
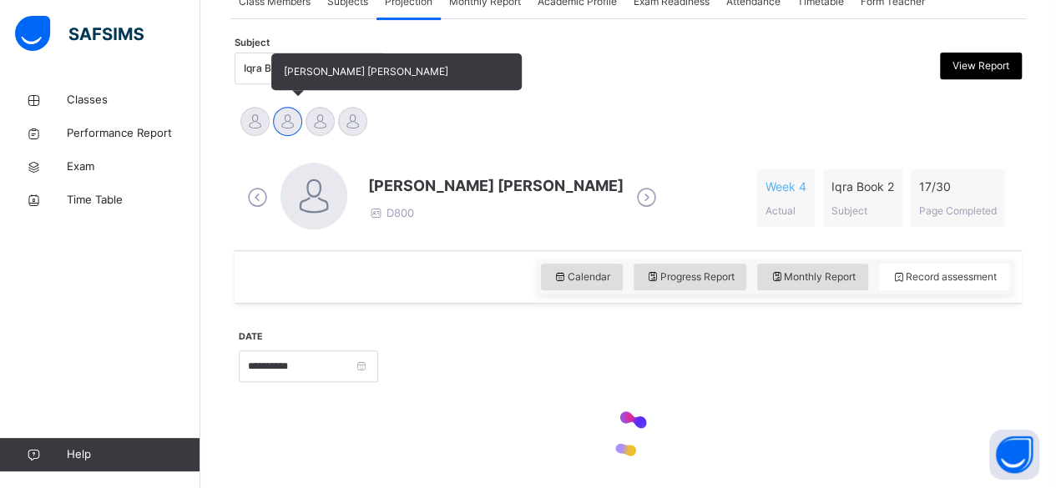
click at [290, 116] on div at bounding box center [287, 121] width 29 height 29
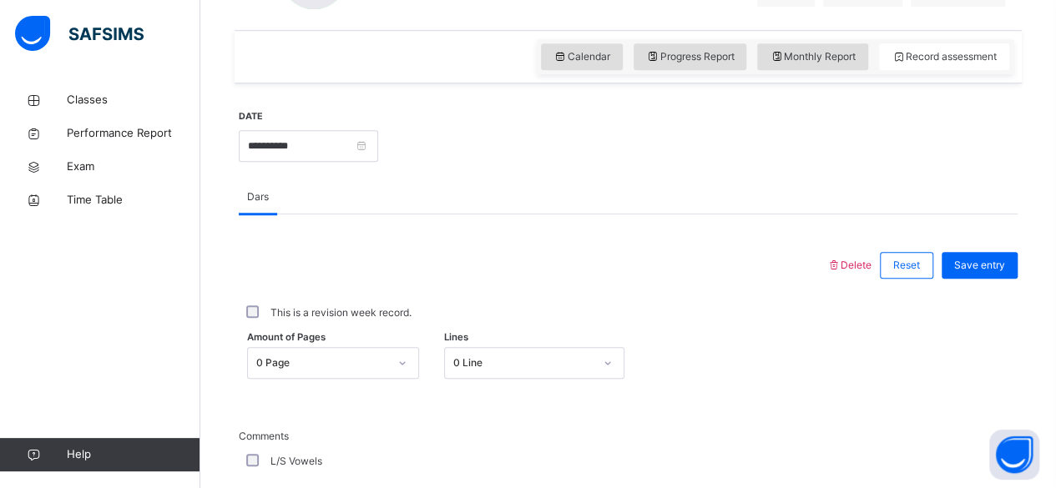
scroll to position [1292, 0]
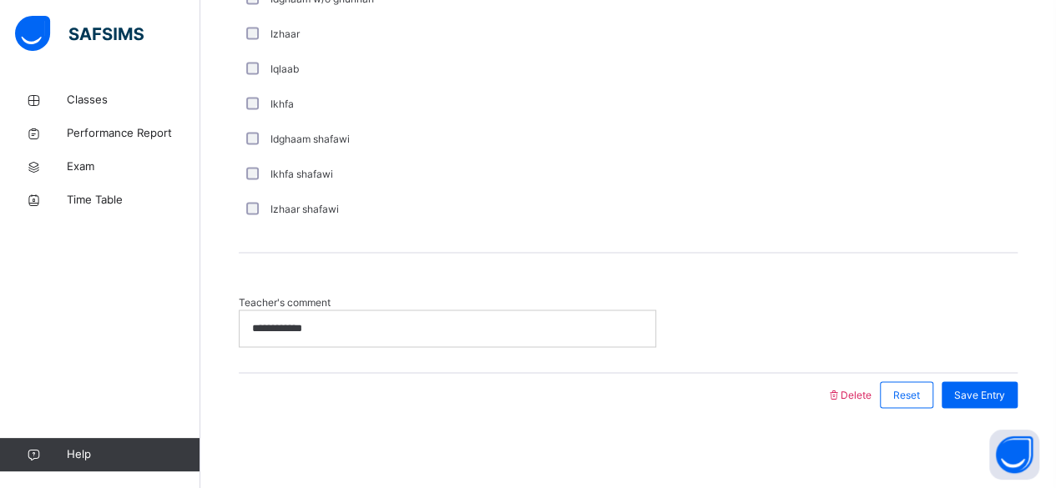
click at [321, 330] on p "**********" at bounding box center [448, 328] width 392 height 15
drag, startPoint x: 321, startPoint y: 330, endPoint x: 87, endPoint y: 327, distance: 233.7
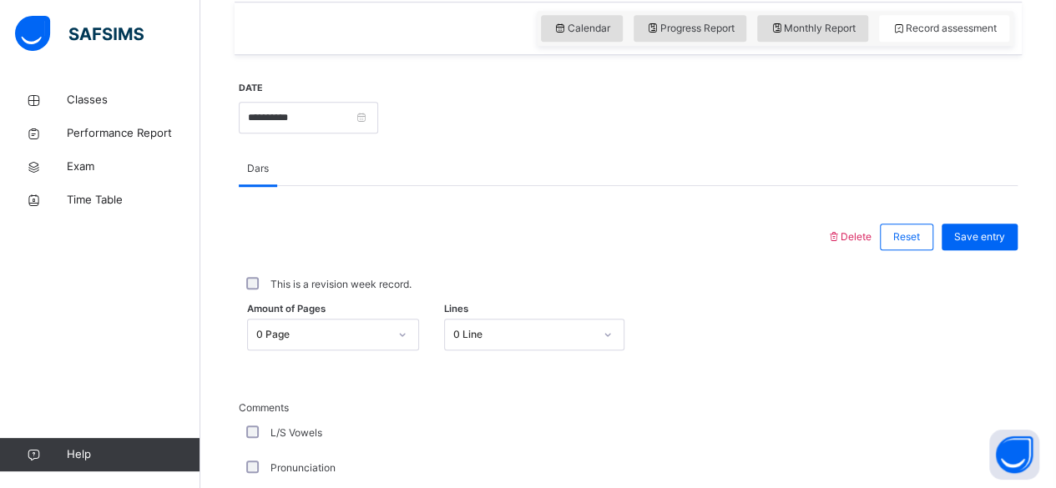
scroll to position [658, 0]
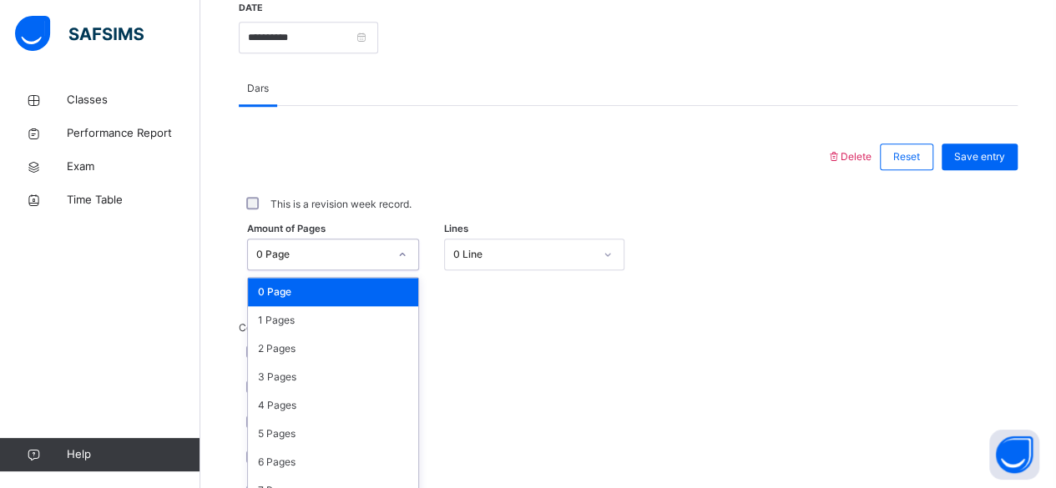
click at [392, 253] on div "option 0 Page focused, 1 of 31. 31 results available. Use Up and Down to choose…" at bounding box center [333, 255] width 172 height 32
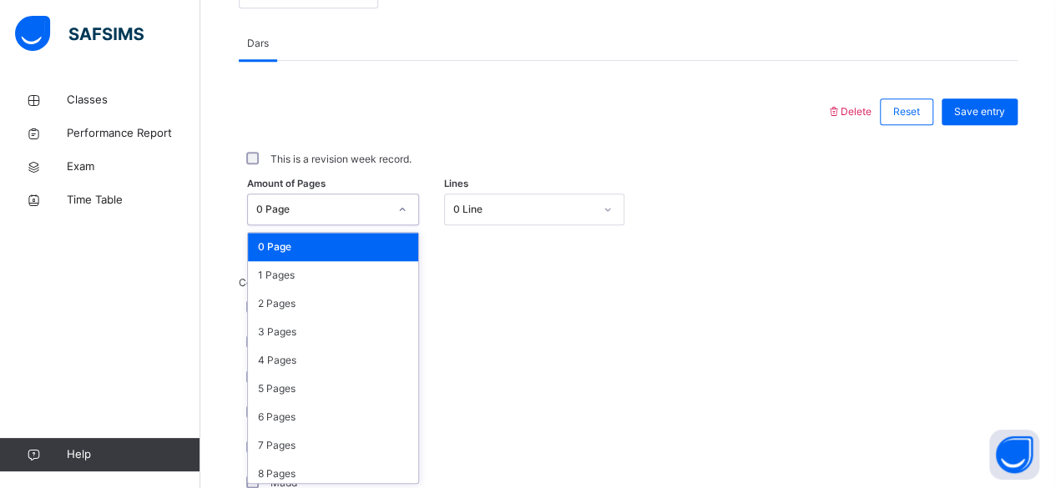
scroll to position [703, 0]
click at [331, 298] on div "2 Pages" at bounding box center [333, 304] width 170 height 28
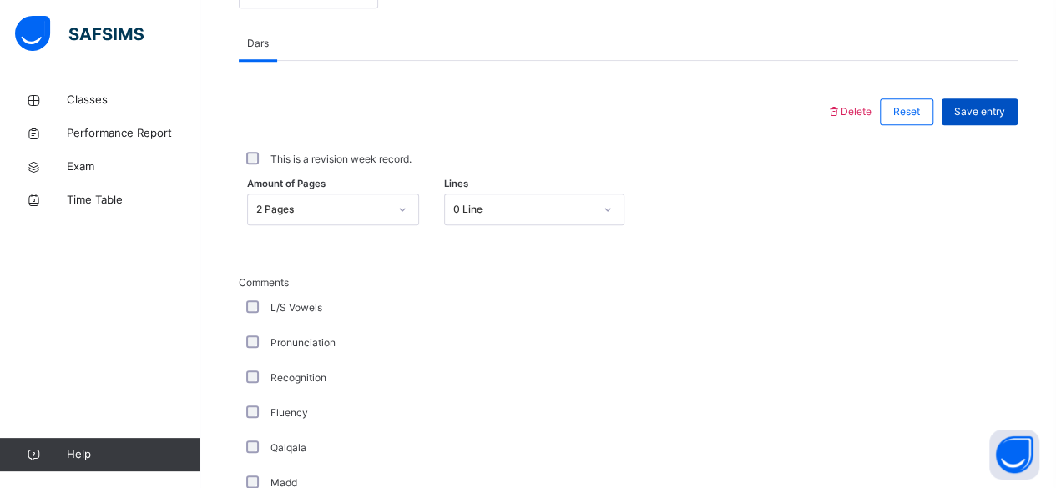
click at [986, 113] on span "Save entry" at bounding box center [979, 111] width 51 height 15
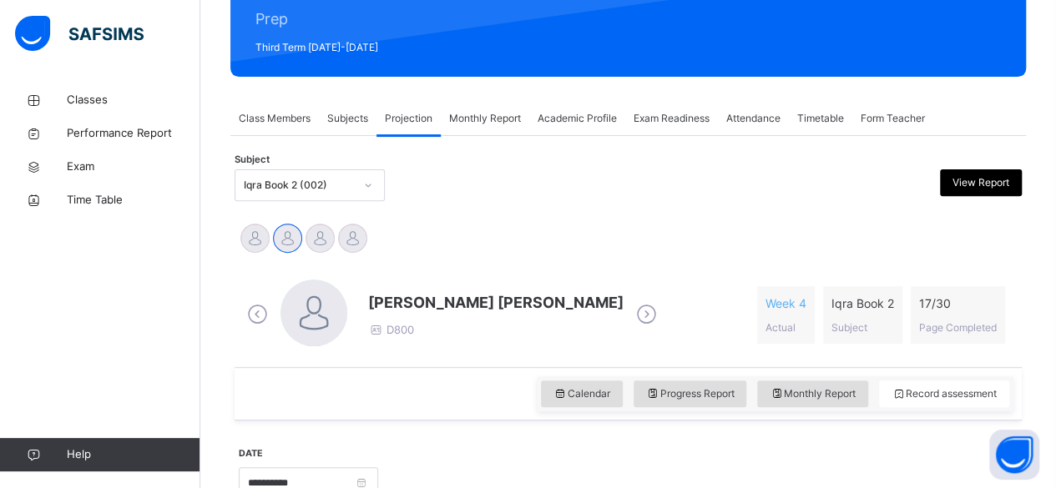
scroll to position [210, 0]
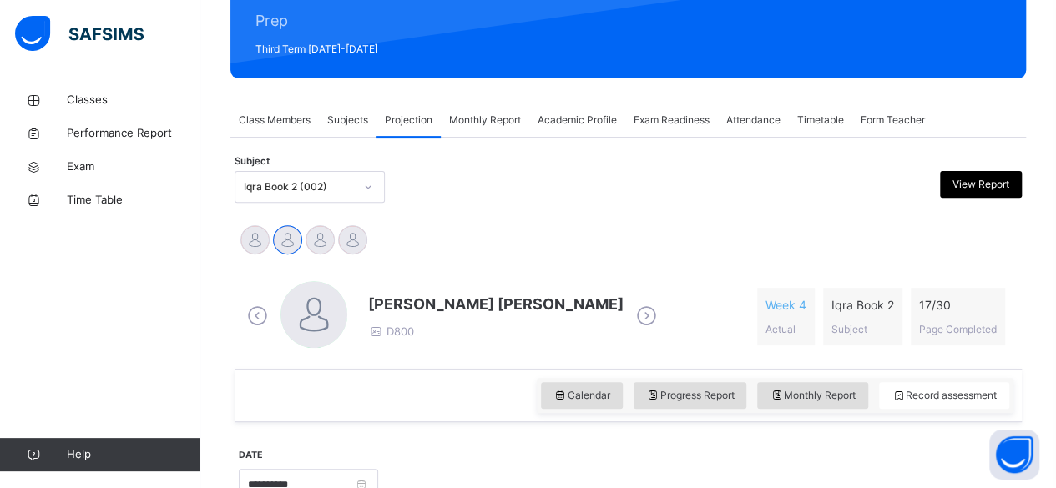
click at [332, 181] on div "Iqra Book 2 (002)" at bounding box center [299, 186] width 110 height 15
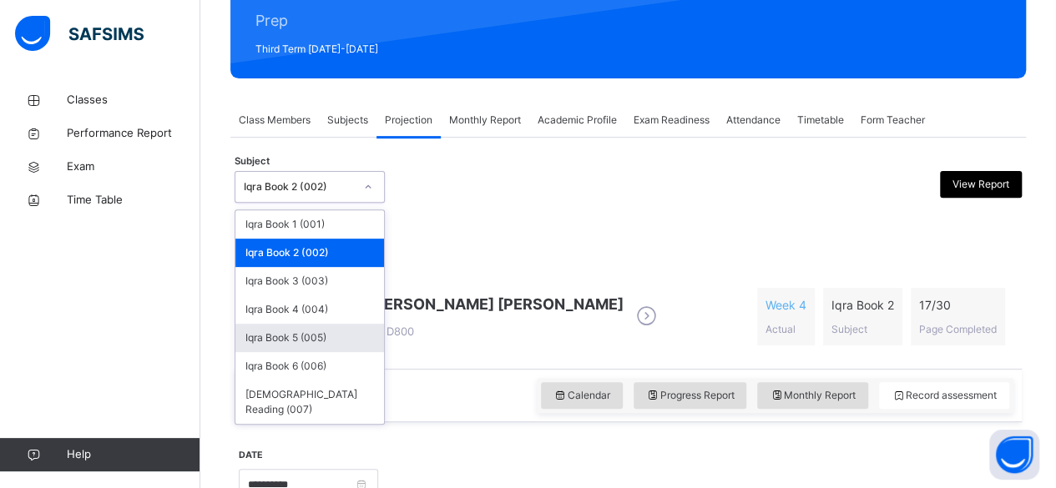
click at [328, 333] on div "Iqra Book 5 (005)" at bounding box center [309, 338] width 149 height 28
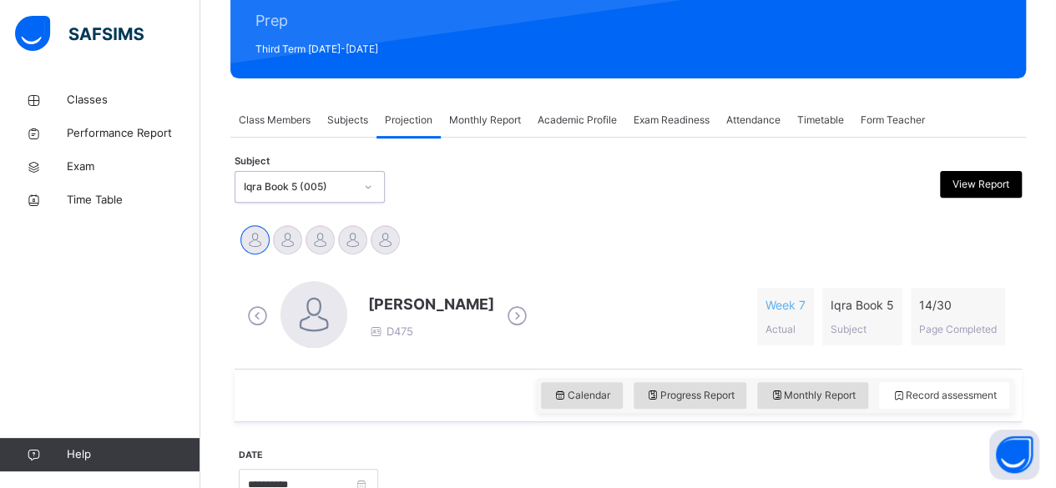
click at [344, 128] on div "Subjects" at bounding box center [348, 120] width 58 height 33
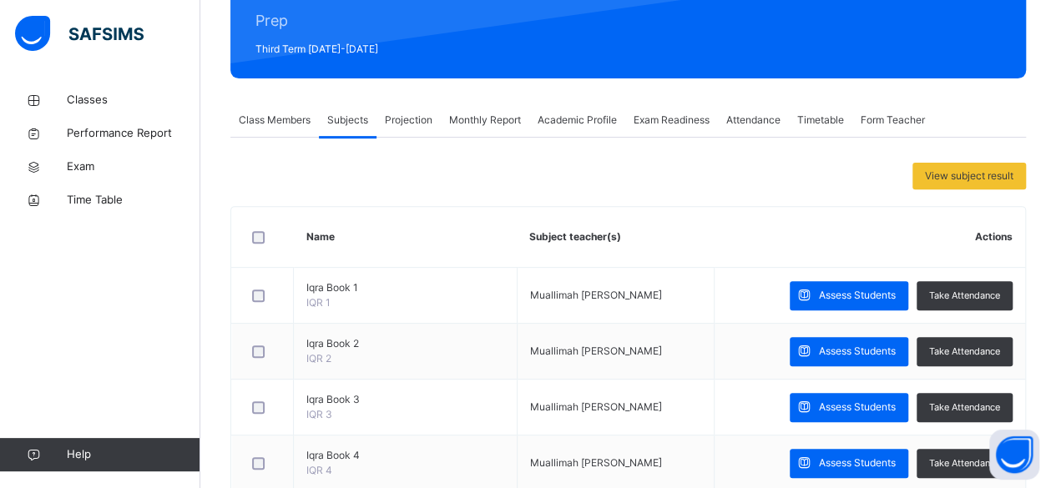
click at [279, 129] on div "Class Members" at bounding box center [274, 120] width 88 height 33
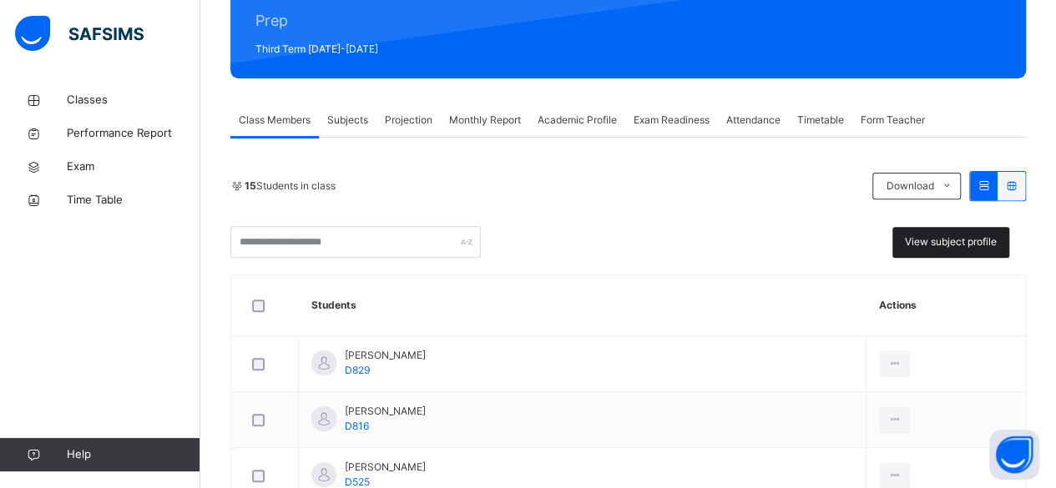
click at [962, 241] on span "View subject profile" at bounding box center [951, 242] width 92 height 15
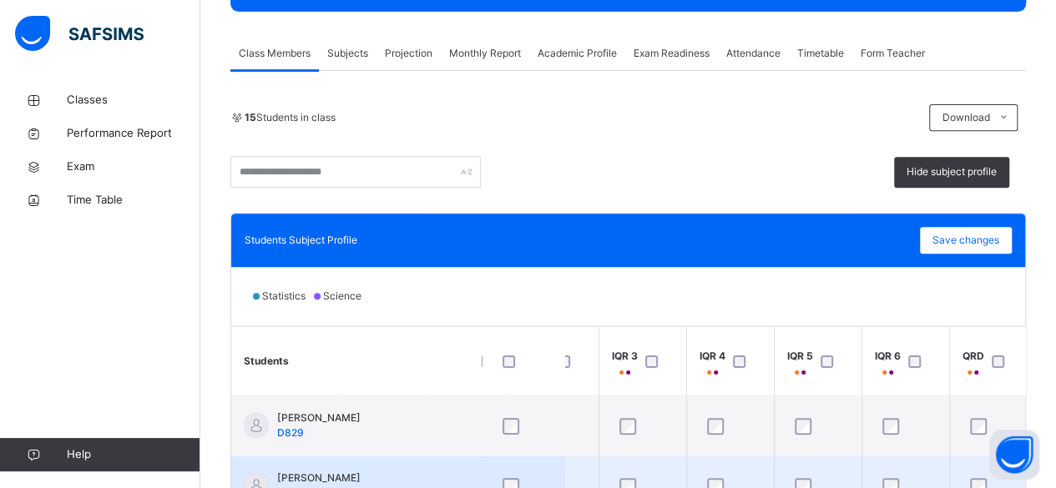
scroll to position [277, 0]
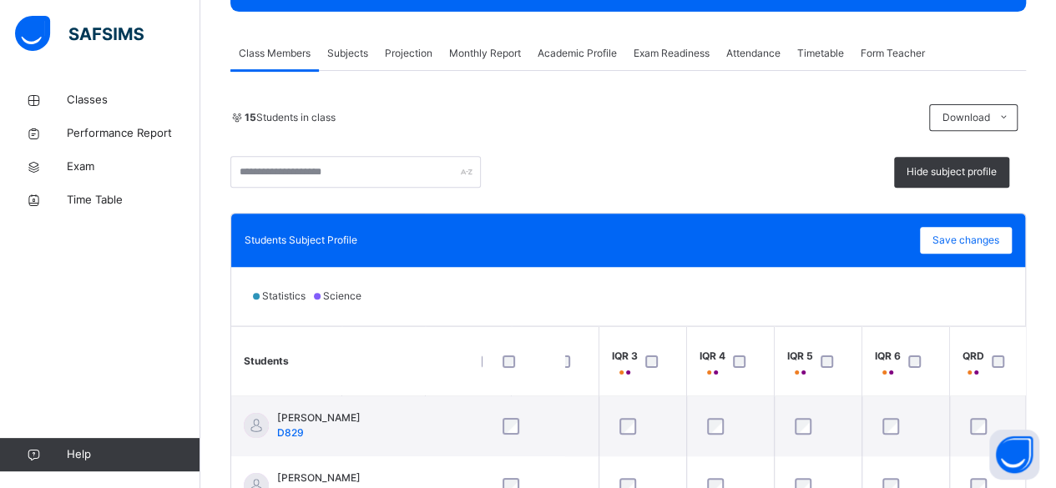
click at [406, 53] on span "Projection" at bounding box center [409, 53] width 48 height 15
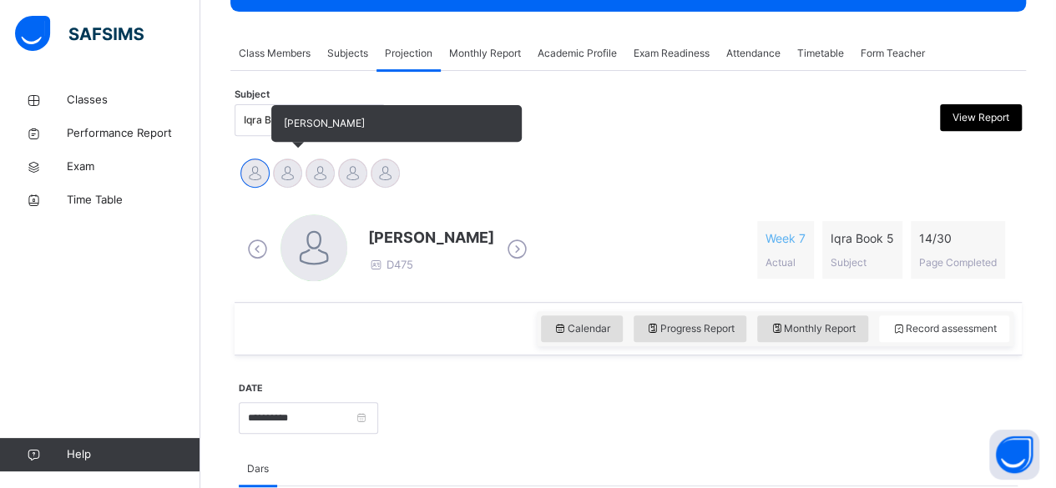
click at [292, 173] on div at bounding box center [287, 173] width 29 height 29
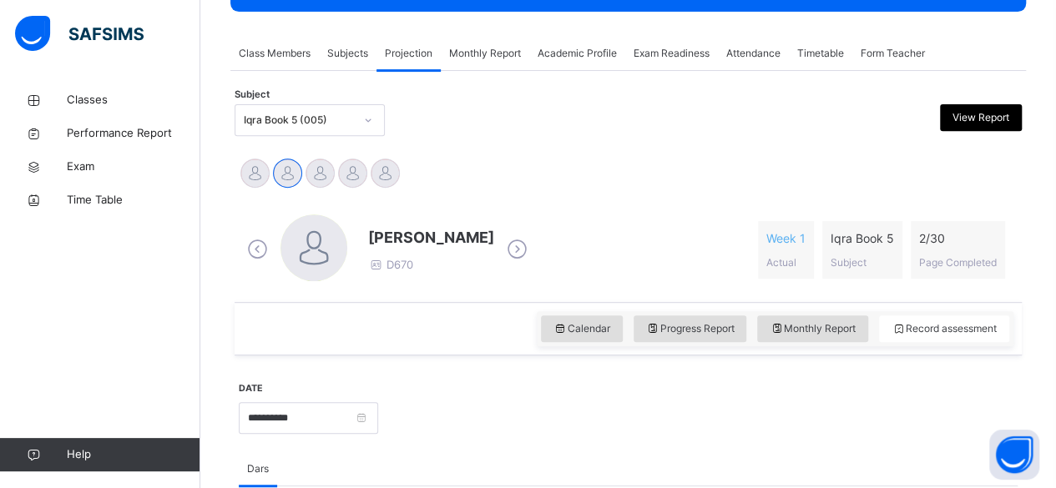
click at [513, 174] on div "HASSAN KHAN Omari Fernandez Raheem Syed Abdul Rayyan Muhaimin Muhammad shafran …" at bounding box center [628, 175] width 779 height 37
click at [357, 136] on div "Subject Iqra Book 5 (005) View Report" at bounding box center [628, 120] width 787 height 48
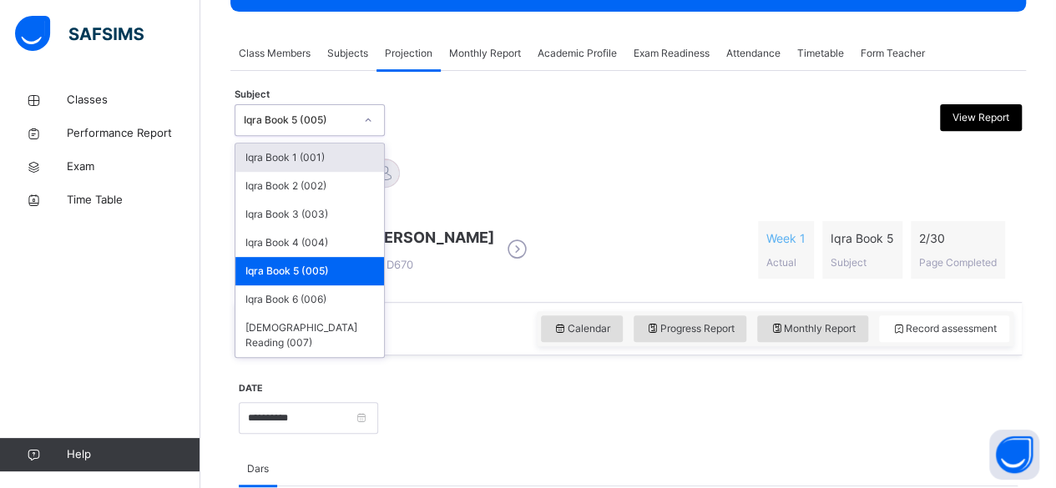
click at [349, 124] on div "Iqra Book 5 (005)" at bounding box center [299, 120] width 110 height 15
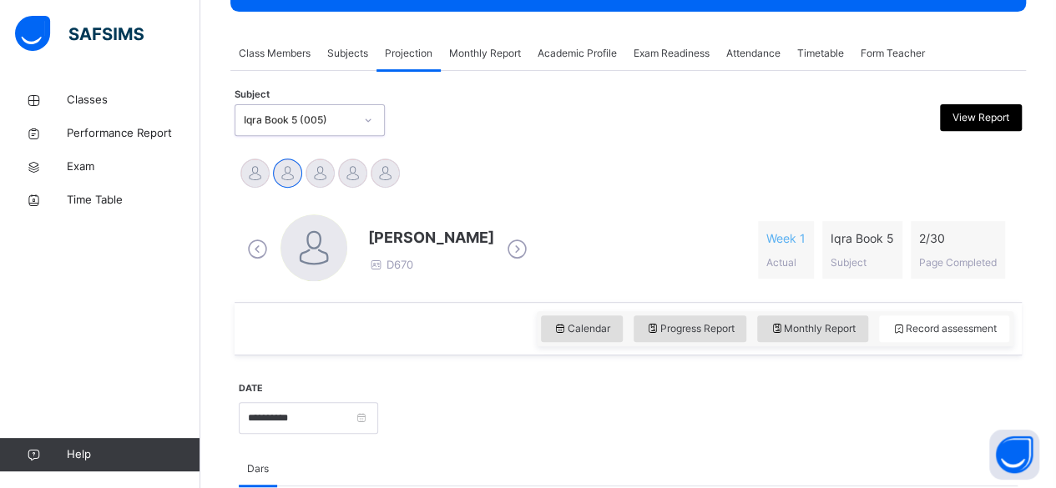
click at [374, 127] on div at bounding box center [368, 120] width 28 height 27
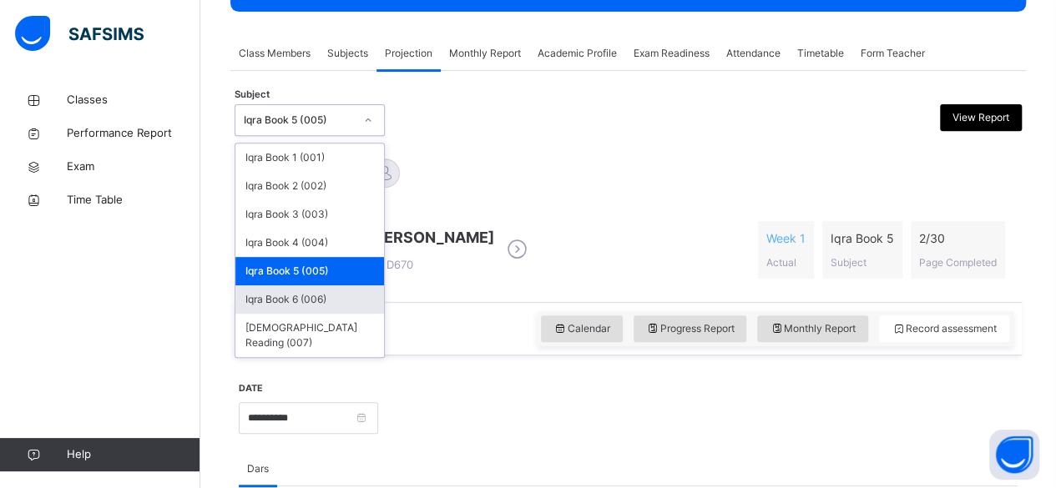
click at [275, 293] on div "Iqra Book 6 (006)" at bounding box center [309, 299] width 149 height 28
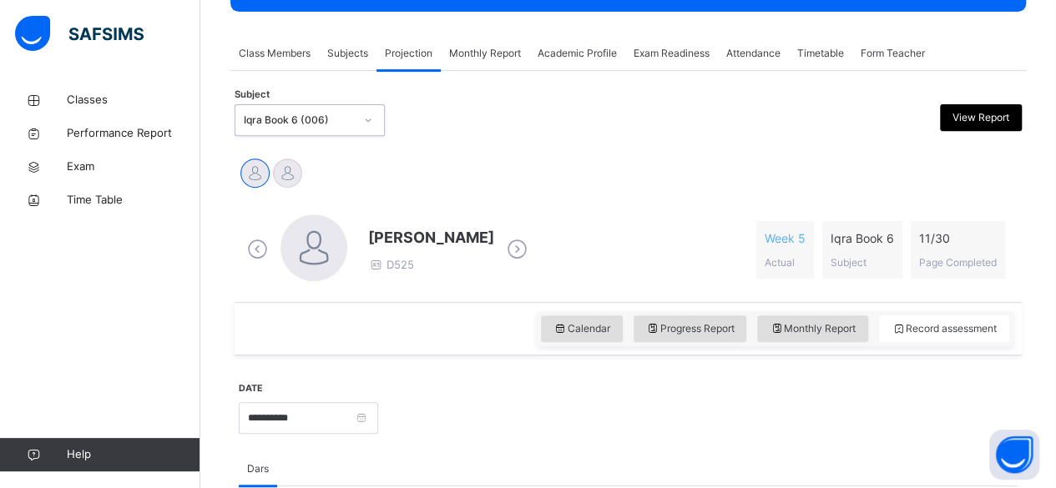
scroll to position [285, 0]
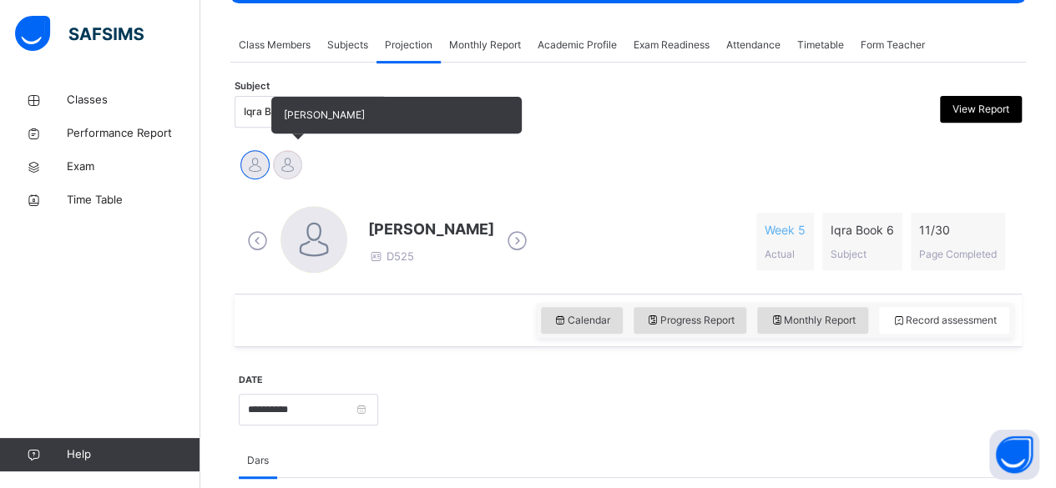
click at [290, 164] on div at bounding box center [287, 164] width 29 height 29
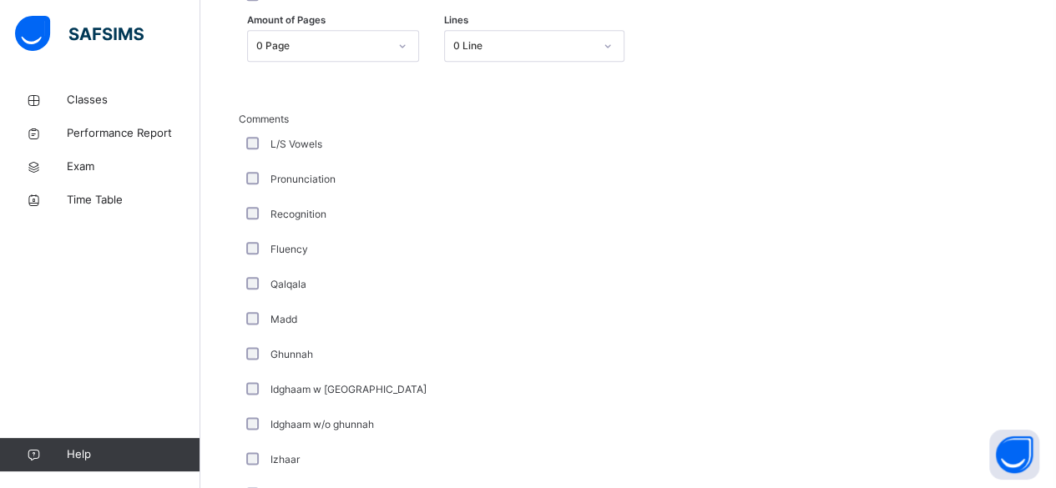
scroll to position [1307, 0]
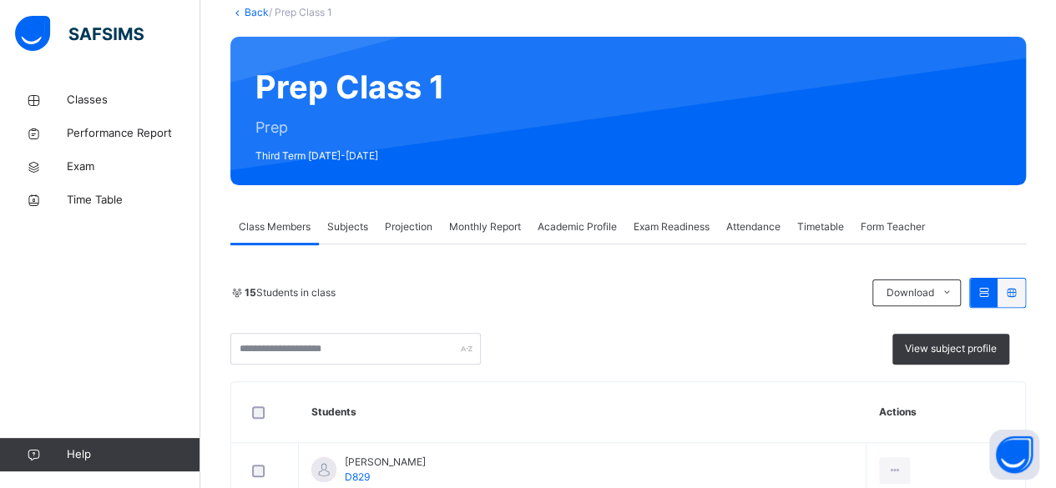
scroll to position [97, 0]
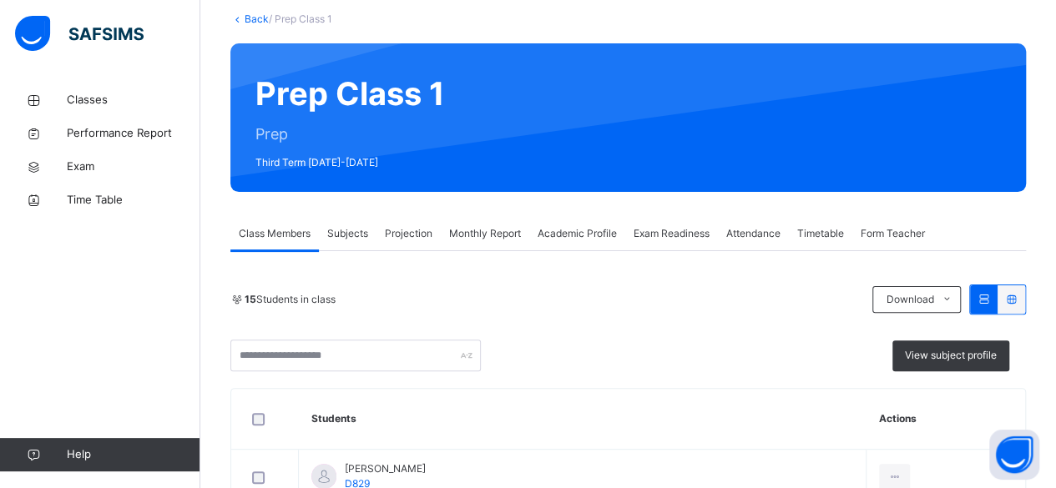
click at [412, 238] on span "Projection" at bounding box center [409, 233] width 48 height 15
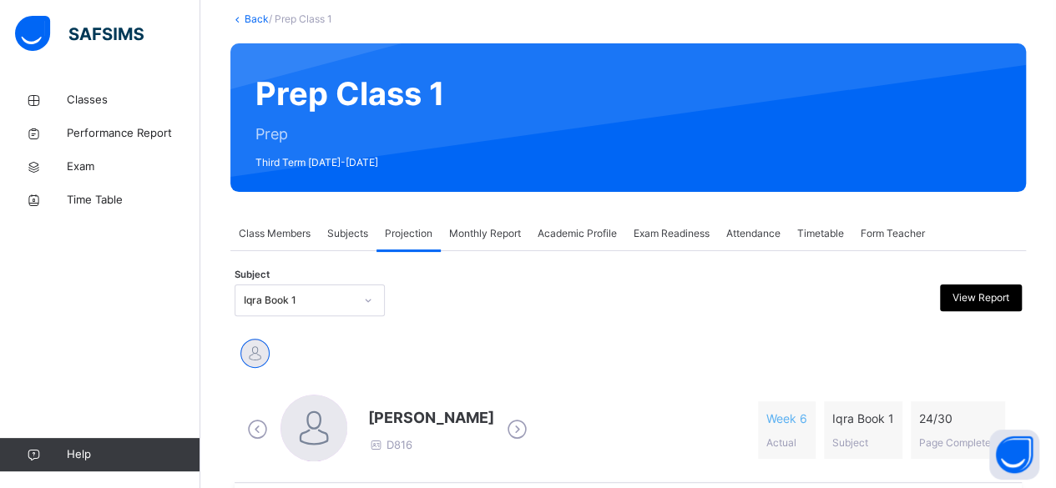
scroll to position [167, 0]
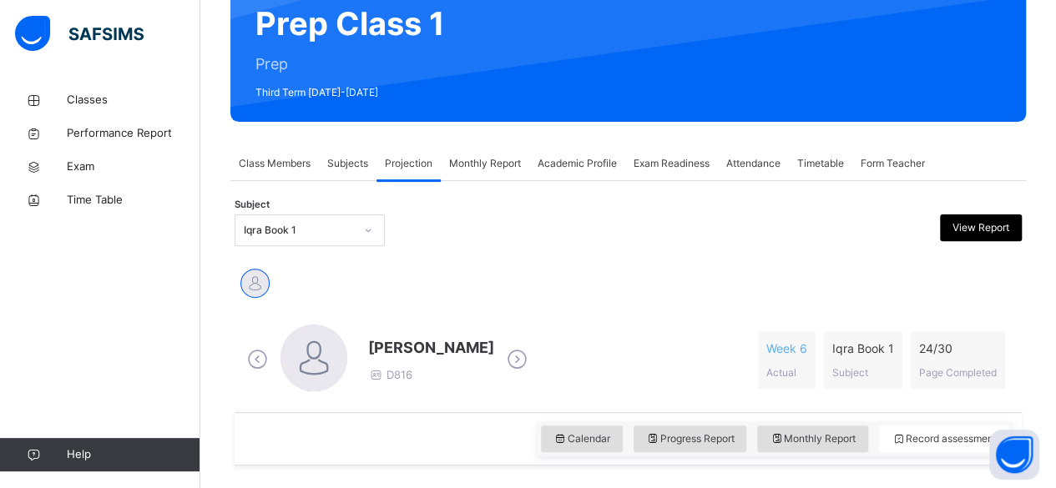
click at [333, 233] on div "Iqra Book 1" at bounding box center [299, 230] width 110 height 15
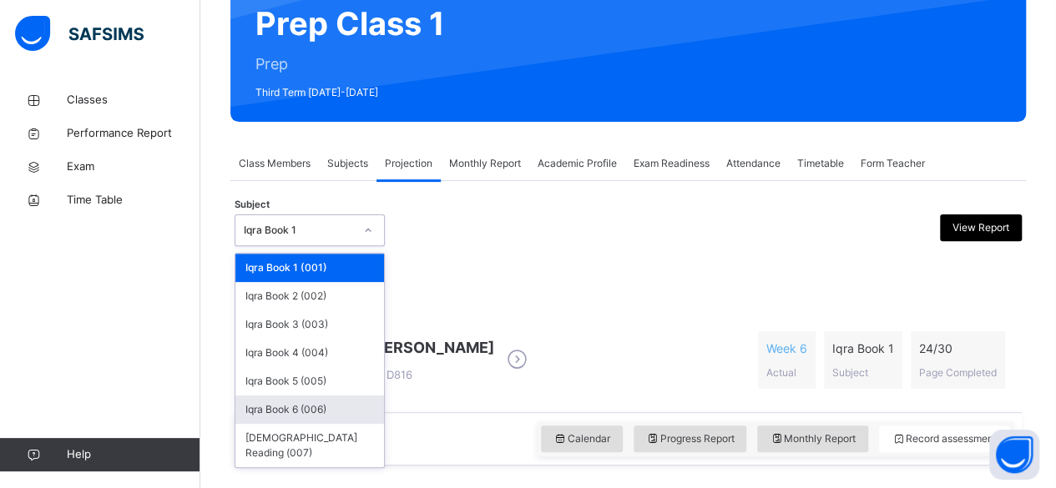
click at [309, 410] on div "Iqra Book 6 (006)" at bounding box center [309, 410] width 149 height 28
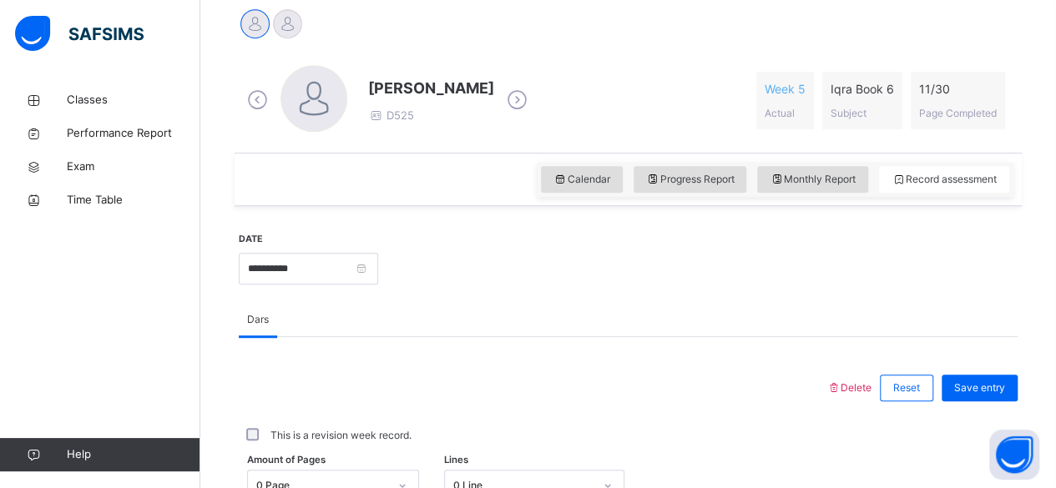
scroll to position [301, 0]
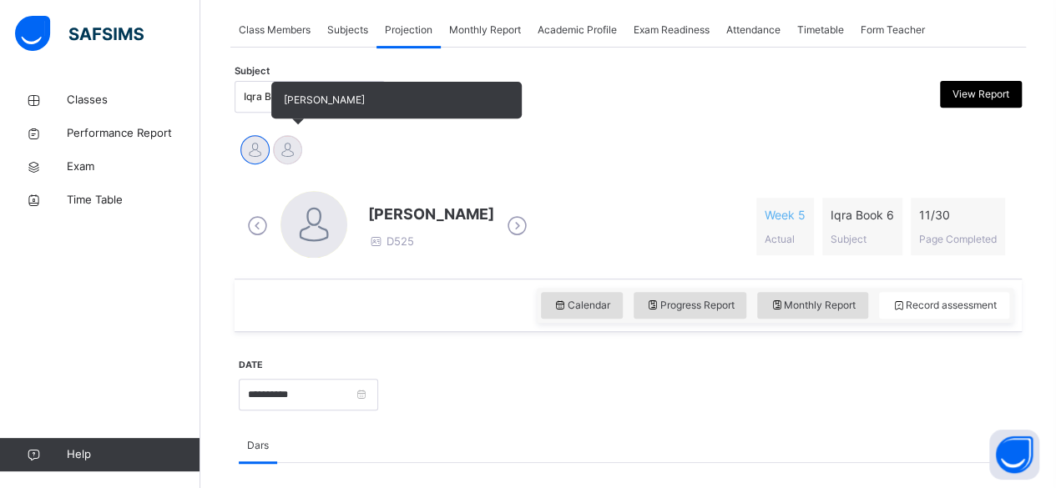
click at [279, 154] on div at bounding box center [287, 149] width 29 height 29
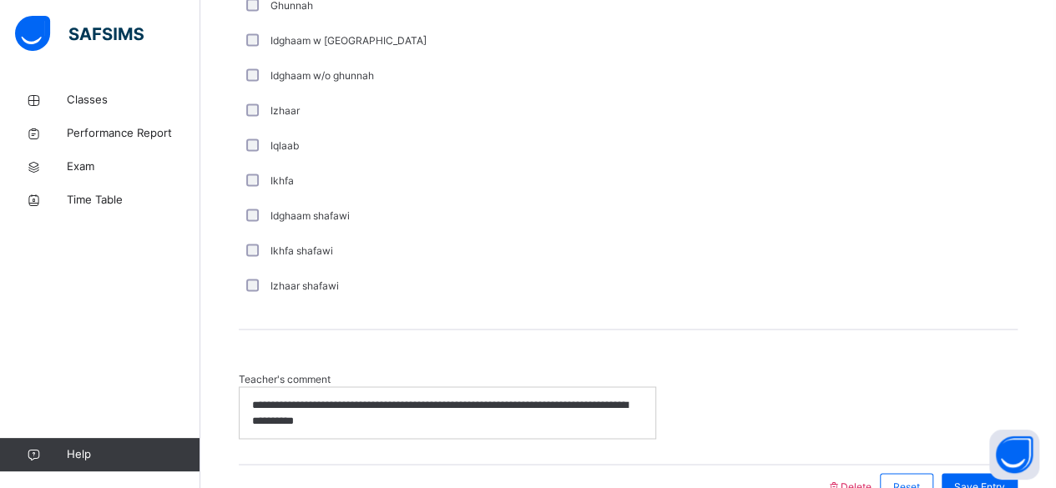
scroll to position [1307, 0]
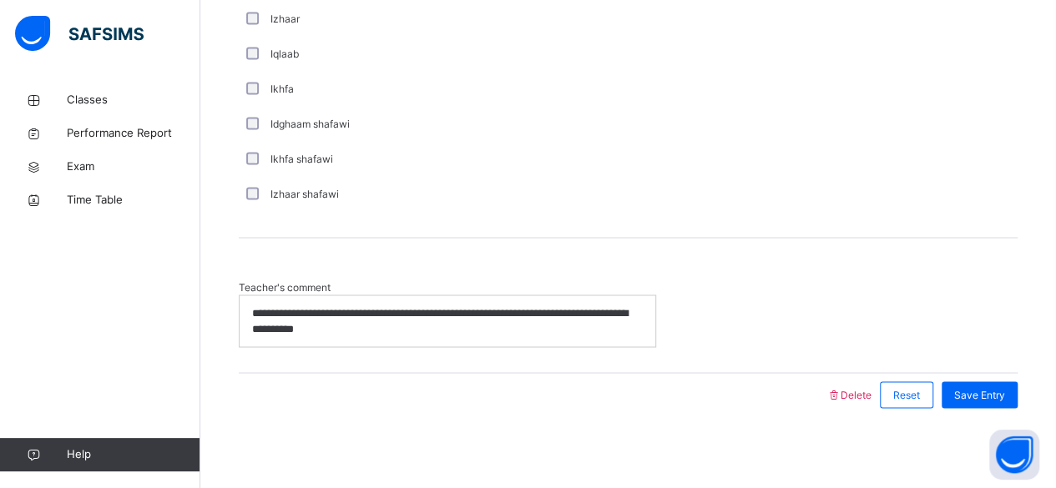
click at [414, 331] on p "**********" at bounding box center [448, 321] width 392 height 31
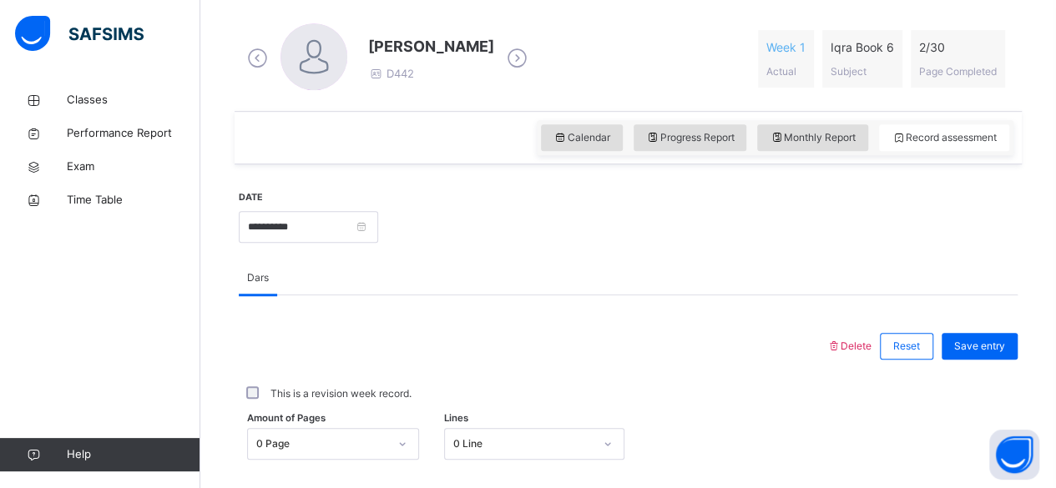
scroll to position [288, 0]
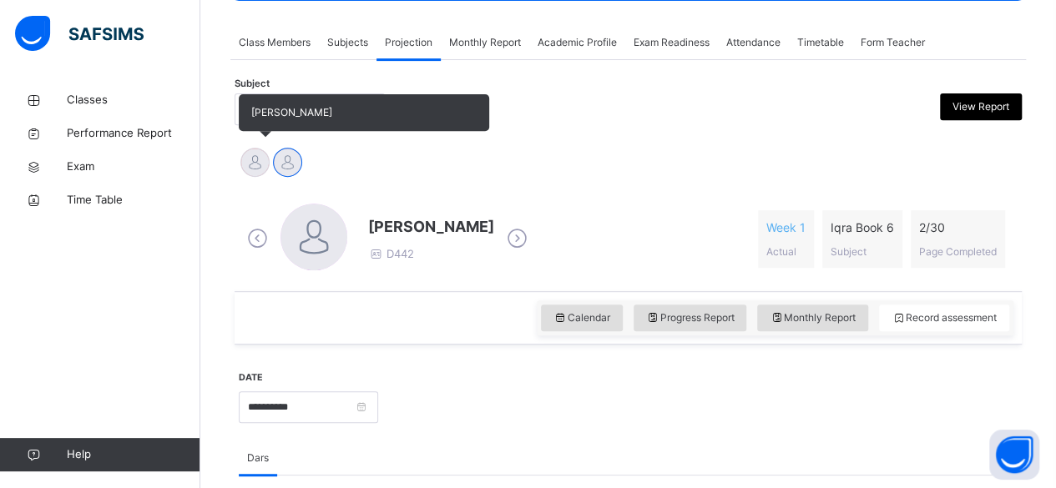
click at [249, 160] on div at bounding box center [254, 162] width 29 height 29
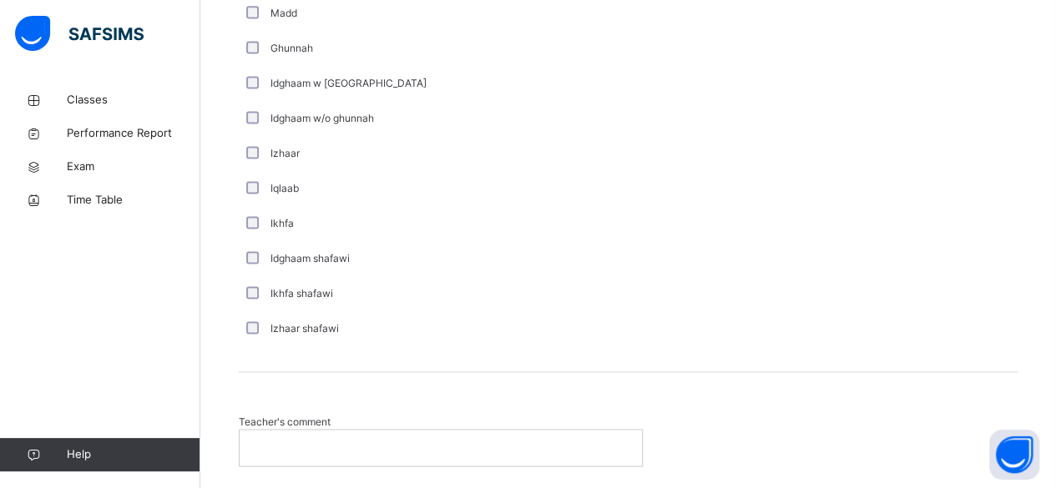
scroll to position [1292, 0]
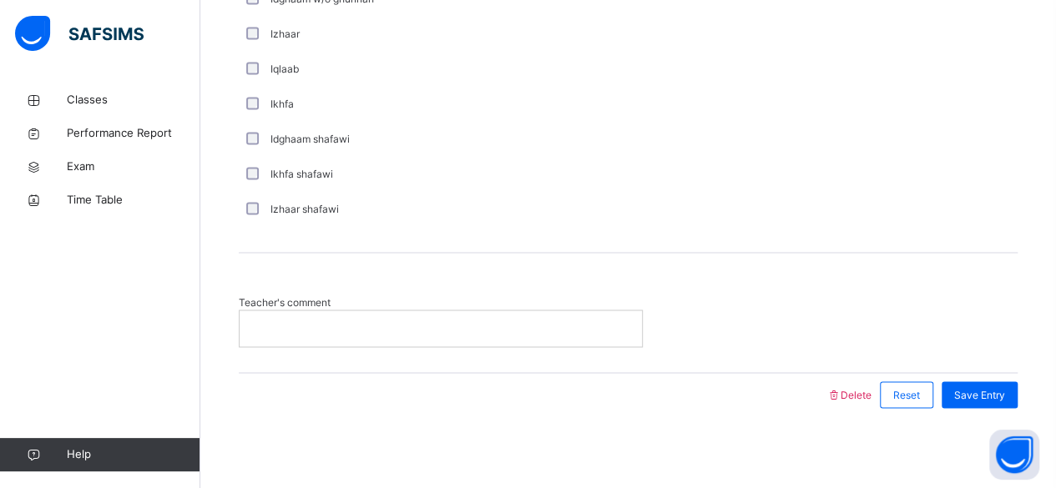
click at [397, 321] on p at bounding box center [440, 328] width 377 height 15
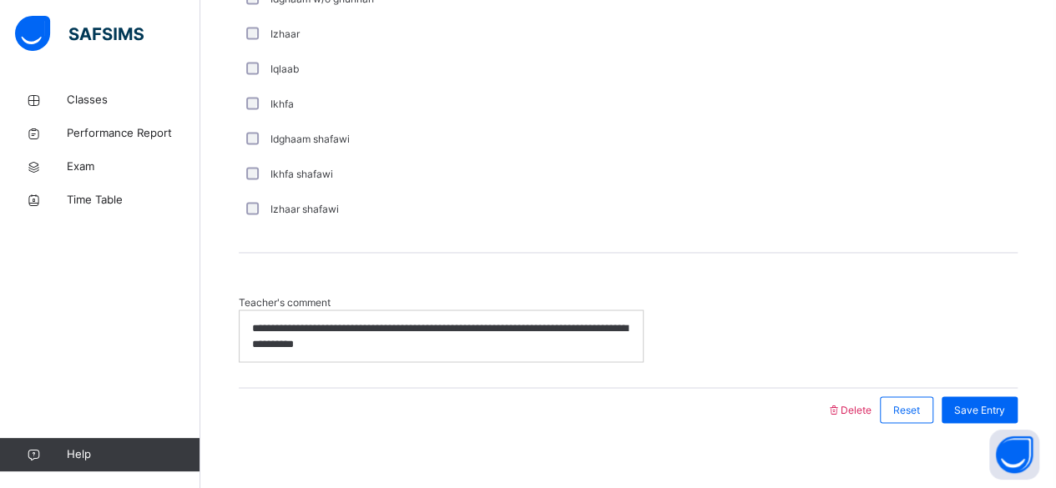
scroll to position [0, 0]
click at [972, 406] on span "Save Entry" at bounding box center [979, 409] width 51 height 15
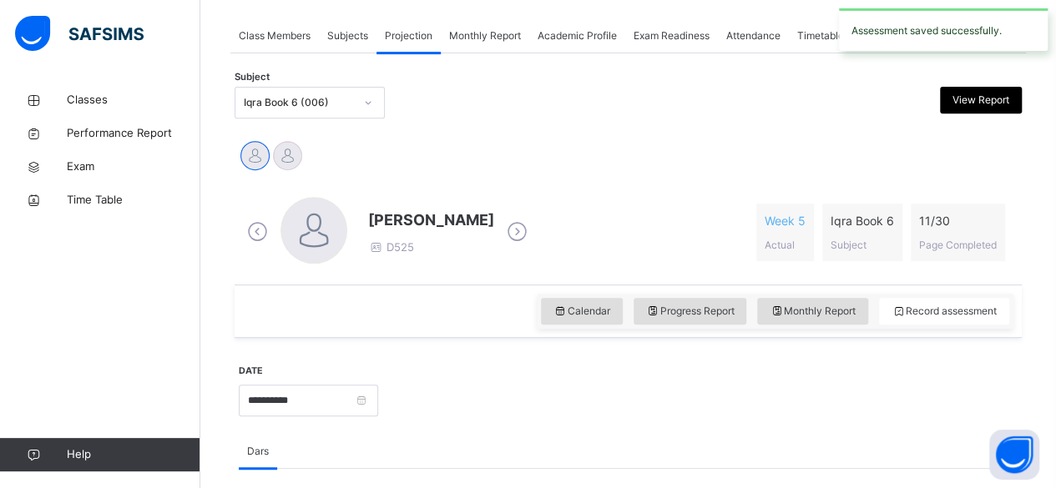
scroll to position [268, 0]
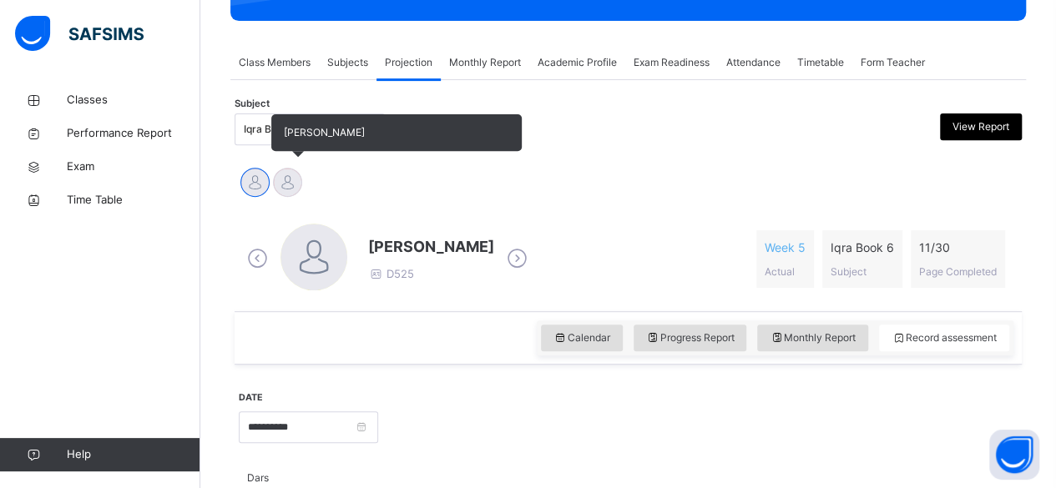
click at [280, 178] on div at bounding box center [287, 182] width 29 height 29
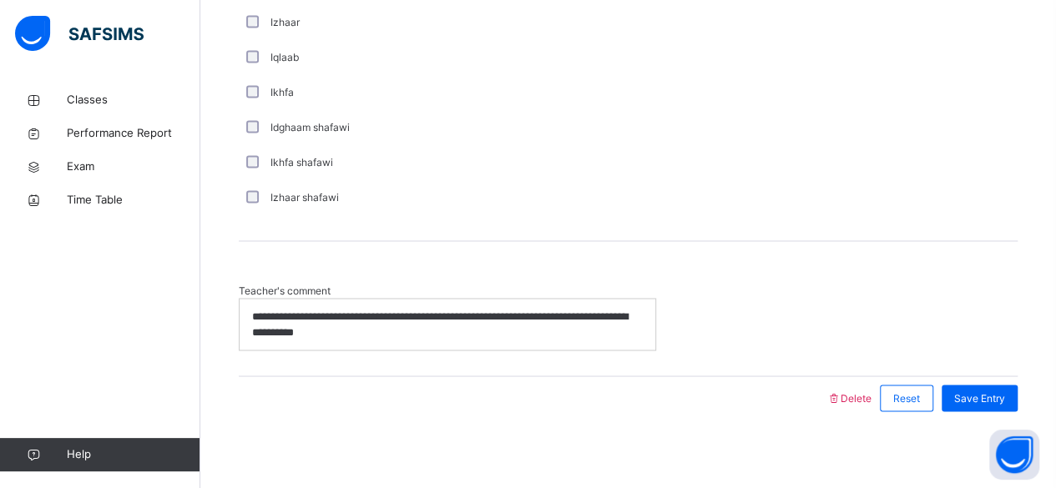
scroll to position [1307, 0]
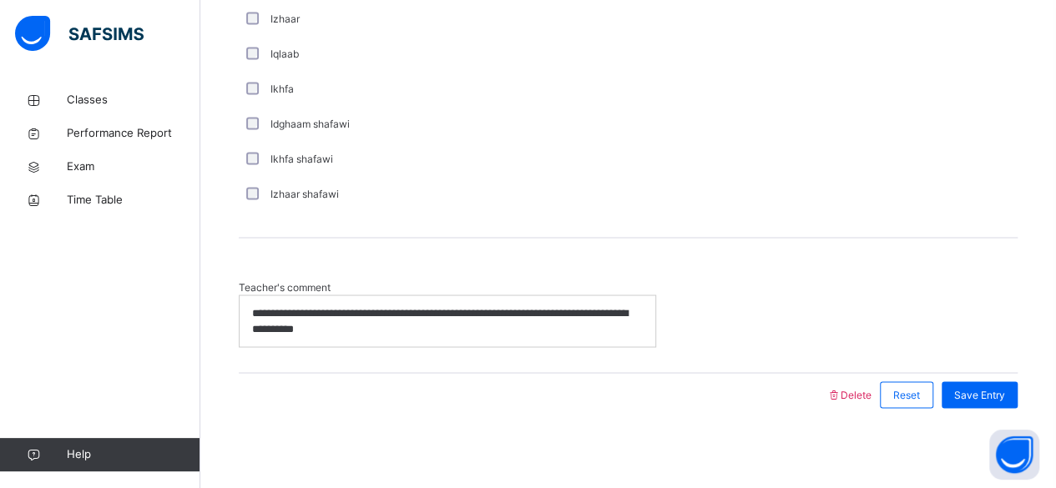
click at [511, 323] on p "**********" at bounding box center [448, 321] width 392 height 31
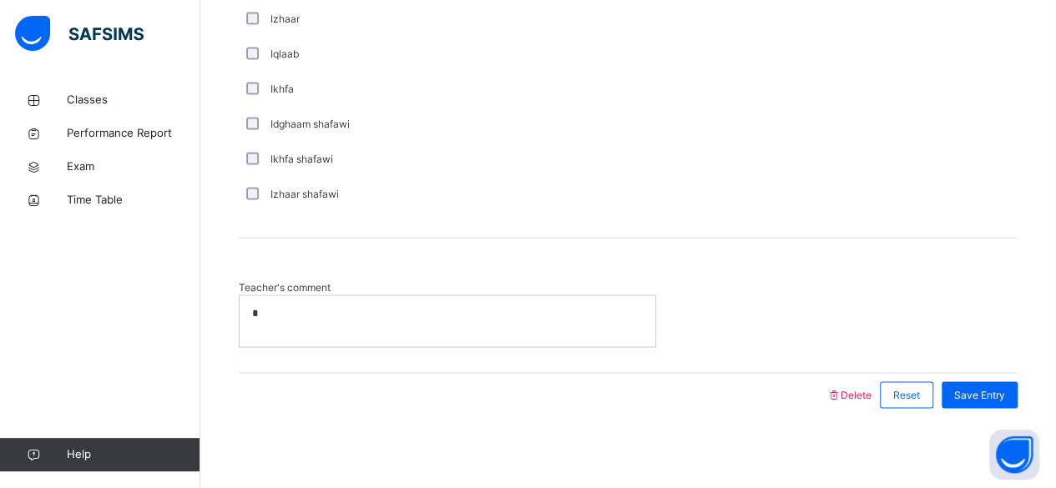
scroll to position [1292, 0]
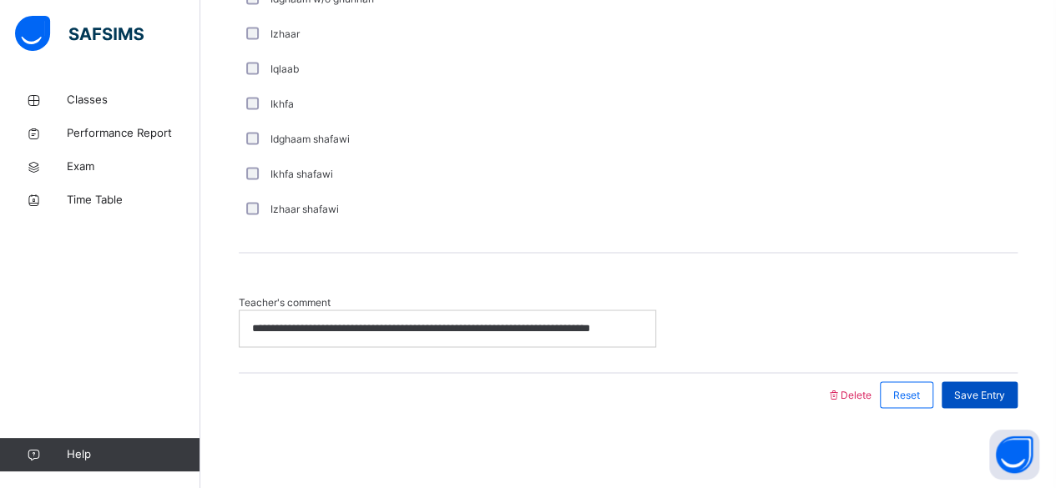
click at [992, 393] on span "Save Entry" at bounding box center [979, 394] width 51 height 15
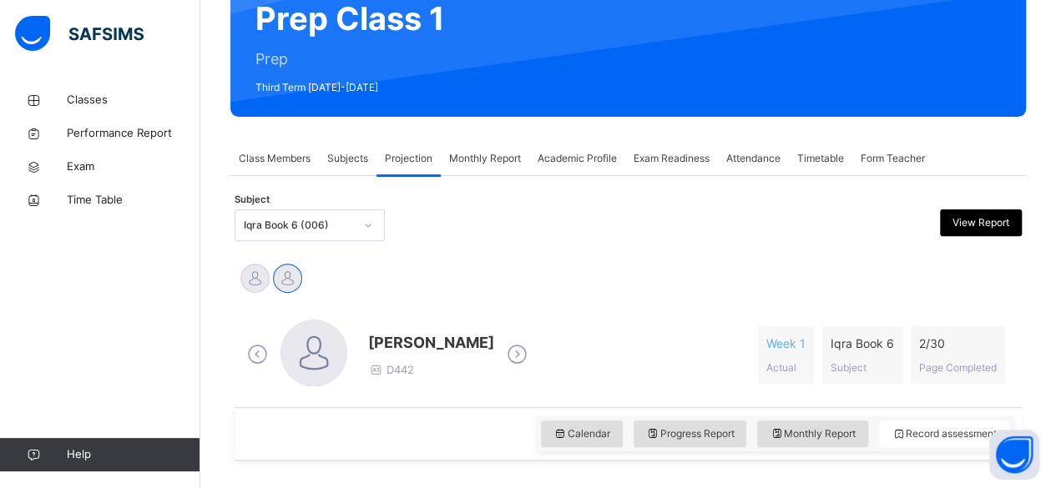
scroll to position [76, 0]
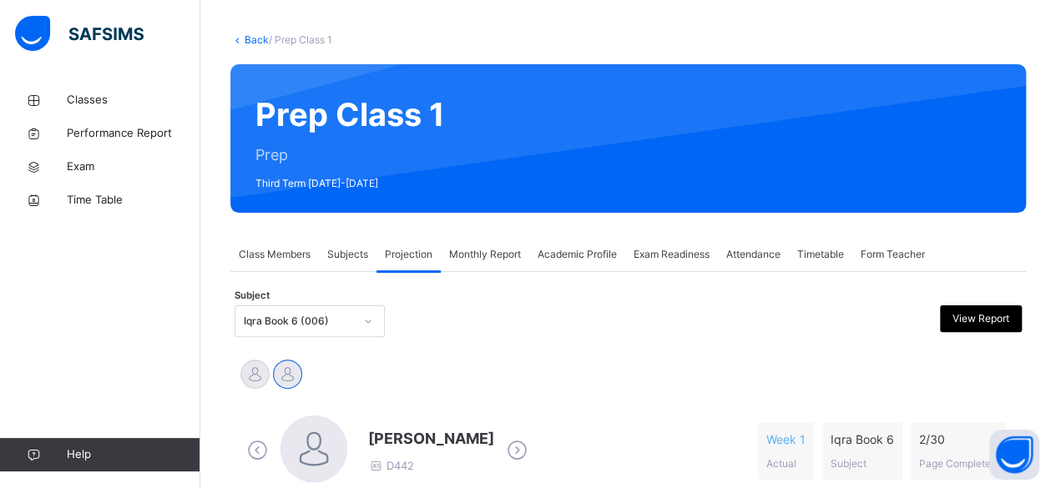
click at [596, 260] on span "Academic Profile" at bounding box center [577, 254] width 79 height 15
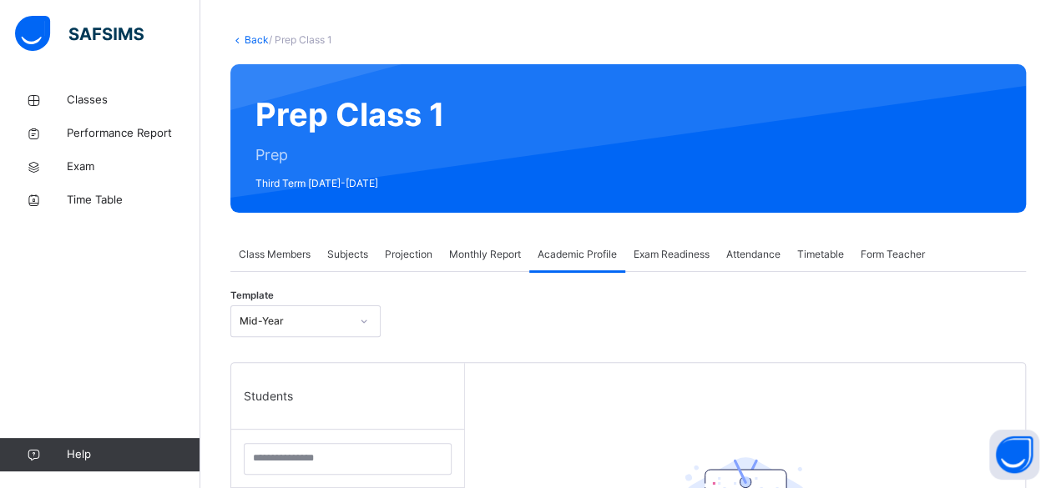
click at [735, 257] on span "Attendance" at bounding box center [753, 254] width 54 height 15
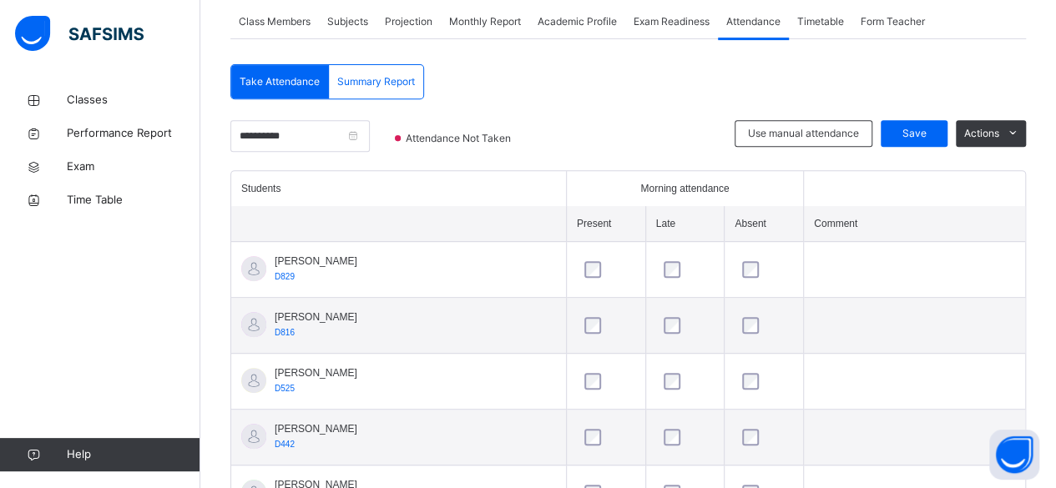
scroll to position [0, 0]
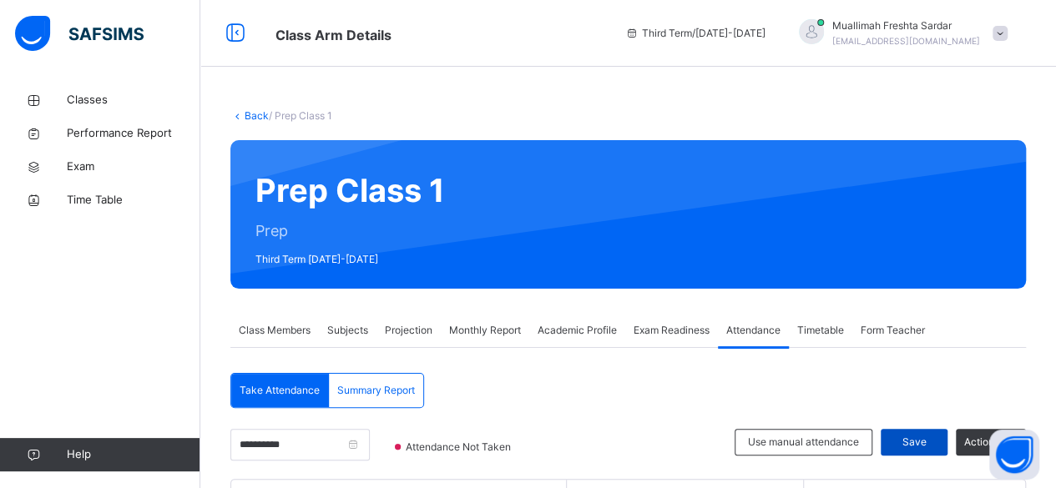
click at [926, 439] on span "Save" at bounding box center [914, 442] width 42 height 15
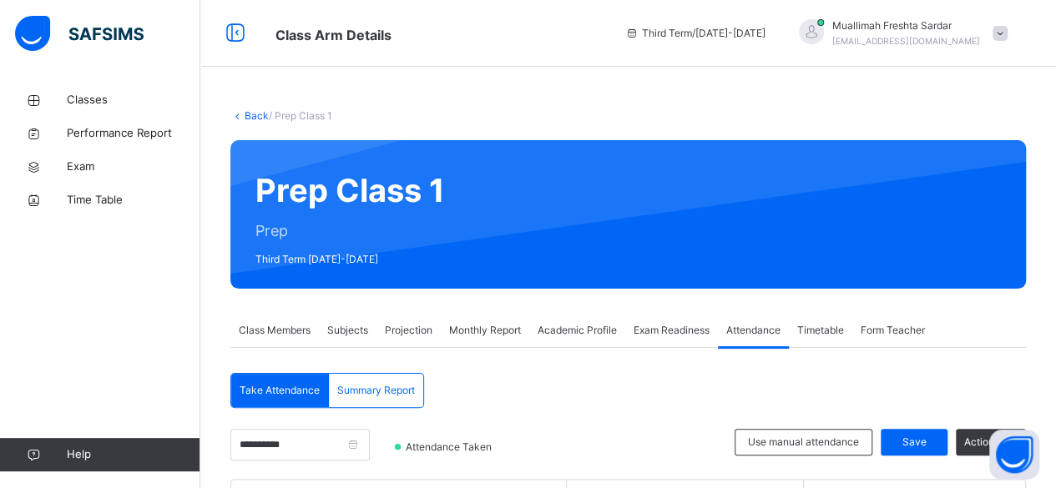
click at [726, 116] on div "Back / Prep Class 1" at bounding box center [628, 116] width 796 height 15
